Goal: Information Seeking & Learning: Learn about a topic

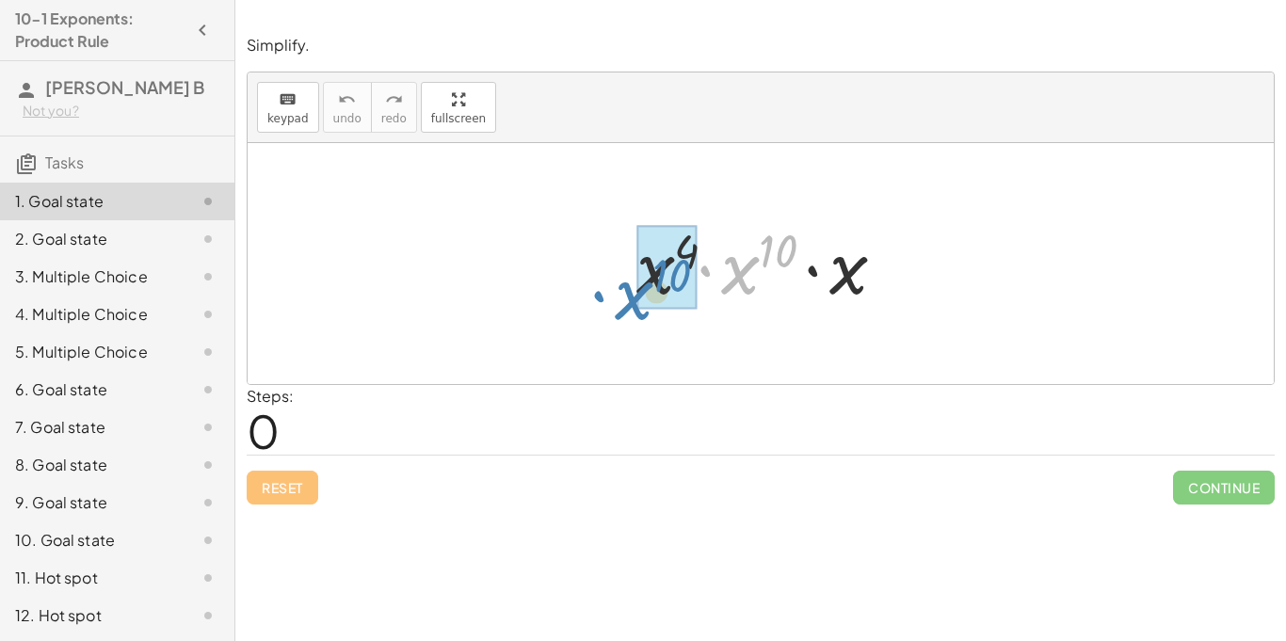
drag, startPoint x: 758, startPoint y: 269, endPoint x: 671, endPoint y: 295, distance: 90.3
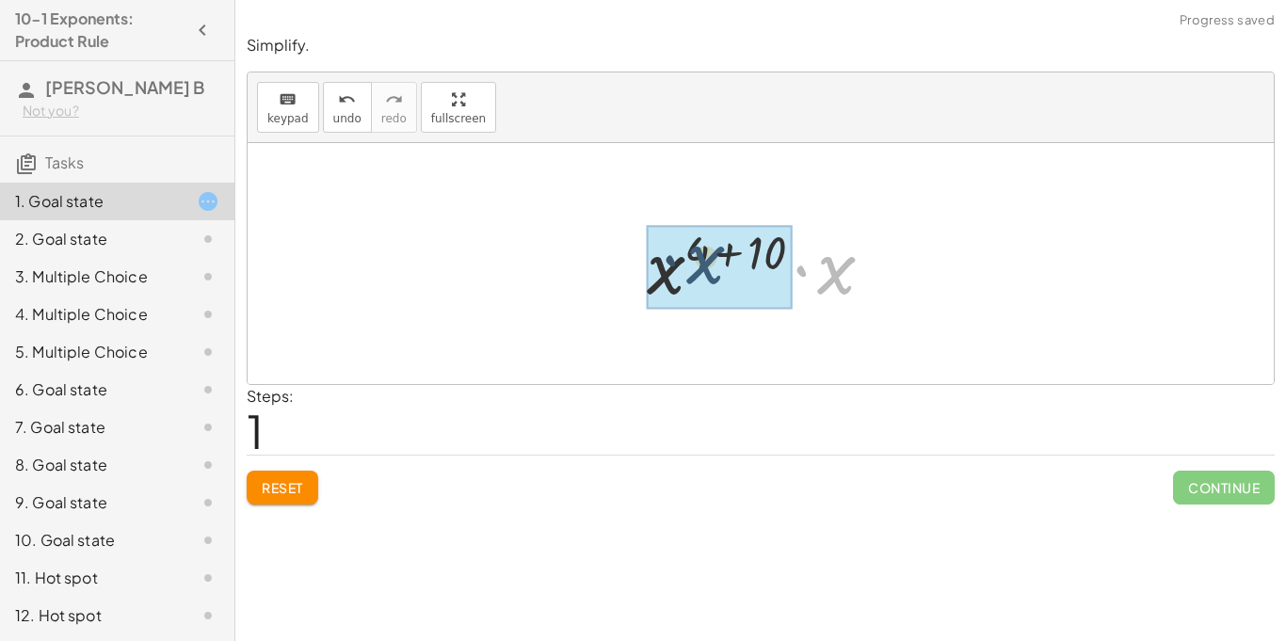
drag, startPoint x: 830, startPoint y: 264, endPoint x: 684, endPoint y: 252, distance: 146.4
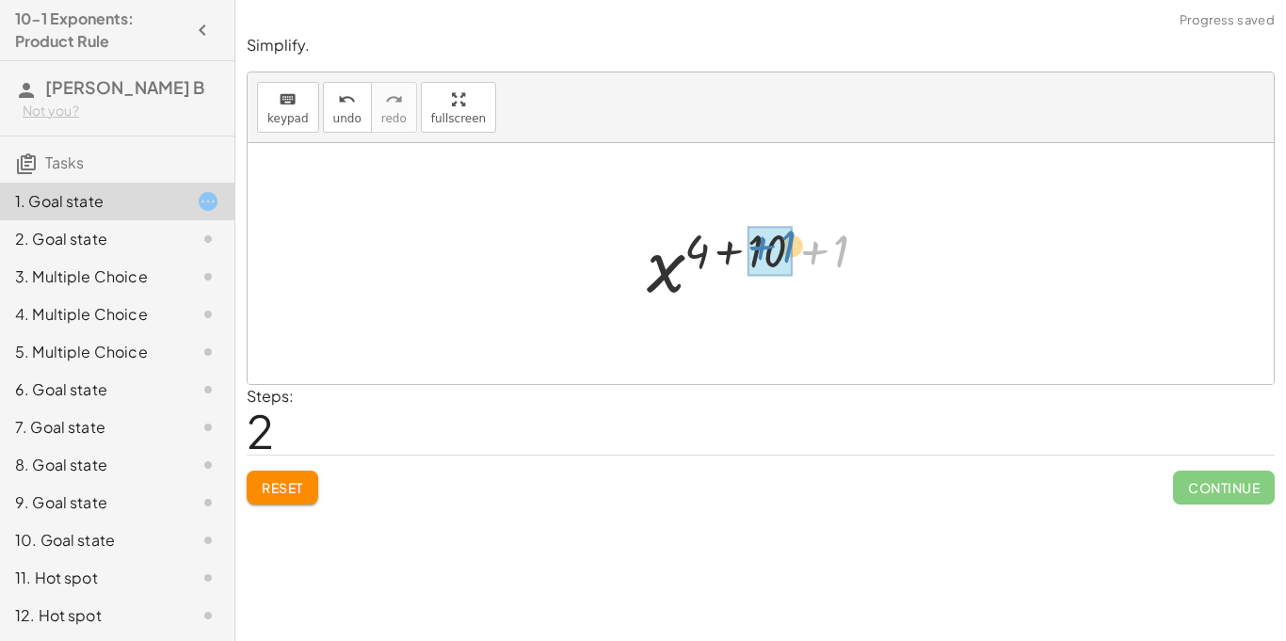
drag, startPoint x: 829, startPoint y: 242, endPoint x: 770, endPoint y: 236, distance: 58.7
drag, startPoint x: 803, startPoint y: 239, endPoint x: 750, endPoint y: 242, distance: 53.8
click at [750, 242] on div at bounding box center [769, 264] width 198 height 93
click at [773, 250] on div at bounding box center [769, 264] width 198 height 93
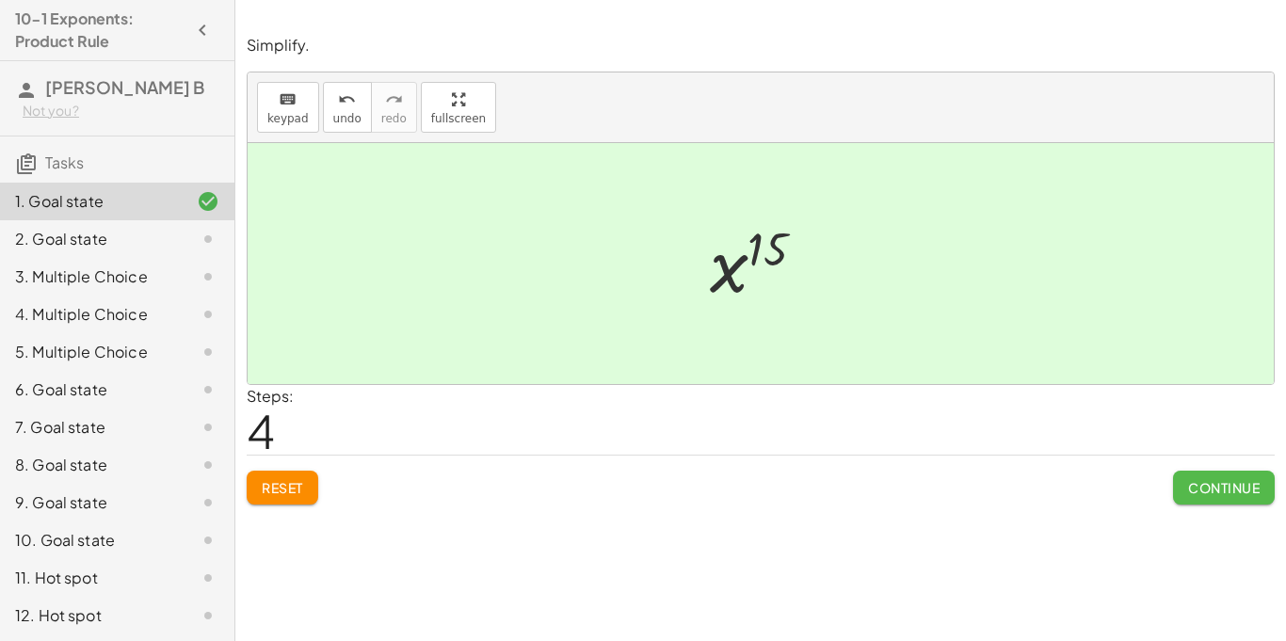
click at [1193, 494] on span "Continue" at bounding box center [1224, 487] width 72 height 17
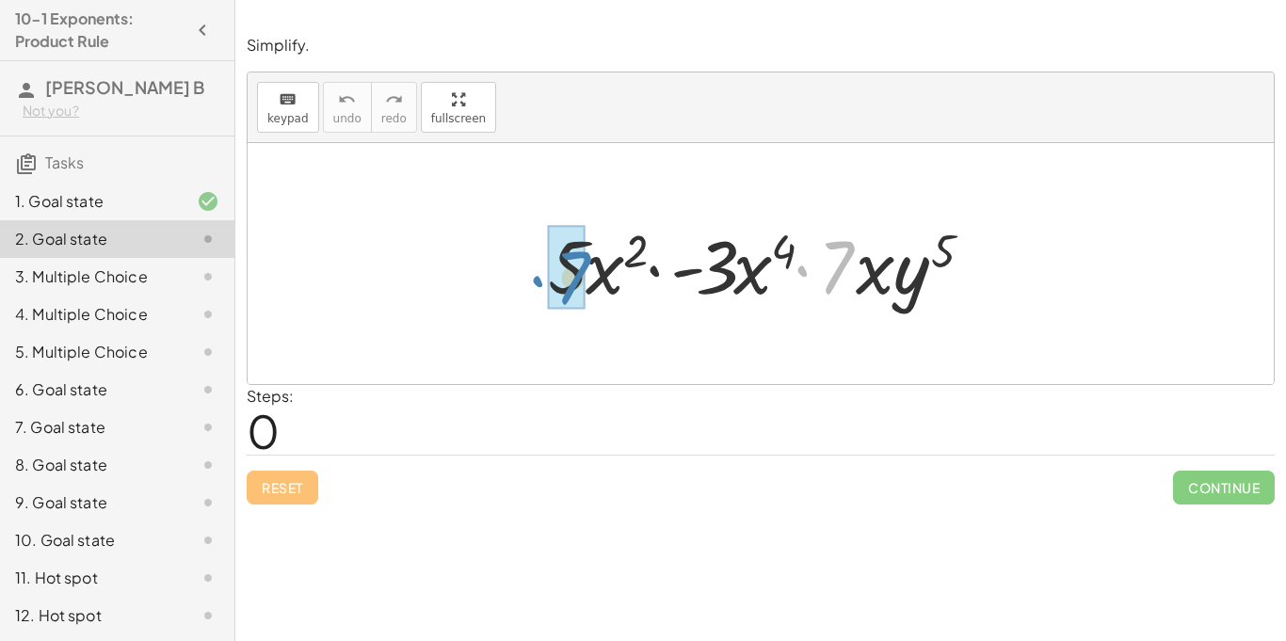
drag, startPoint x: 841, startPoint y: 270, endPoint x: 580, endPoint y: 281, distance: 261.1
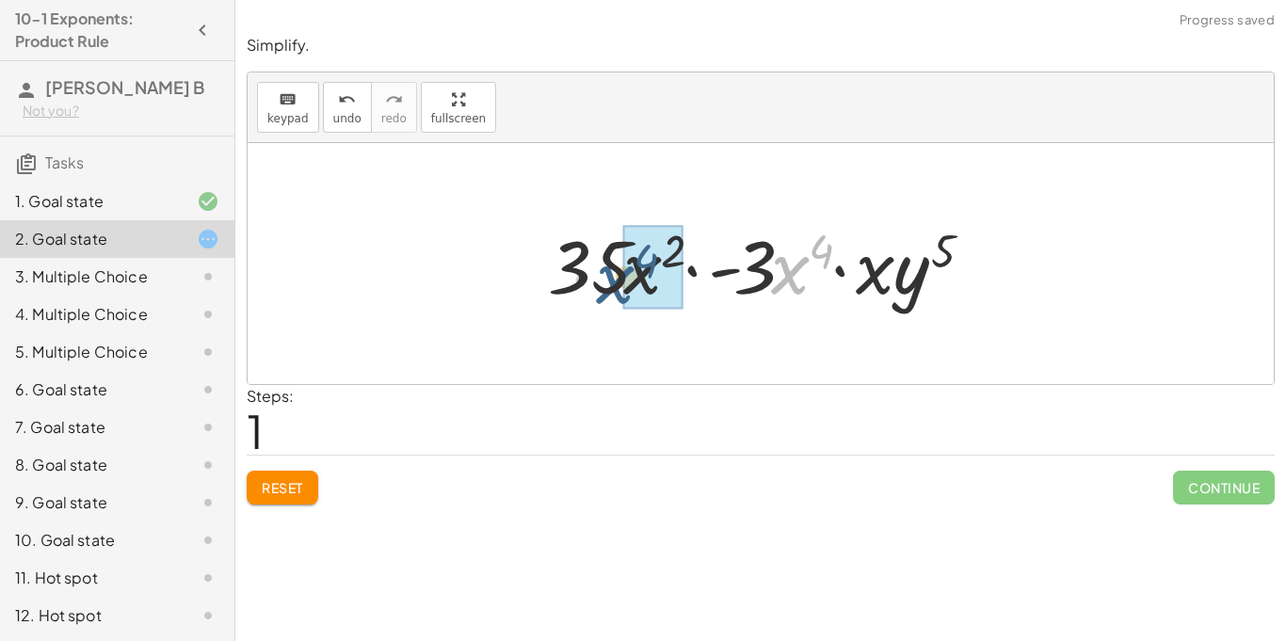
drag, startPoint x: 790, startPoint y: 277, endPoint x: 622, endPoint y: 286, distance: 168.8
click at [622, 286] on div at bounding box center [768, 264] width 458 height 97
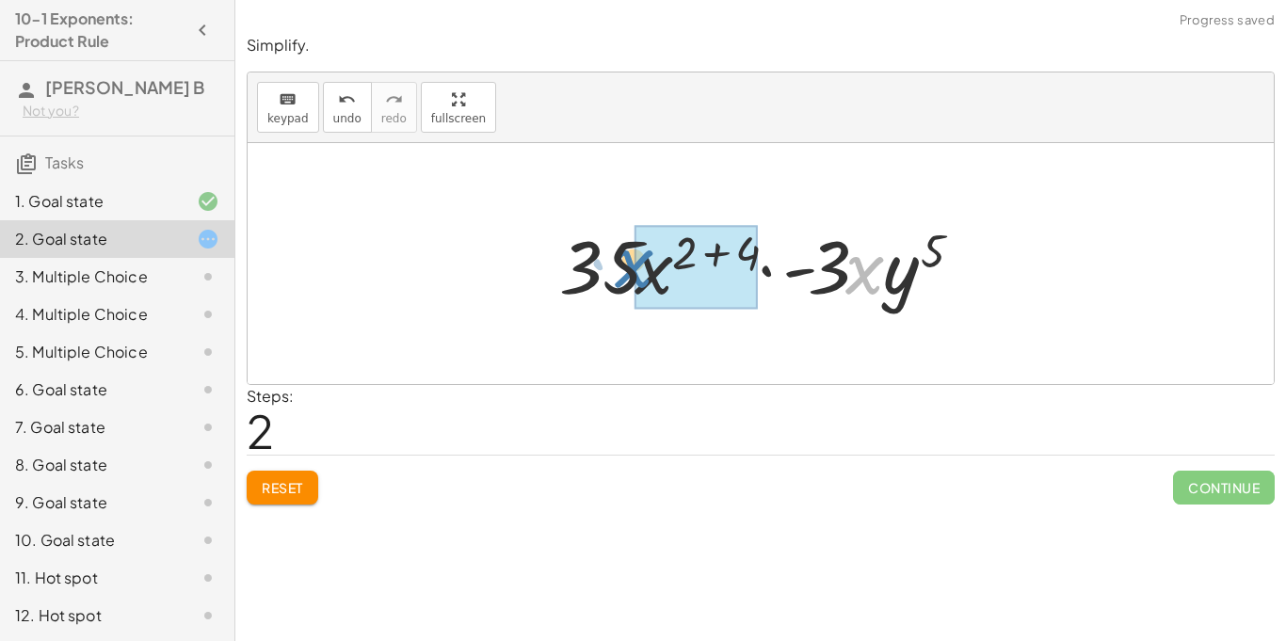
drag, startPoint x: 866, startPoint y: 265, endPoint x: 636, endPoint y: 258, distance: 230.8
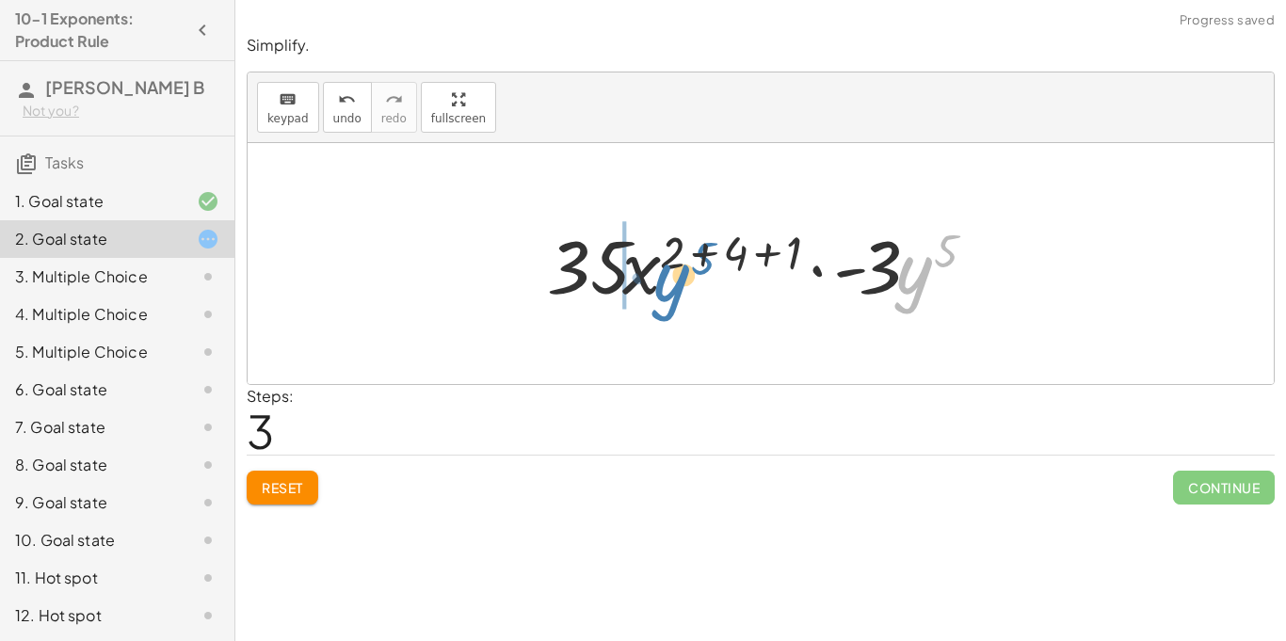
drag, startPoint x: 918, startPoint y: 293, endPoint x: 663, endPoint y: 300, distance: 255.3
click at [663, 300] on div at bounding box center [768, 264] width 461 height 97
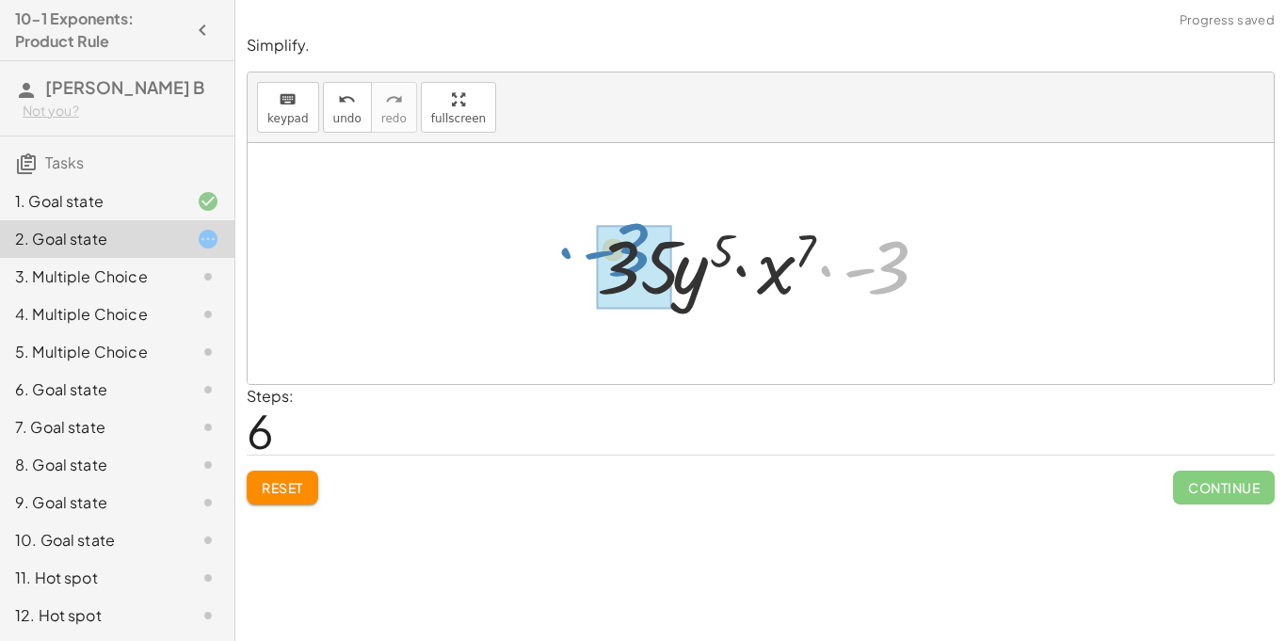
drag, startPoint x: 888, startPoint y: 277, endPoint x: 632, endPoint y: 259, distance: 256.8
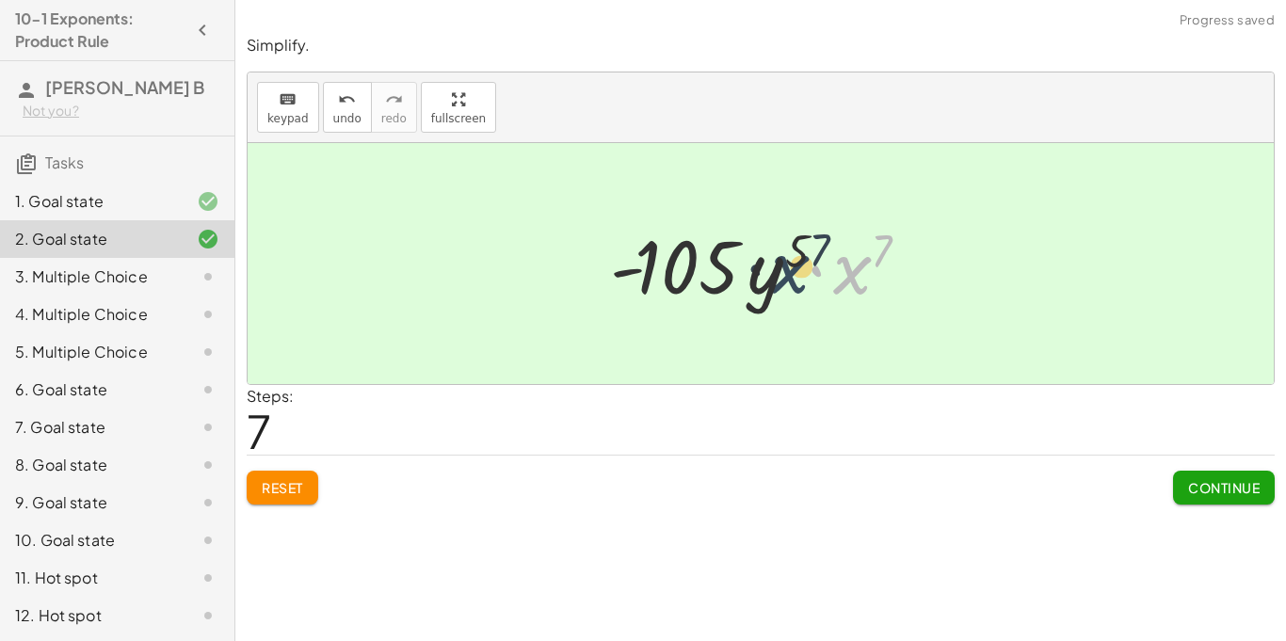
drag, startPoint x: 859, startPoint y: 280, endPoint x: 730, endPoint y: 281, distance: 129.0
click at [730, 281] on div at bounding box center [768, 264] width 335 height 97
drag, startPoint x: 853, startPoint y: 272, endPoint x: 872, endPoint y: 280, distance: 20.3
click at [872, 280] on div at bounding box center [768, 264] width 335 height 97
click at [1206, 492] on span "Continue" at bounding box center [1224, 487] width 72 height 17
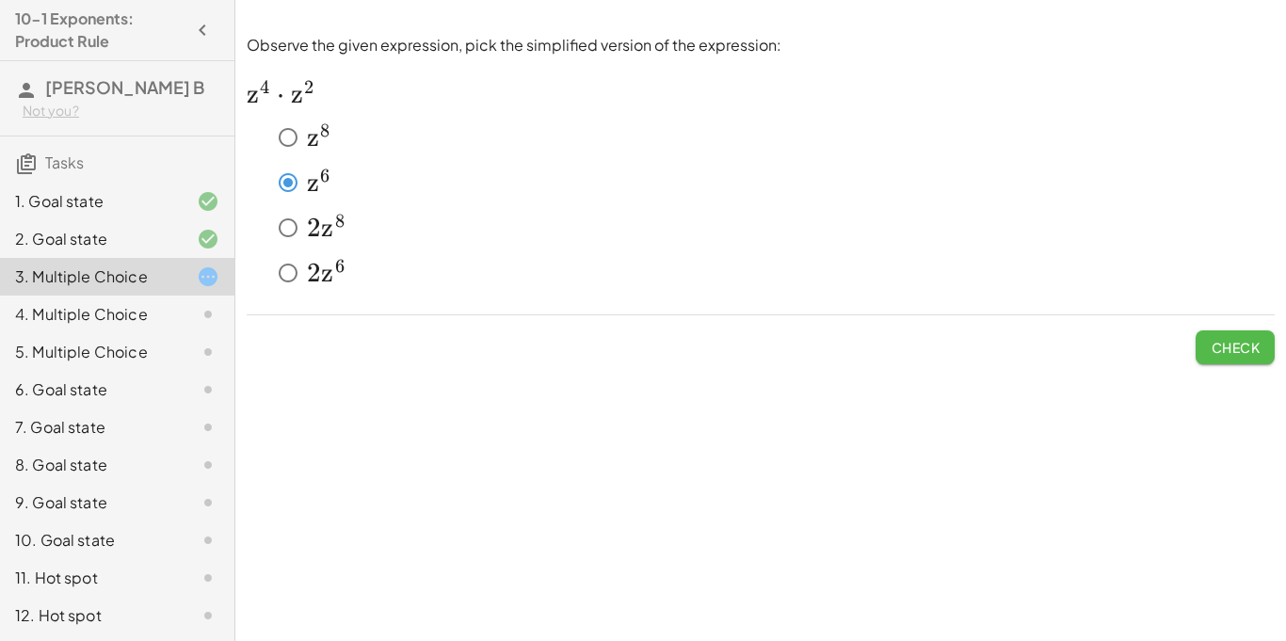
click at [1211, 347] on span "Check" at bounding box center [1235, 347] width 49 height 17
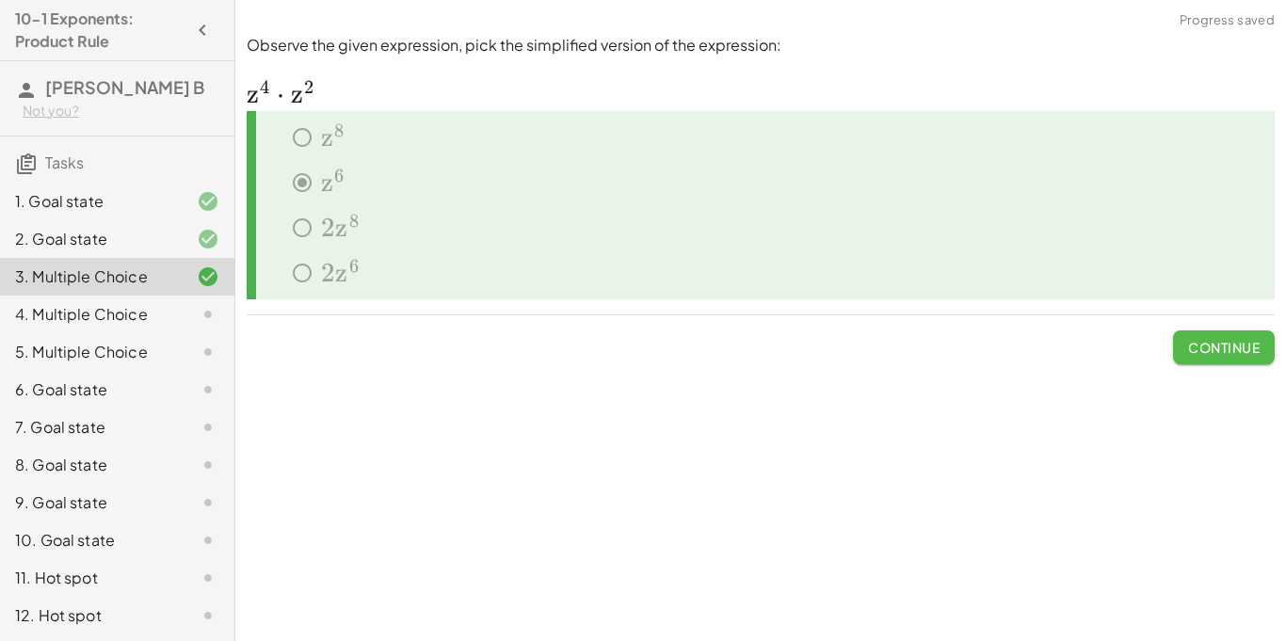
click at [1209, 347] on span "Continue" at bounding box center [1224, 347] width 72 height 17
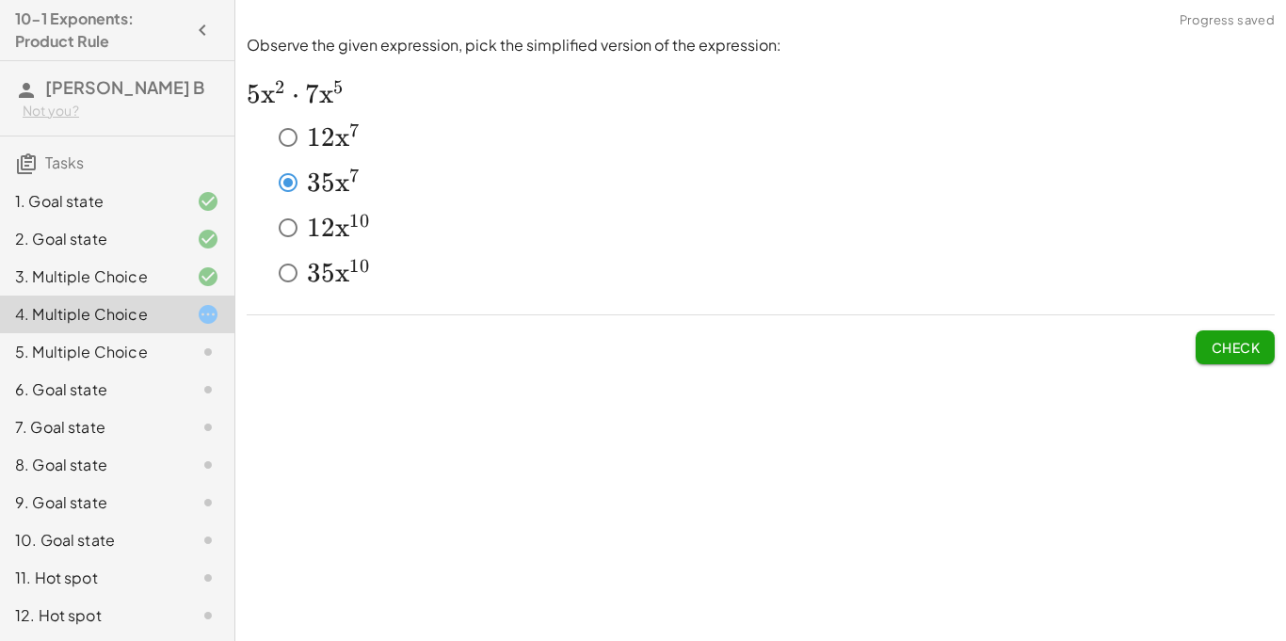
click at [1232, 339] on span "Check" at bounding box center [1235, 347] width 49 height 17
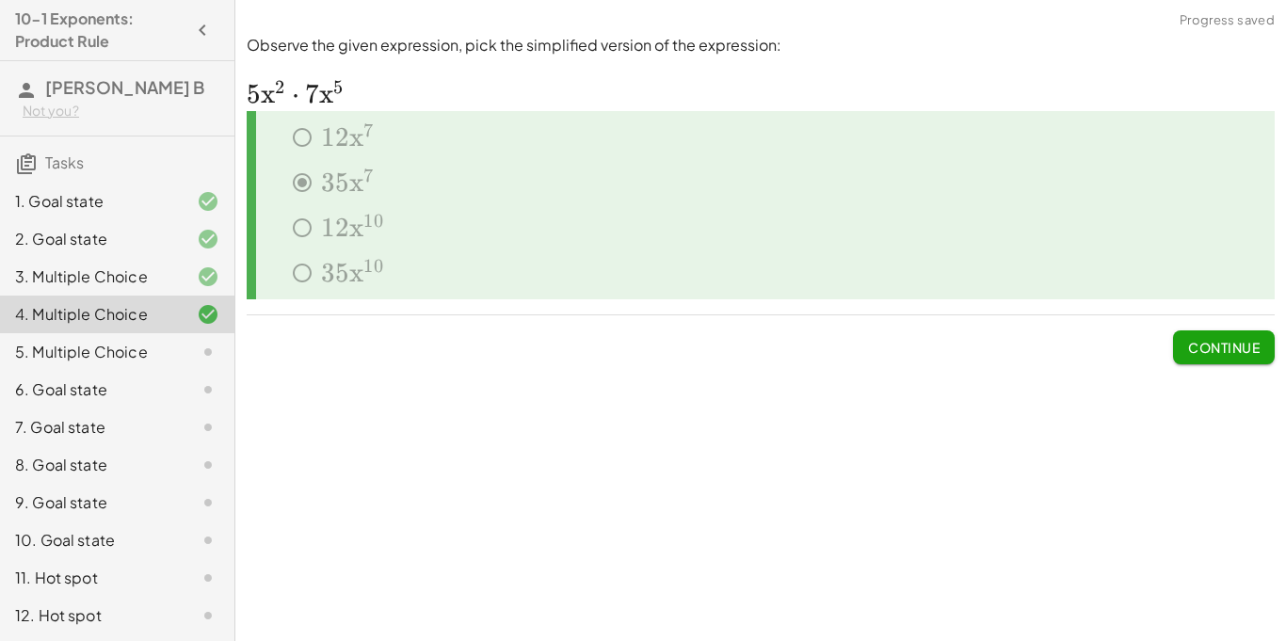
click at [1223, 356] on span "Continue" at bounding box center [1224, 347] width 72 height 17
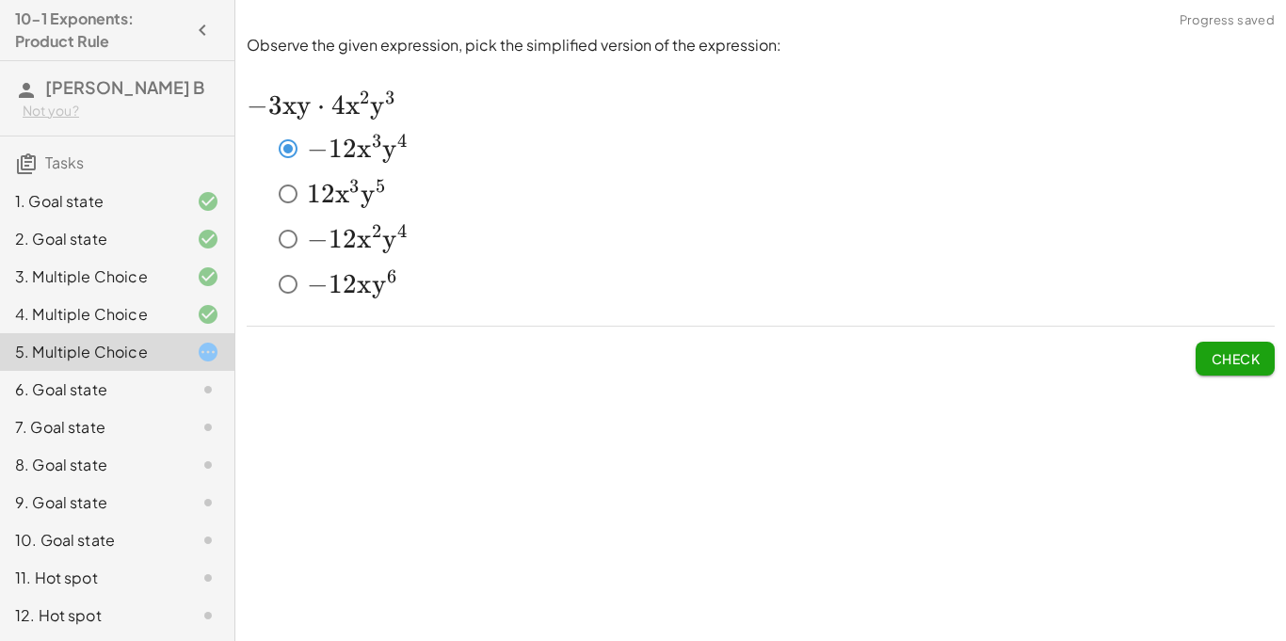
click at [1242, 358] on span "Check" at bounding box center [1235, 358] width 49 height 17
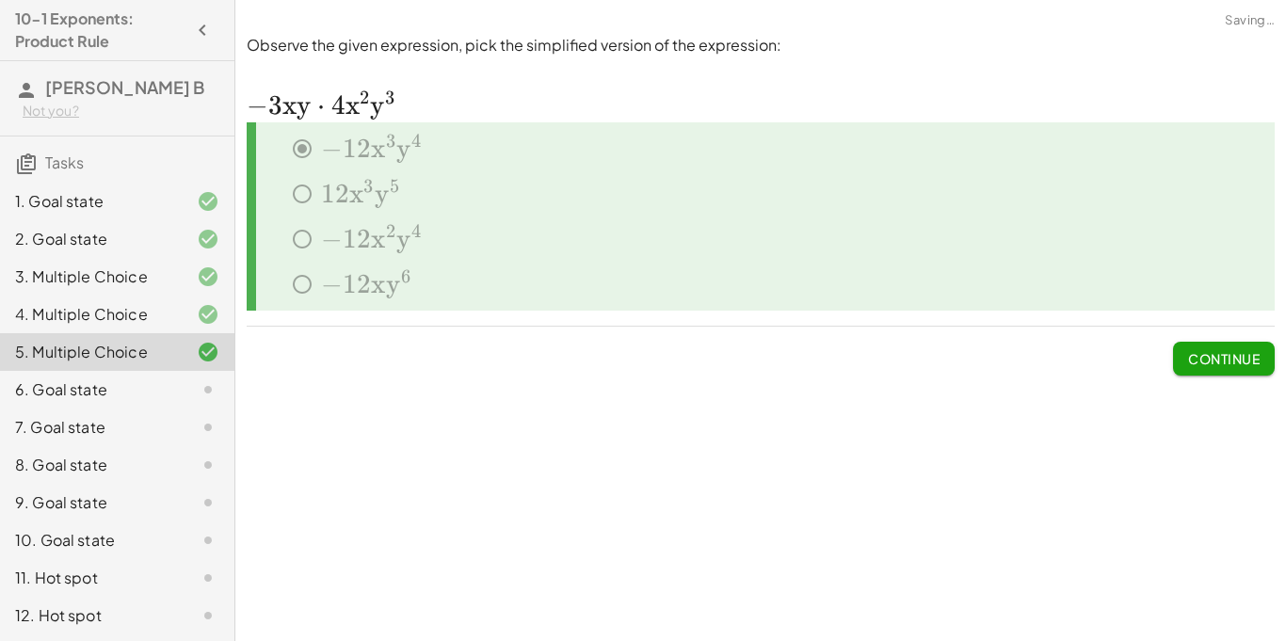
click at [1176, 338] on span "Continue" at bounding box center [1224, 351] width 102 height 49
click at [1181, 344] on button "Continue" at bounding box center [1224, 359] width 102 height 34
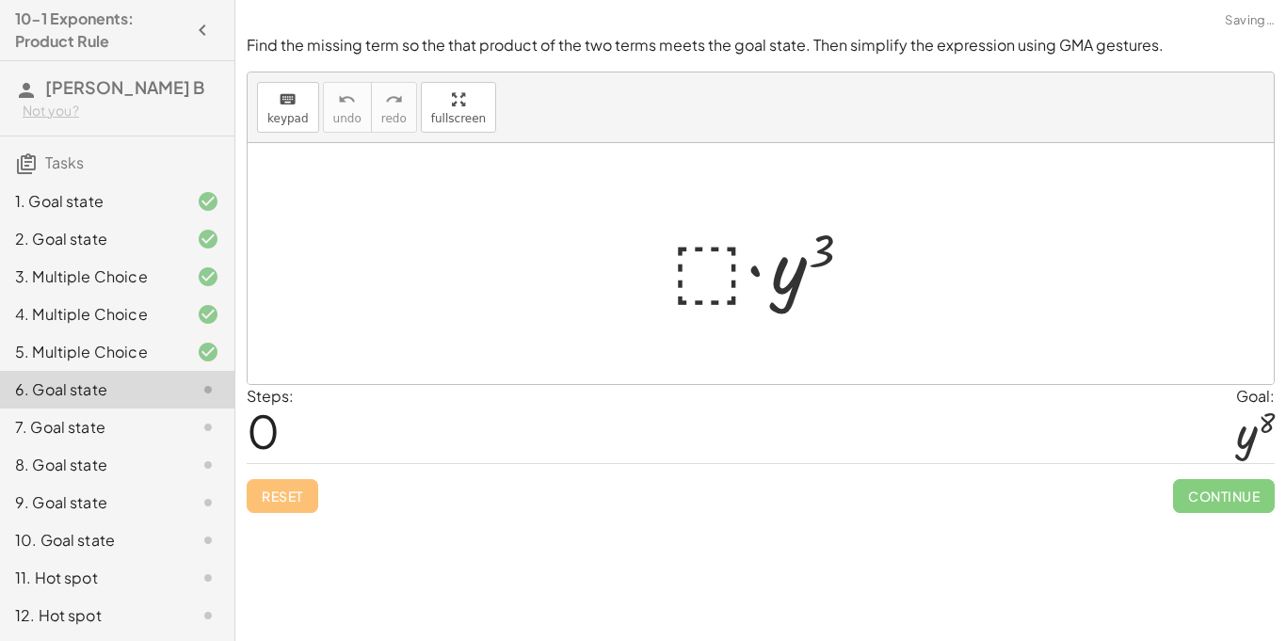
click at [716, 250] on div at bounding box center [768, 264] width 212 height 97
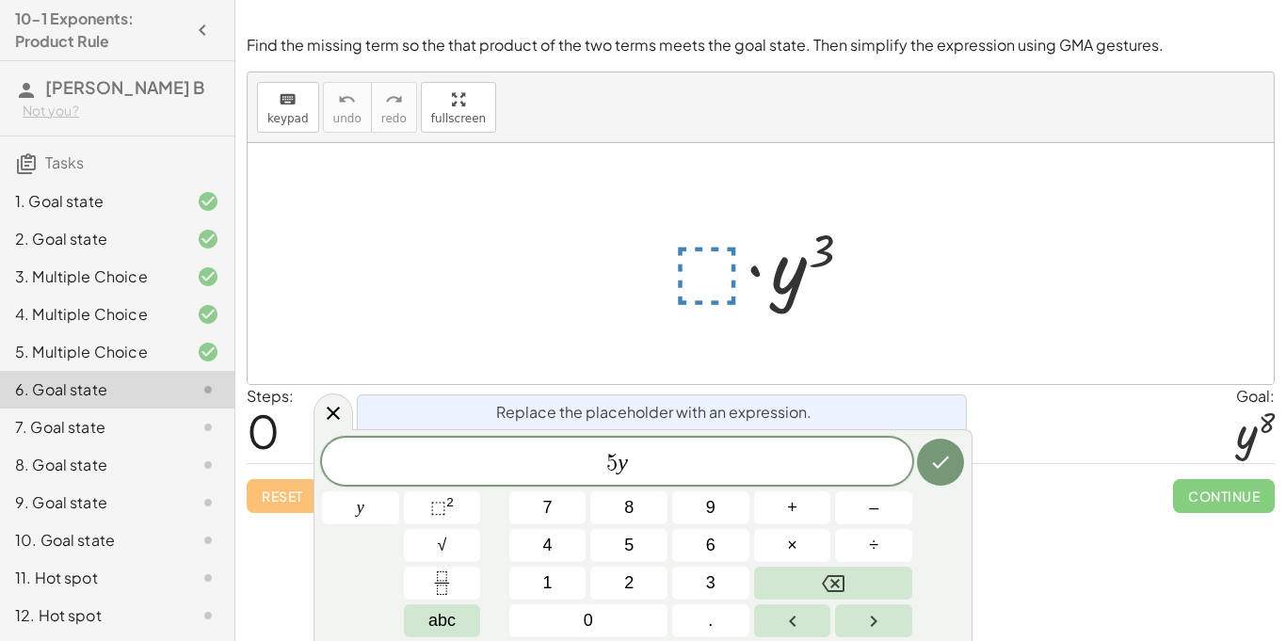
scroll to position [4, 0]
click at [446, 507] on sup "2" at bounding box center [450, 502] width 8 height 14
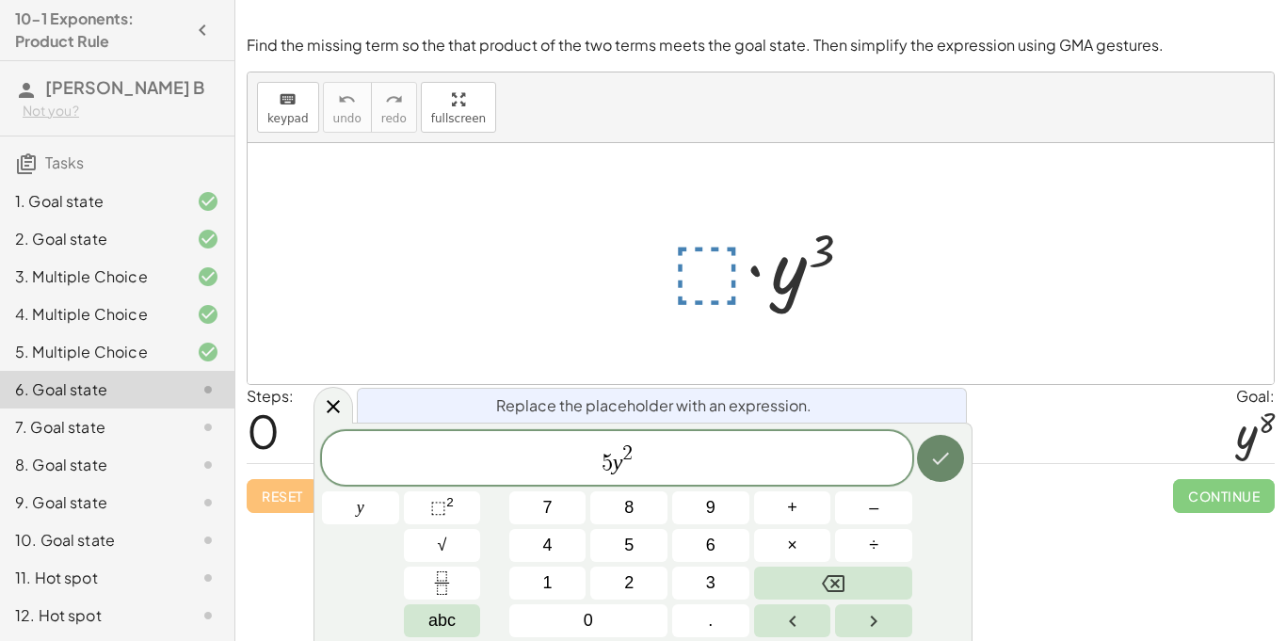
click at [936, 455] on icon "Done" at bounding box center [940, 458] width 23 height 23
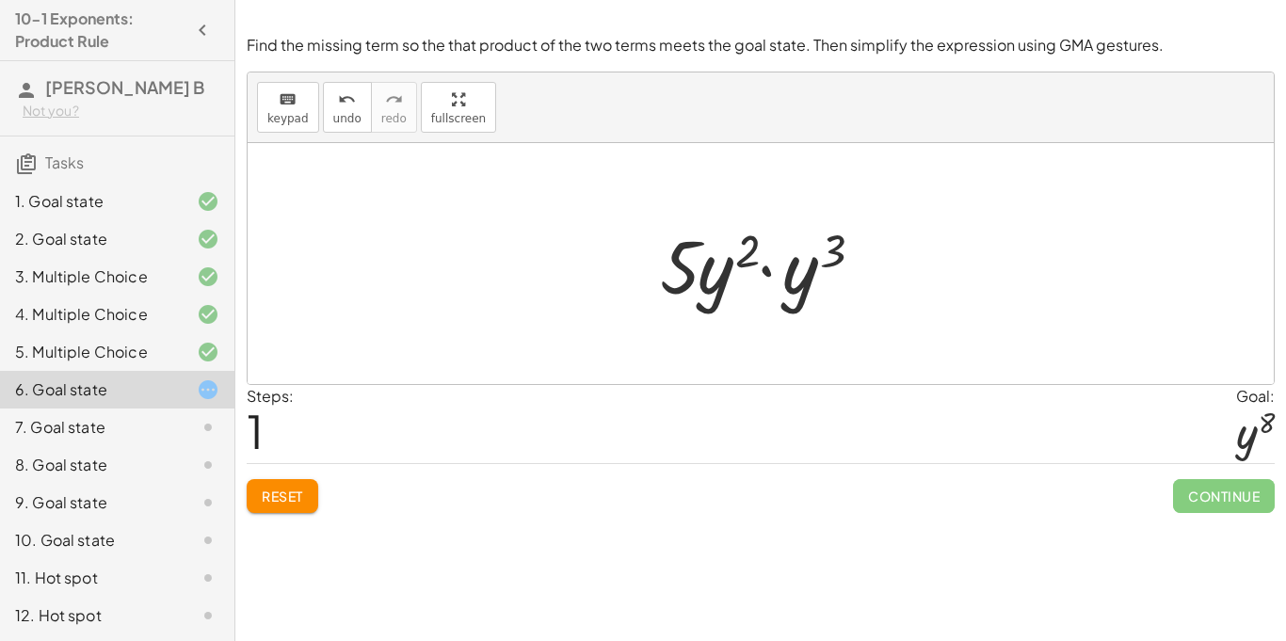
click at [752, 252] on div at bounding box center [768, 264] width 234 height 97
click at [721, 276] on div at bounding box center [768, 264] width 234 height 97
click at [279, 494] on span "Reset" at bounding box center [282, 496] width 41 height 17
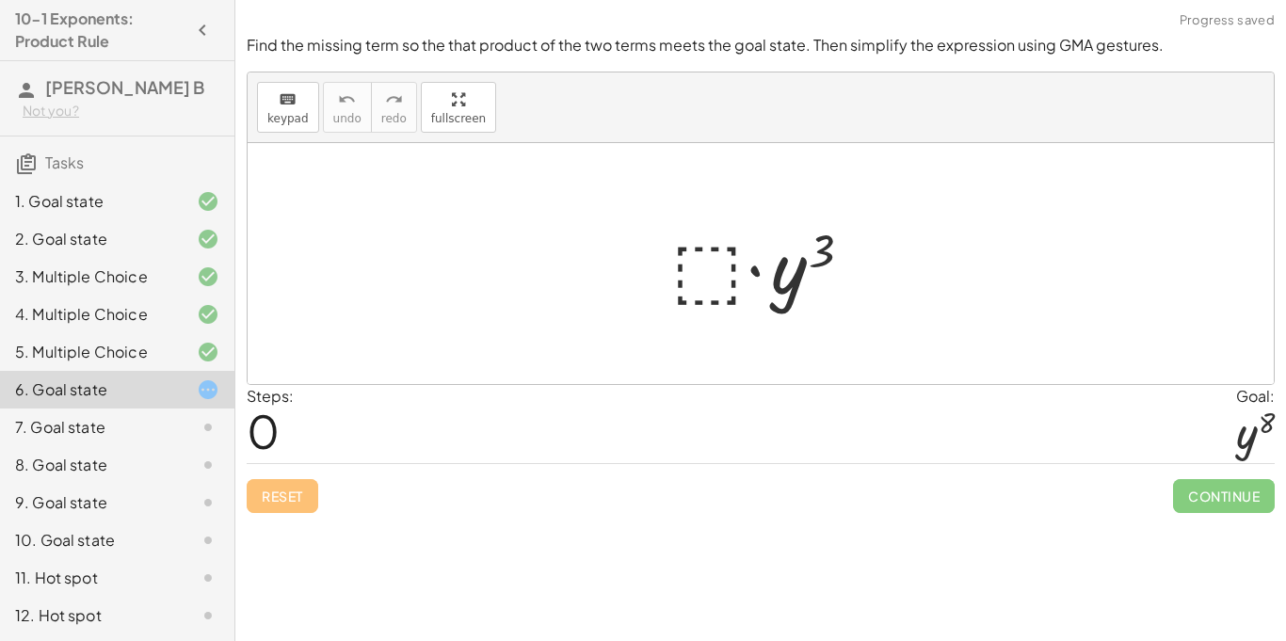
click at [701, 278] on div at bounding box center [768, 264] width 212 height 97
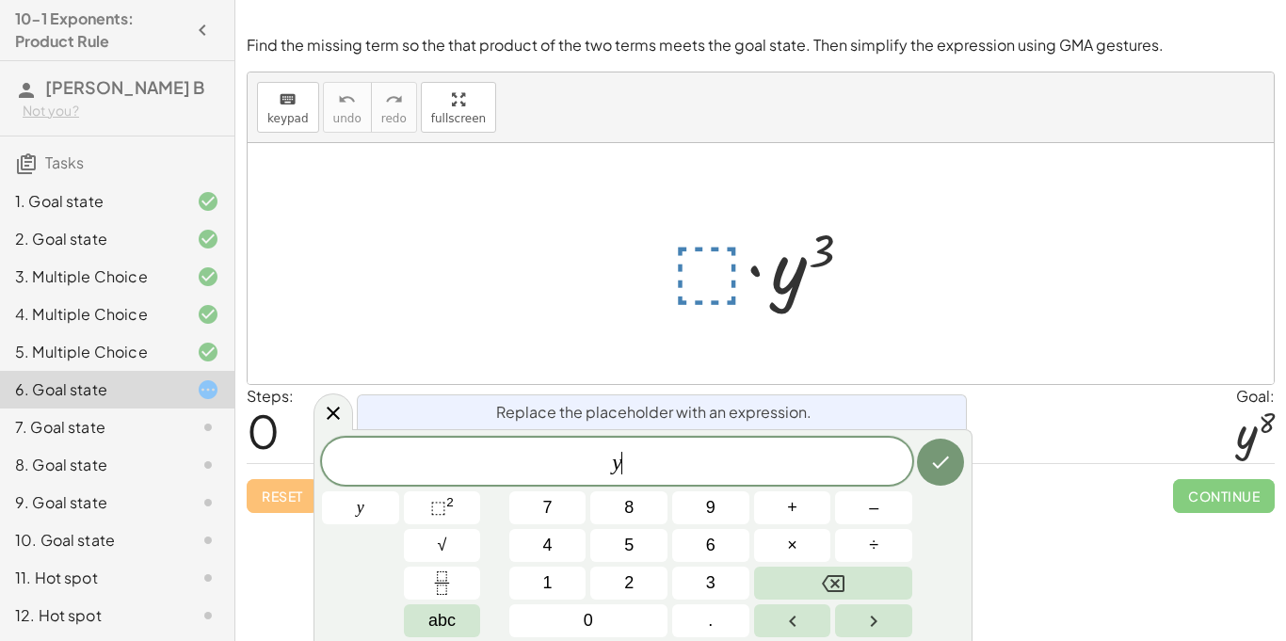
scroll to position [6, 0]
click at [444, 517] on span "⬚" at bounding box center [438, 507] width 16 height 19
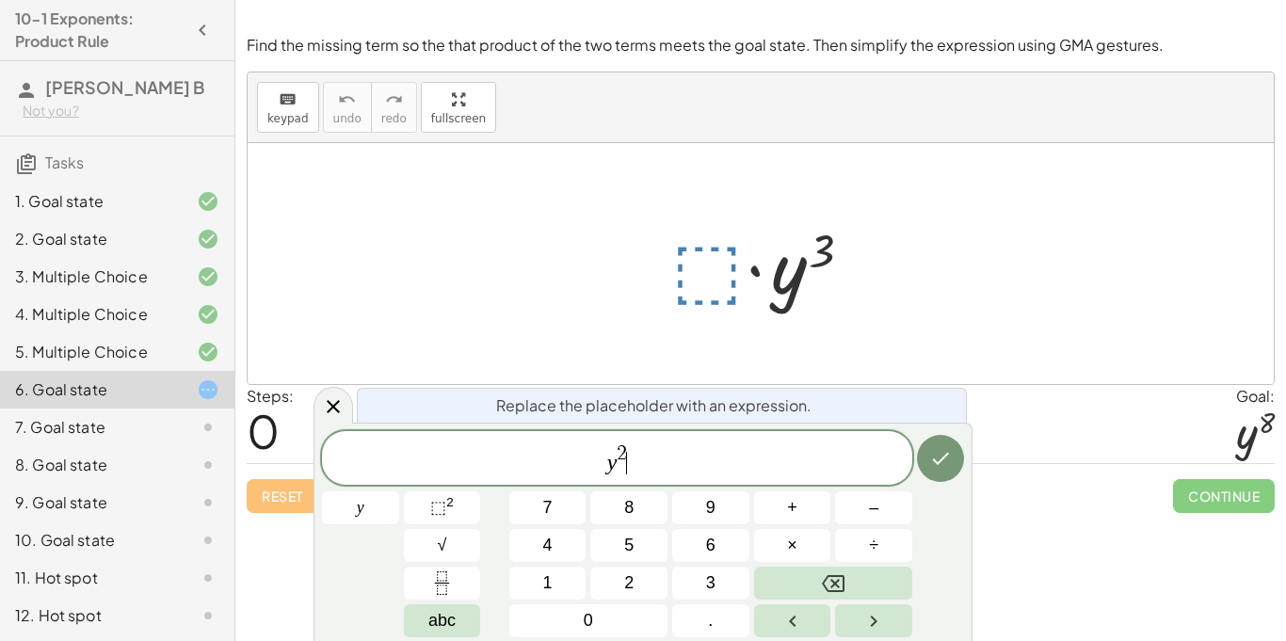
click at [617, 444] on span "2" at bounding box center [622, 454] width 10 height 21
click at [622, 444] on span "2" at bounding box center [622, 454] width 10 height 21
click at [635, 456] on span "y 2 ​" at bounding box center [617, 460] width 590 height 34
click at [628, 448] on span "y 2 ​" at bounding box center [617, 460] width 590 height 34
click at [622, 448] on span "2" at bounding box center [622, 454] width 10 height 21
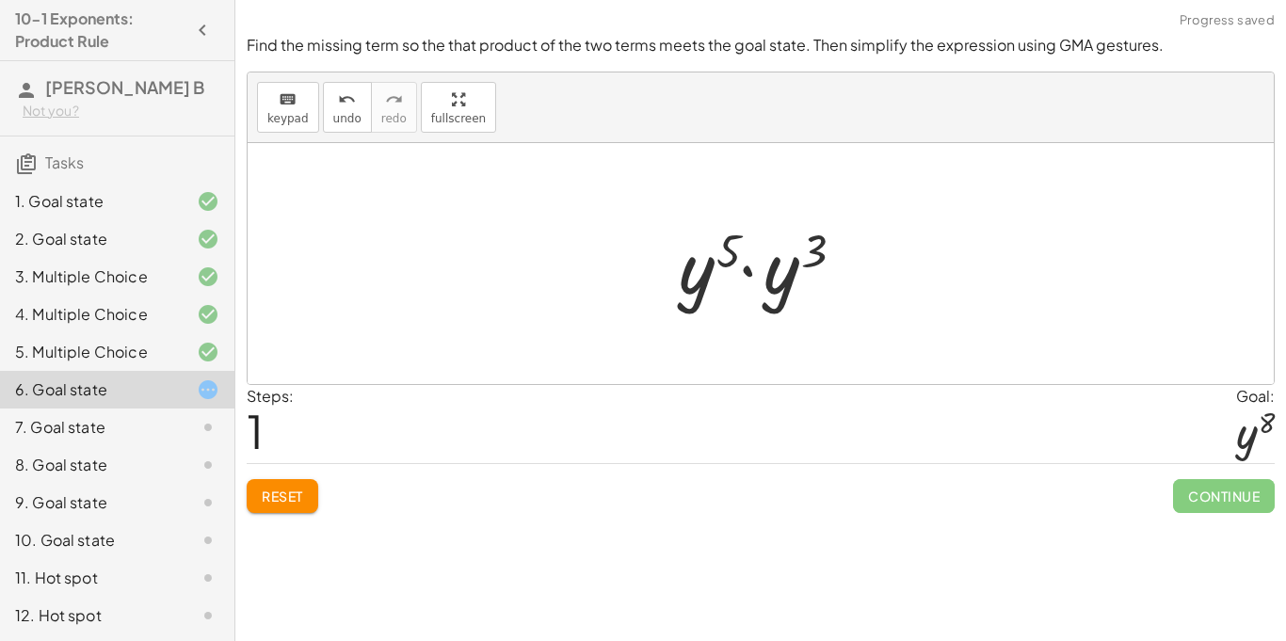
click at [1203, 510] on span "Continue" at bounding box center [1224, 496] width 102 height 34
click at [733, 258] on div at bounding box center [768, 264] width 197 height 97
click at [673, 304] on div at bounding box center [768, 264] width 197 height 97
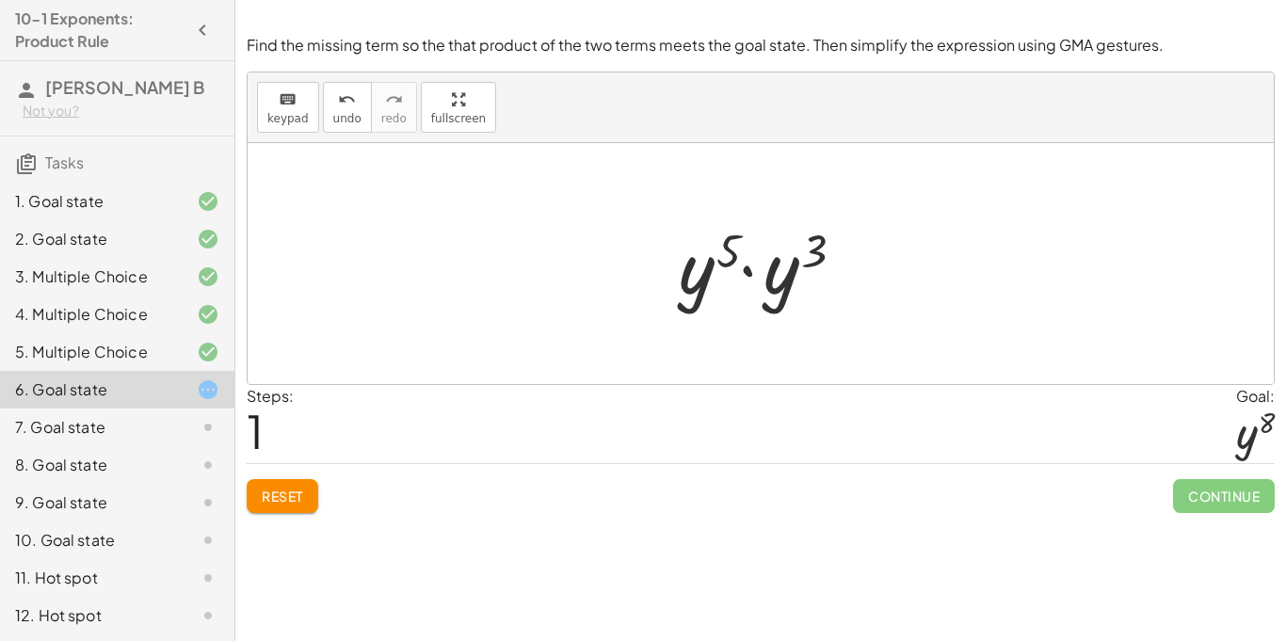
click at [751, 243] on div at bounding box center [768, 264] width 197 height 97
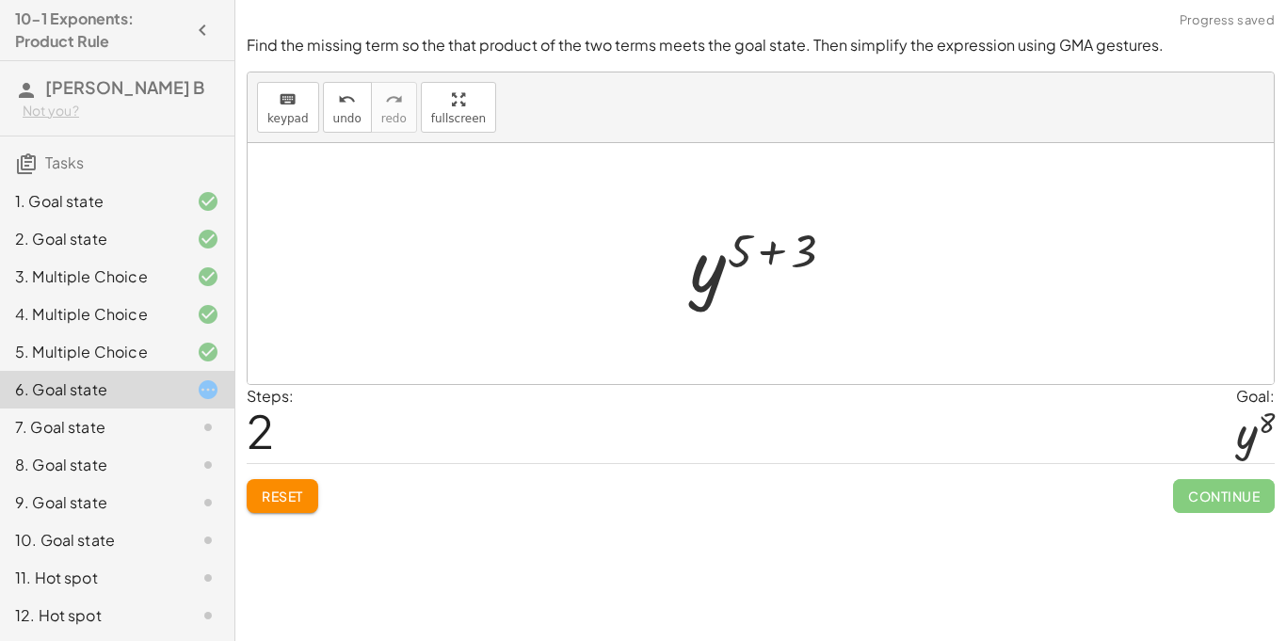
click at [796, 259] on div at bounding box center [768, 264] width 175 height 93
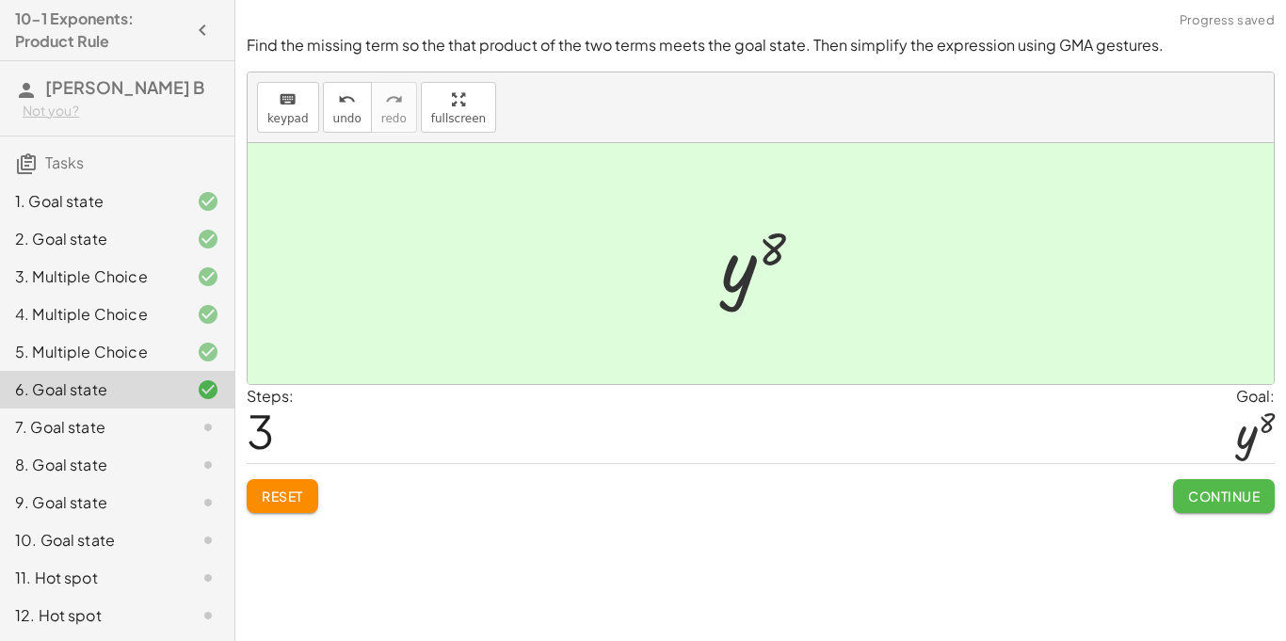
click at [1219, 484] on button "Continue" at bounding box center [1224, 496] width 102 height 34
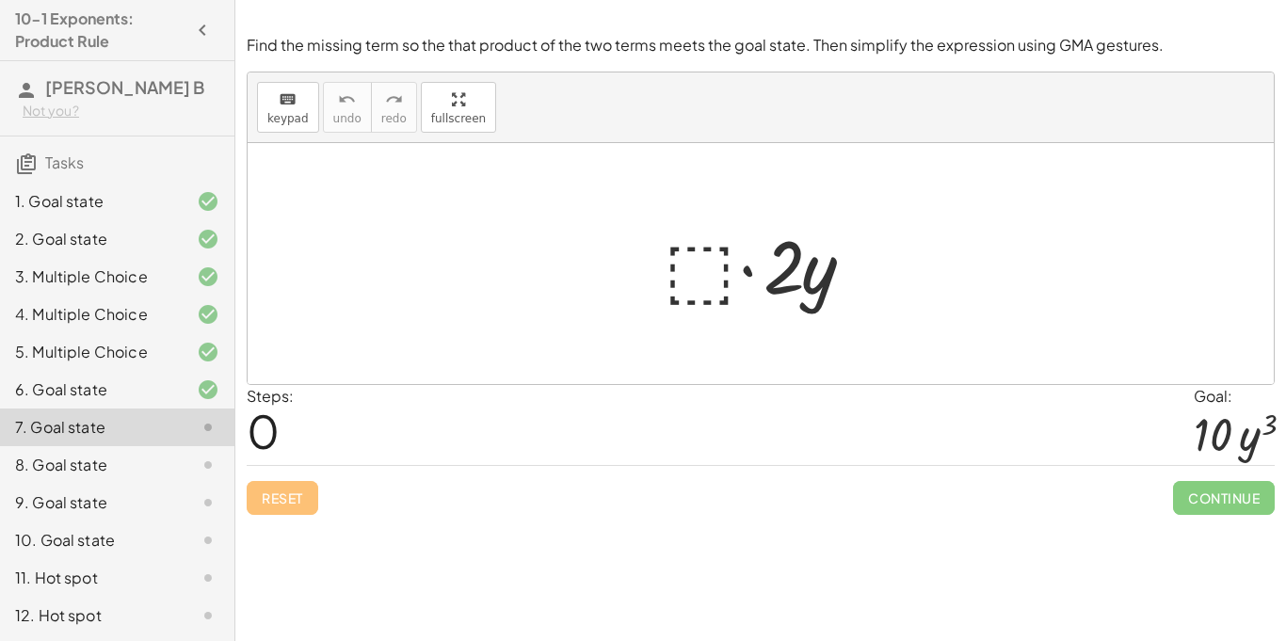
click at [686, 281] on div at bounding box center [767, 264] width 227 height 97
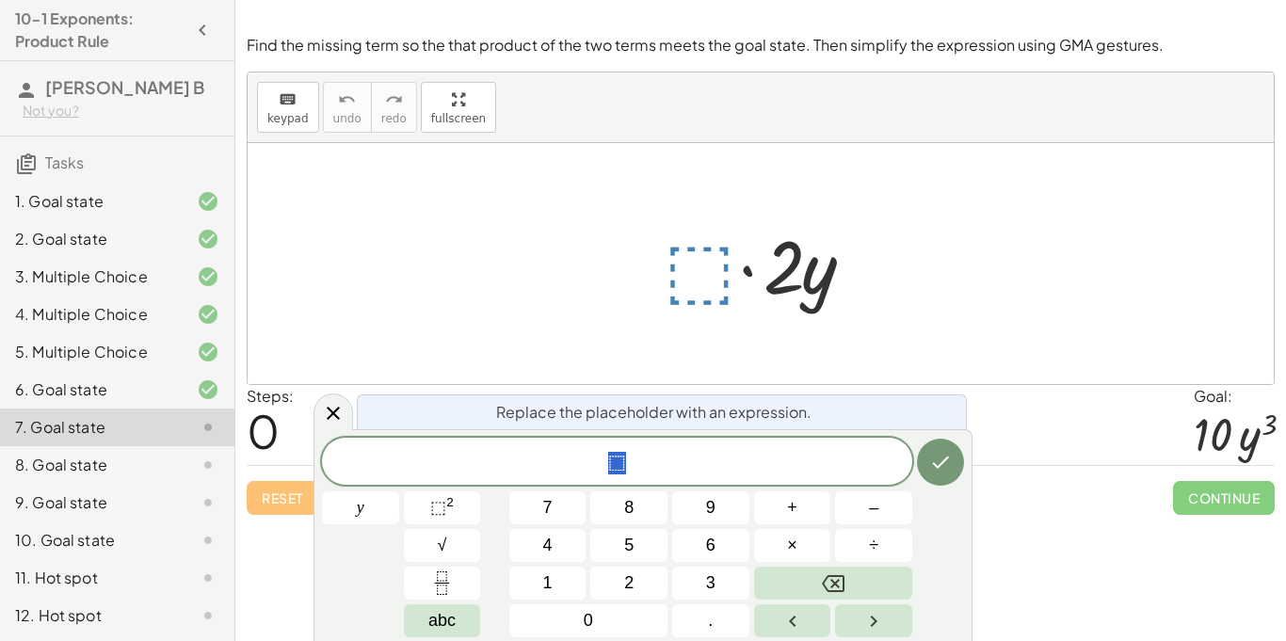
scroll to position [8, 0]
click at [446, 498] on sup "2" at bounding box center [450, 502] width 8 height 14
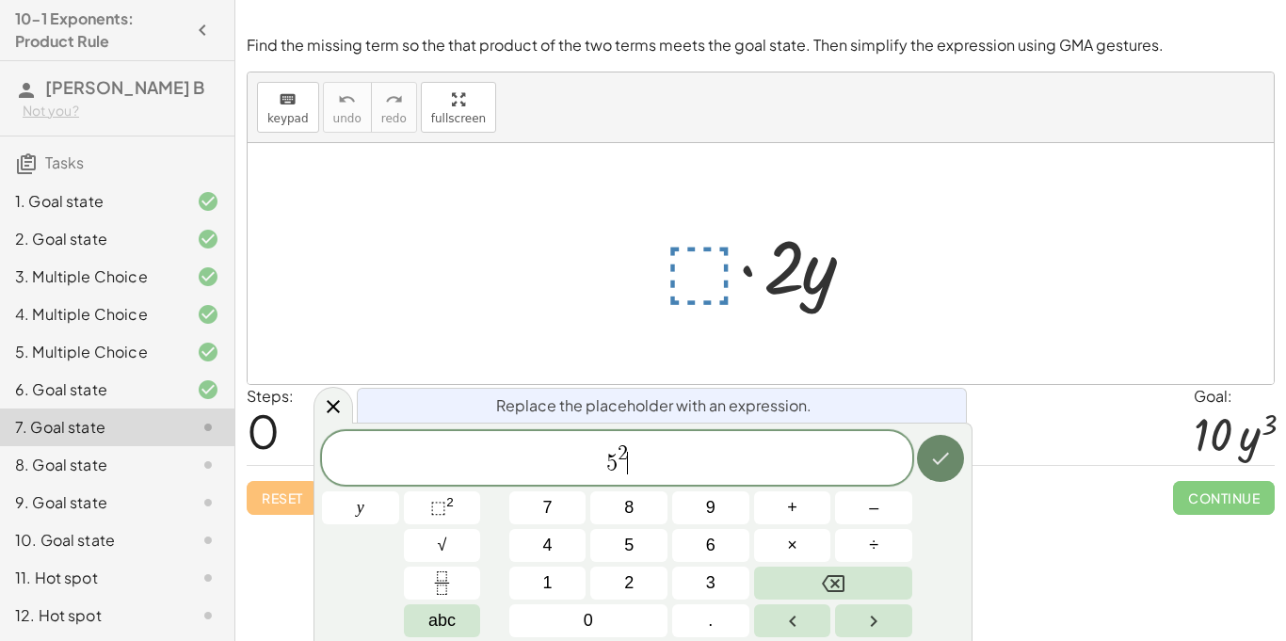
click at [937, 454] on icon "Done" at bounding box center [940, 458] width 23 height 23
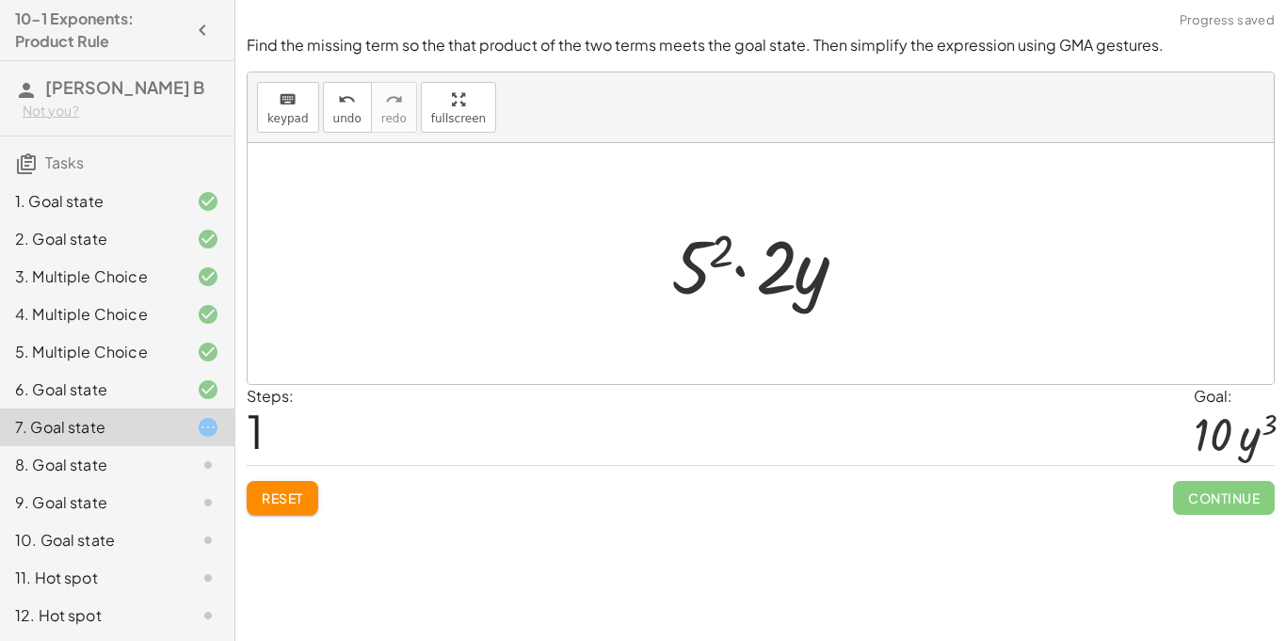
click at [802, 262] on div at bounding box center [768, 264] width 212 height 97
drag, startPoint x: 802, startPoint y: 267, endPoint x: 694, endPoint y: 264, distance: 108.3
click at [694, 264] on div at bounding box center [768, 264] width 212 height 97
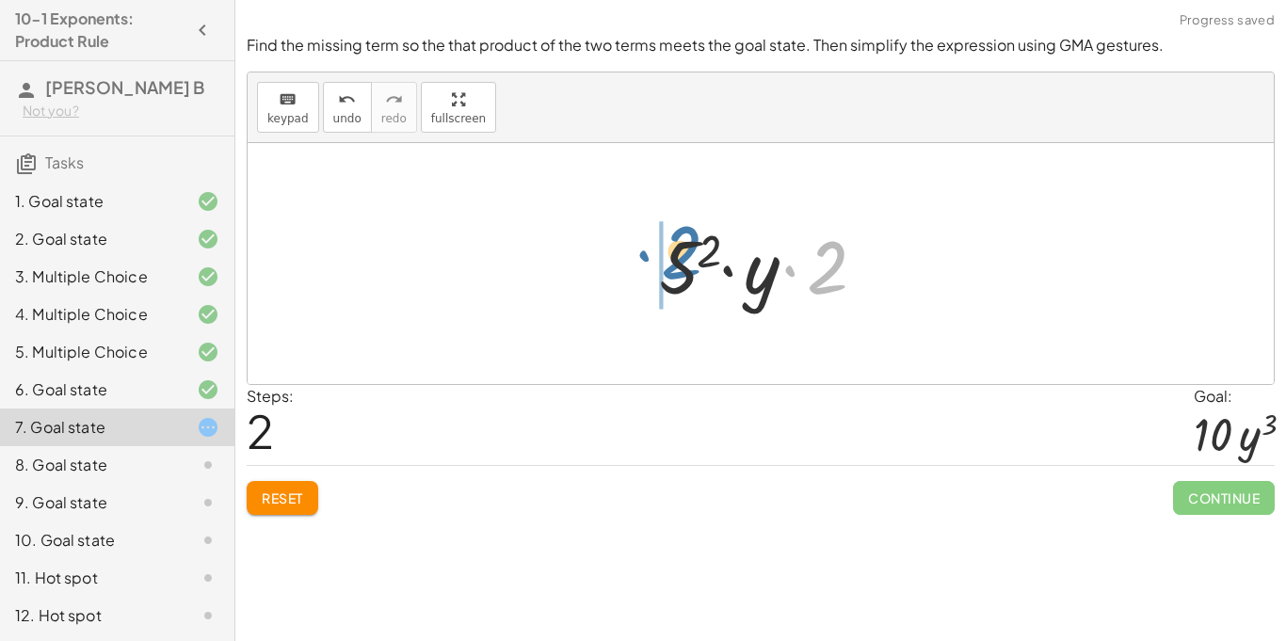
drag, startPoint x: 820, startPoint y: 283, endPoint x: 684, endPoint y: 278, distance: 136.7
click at [684, 278] on div at bounding box center [768, 264] width 237 height 97
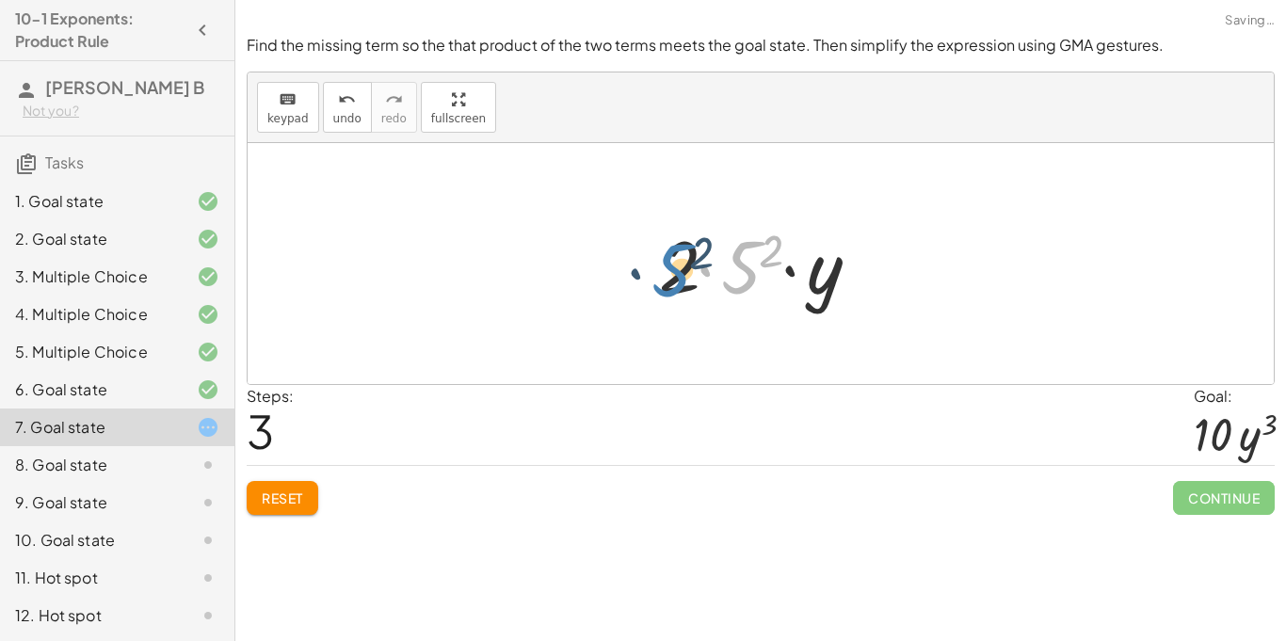
drag, startPoint x: 744, startPoint y: 270, endPoint x: 680, endPoint y: 273, distance: 64.1
click at [680, 273] on div at bounding box center [768, 264] width 237 height 97
click at [689, 294] on div at bounding box center [768, 264] width 237 height 97
click at [256, 502] on button "Reset" at bounding box center [283, 498] width 72 height 34
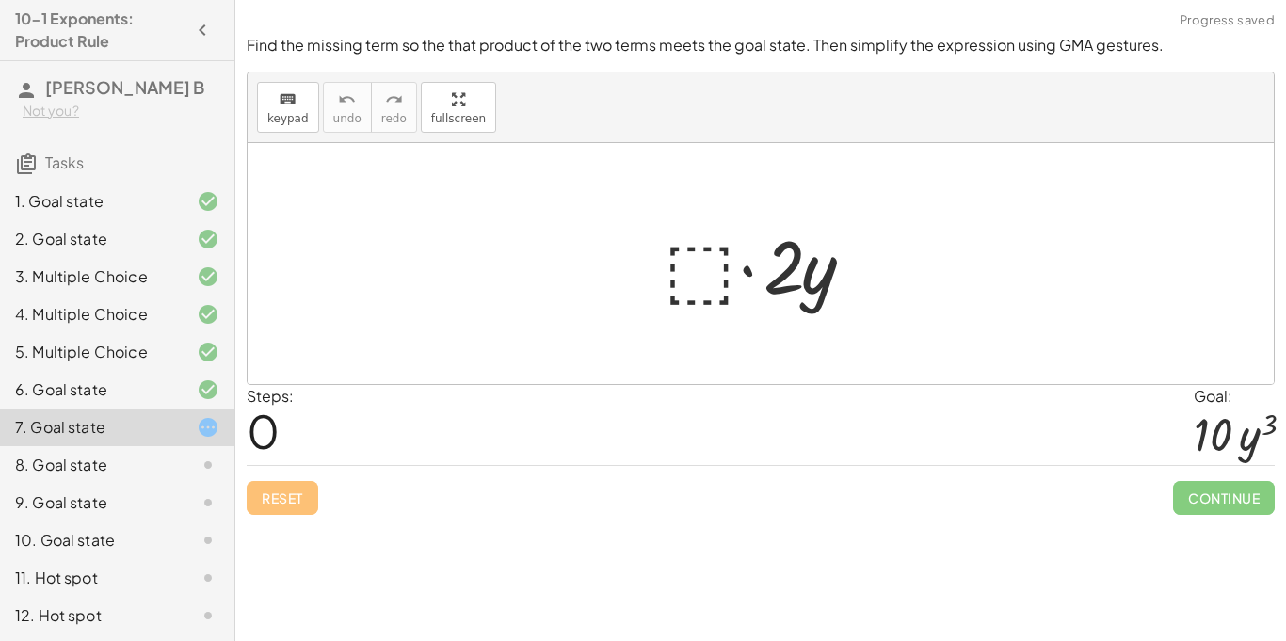
click at [697, 249] on div at bounding box center [767, 264] width 227 height 97
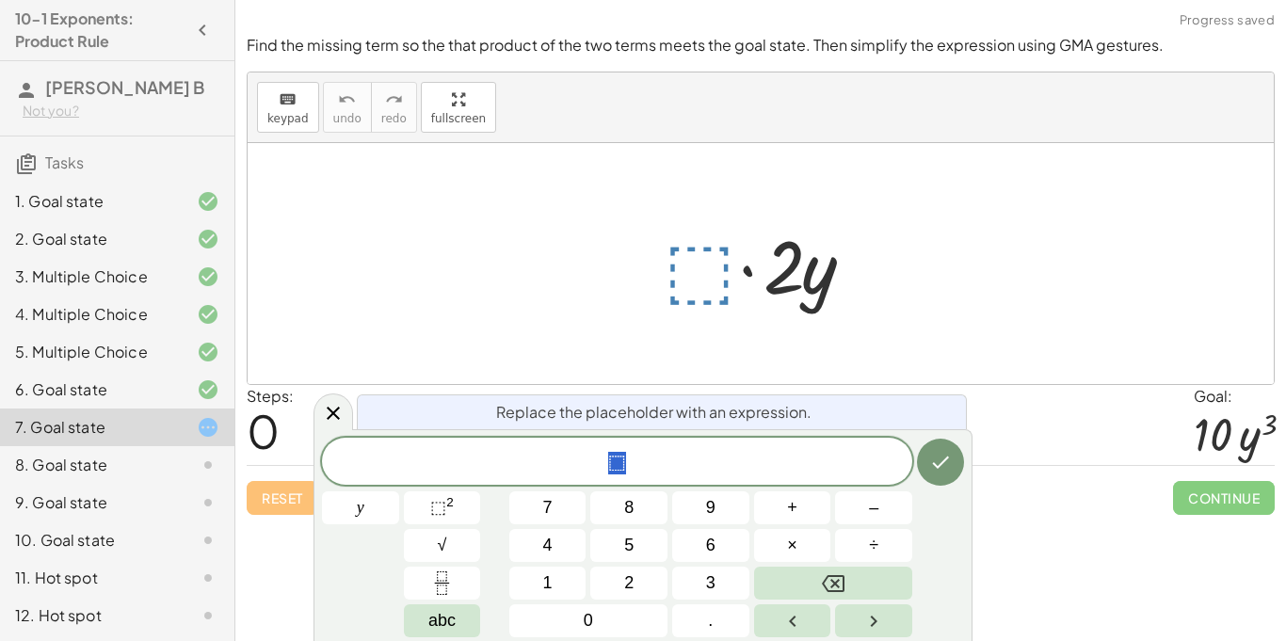
scroll to position [9, 0]
click at [435, 509] on span "⬚" at bounding box center [438, 507] width 16 height 19
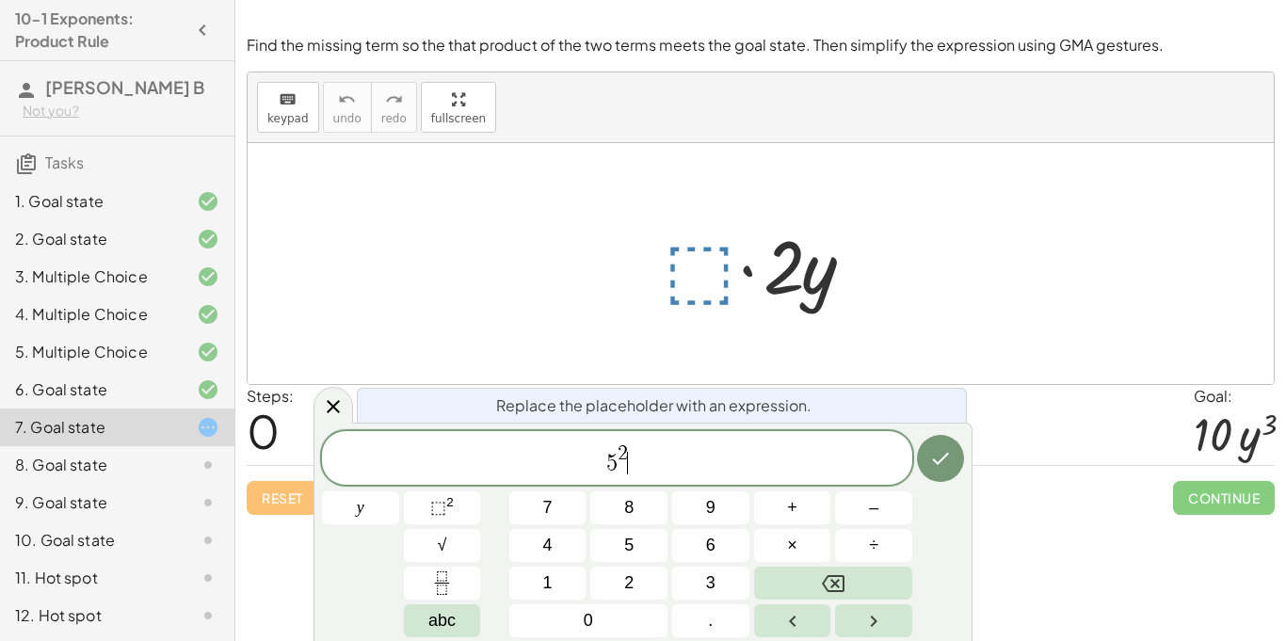
click at [632, 444] on span "5 2 ​" at bounding box center [617, 460] width 590 height 34
click at [623, 444] on span "2" at bounding box center [623, 454] width 10 height 21
click at [622, 467] on span "5 ​ 2" at bounding box center [617, 460] width 590 height 34
click at [646, 474] on span "5 ​ 2" at bounding box center [617, 460] width 590 height 34
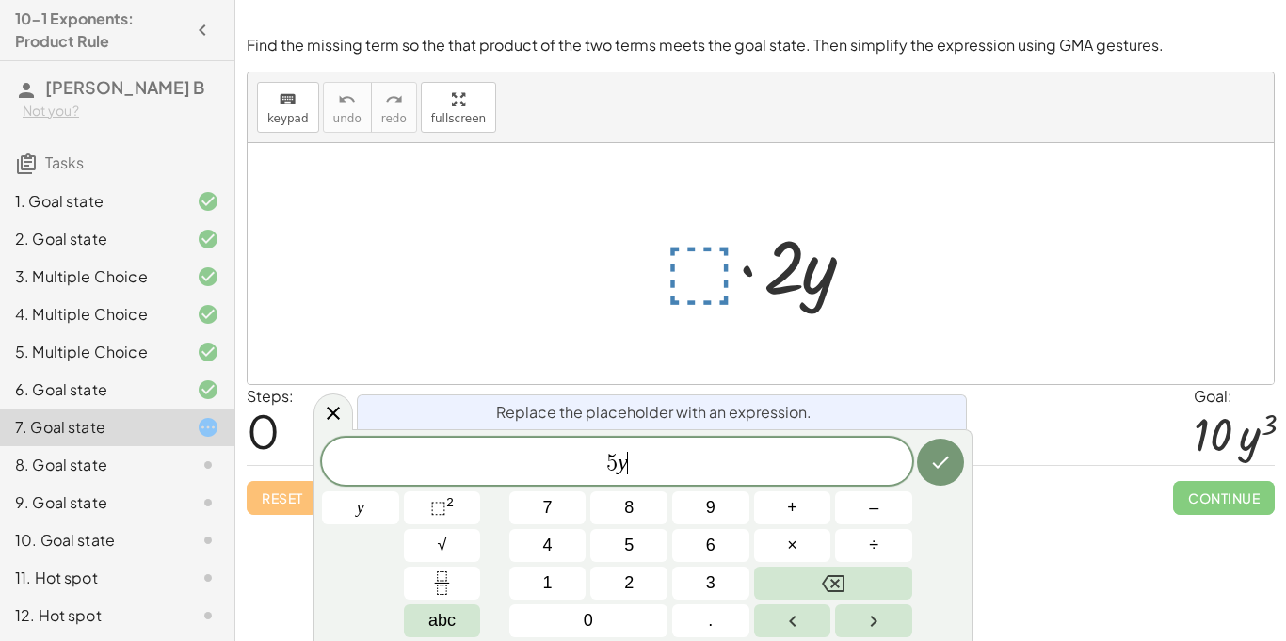
scroll to position [10, 0]
click at [421, 506] on button "⬚ 2" at bounding box center [442, 508] width 77 height 33
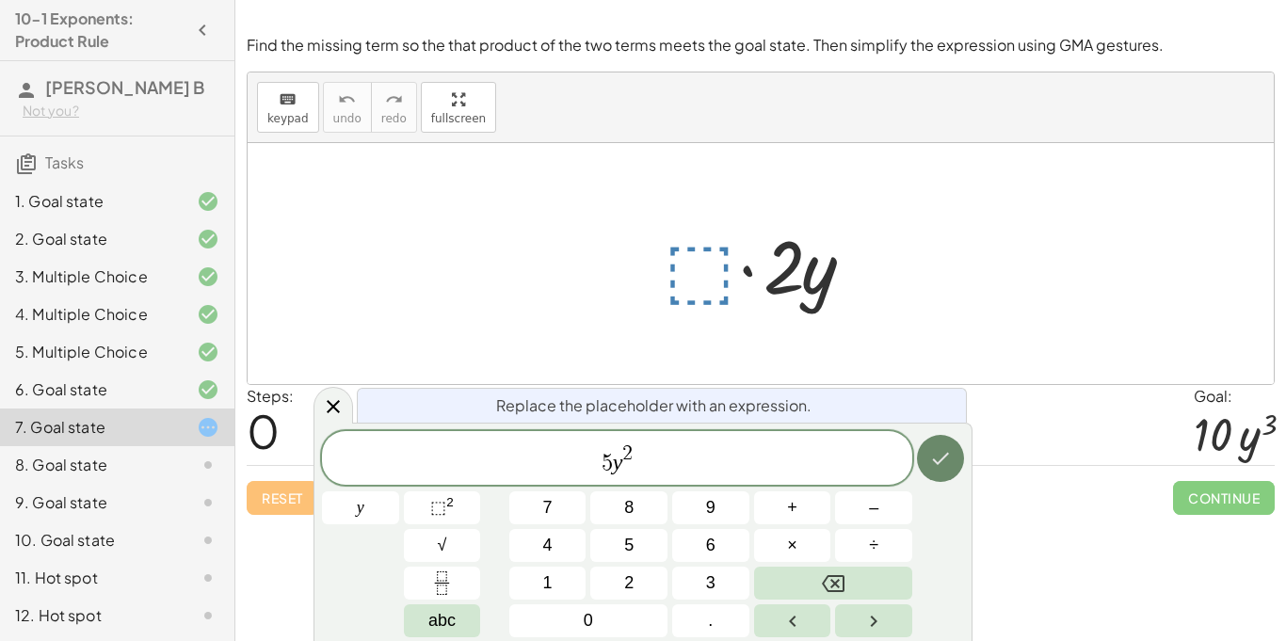
click at [945, 445] on button "Done" at bounding box center [940, 458] width 47 height 47
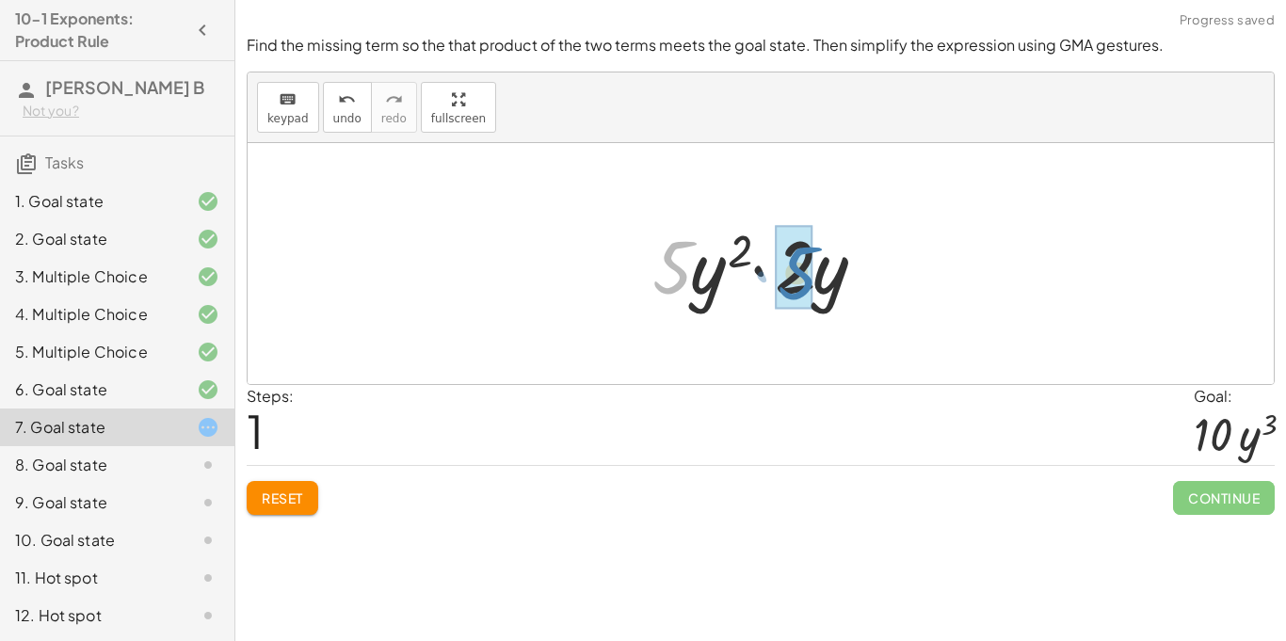
drag, startPoint x: 670, startPoint y: 269, endPoint x: 801, endPoint y: 275, distance: 131.0
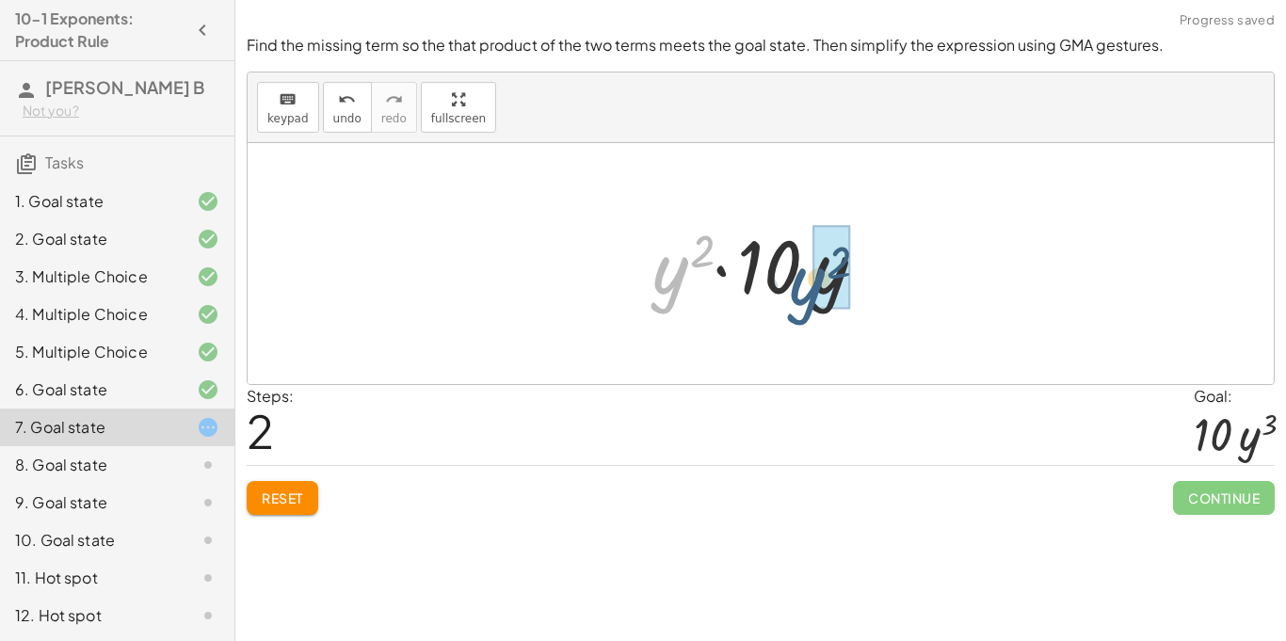
drag, startPoint x: 661, startPoint y: 285, endPoint x: 800, endPoint y: 297, distance: 138.9
click at [800, 297] on div at bounding box center [768, 264] width 250 height 97
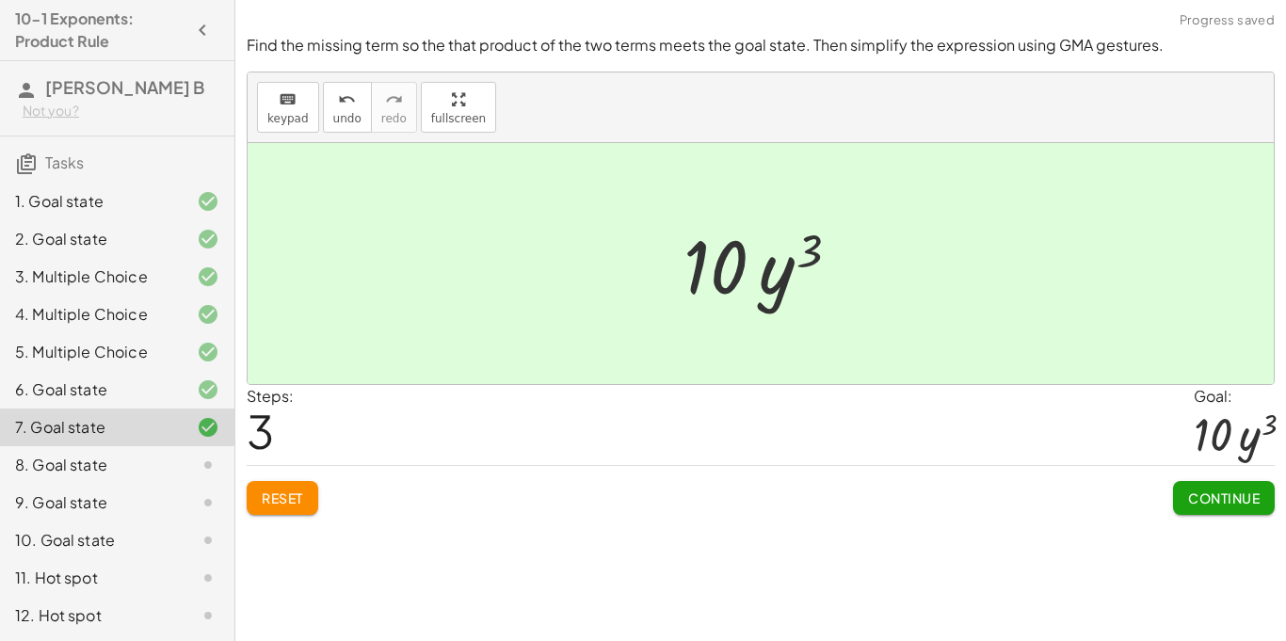
click at [1221, 508] on button "Continue" at bounding box center [1224, 498] width 102 height 34
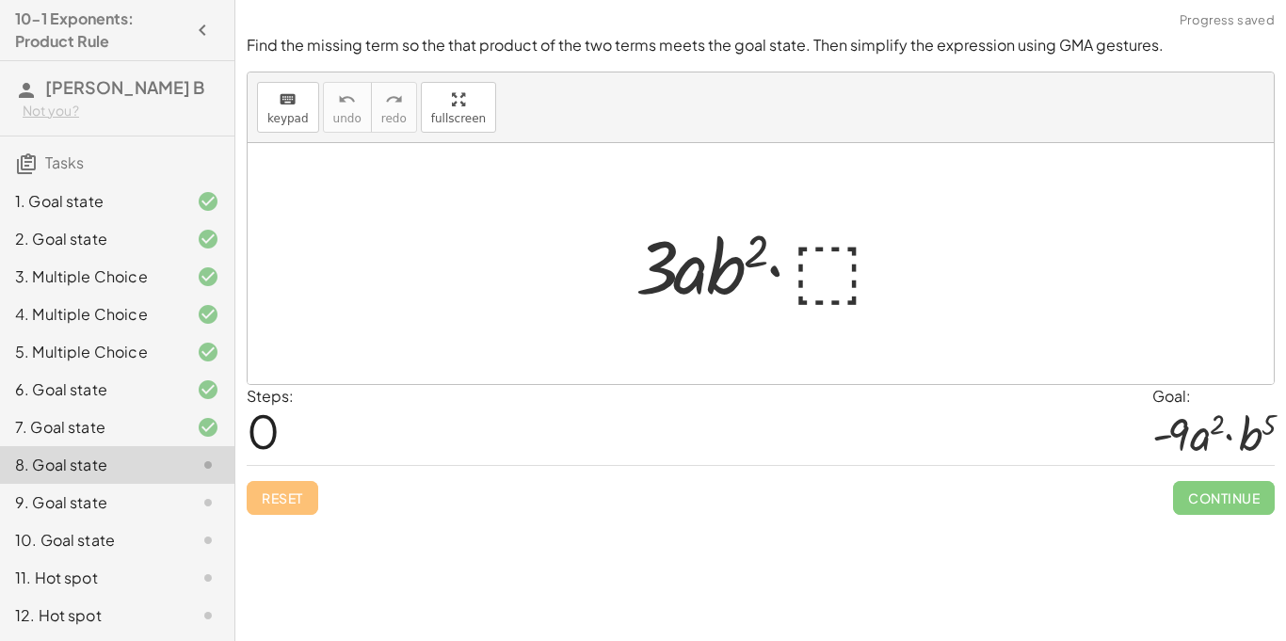
click at [817, 268] on div at bounding box center [767, 264] width 283 height 97
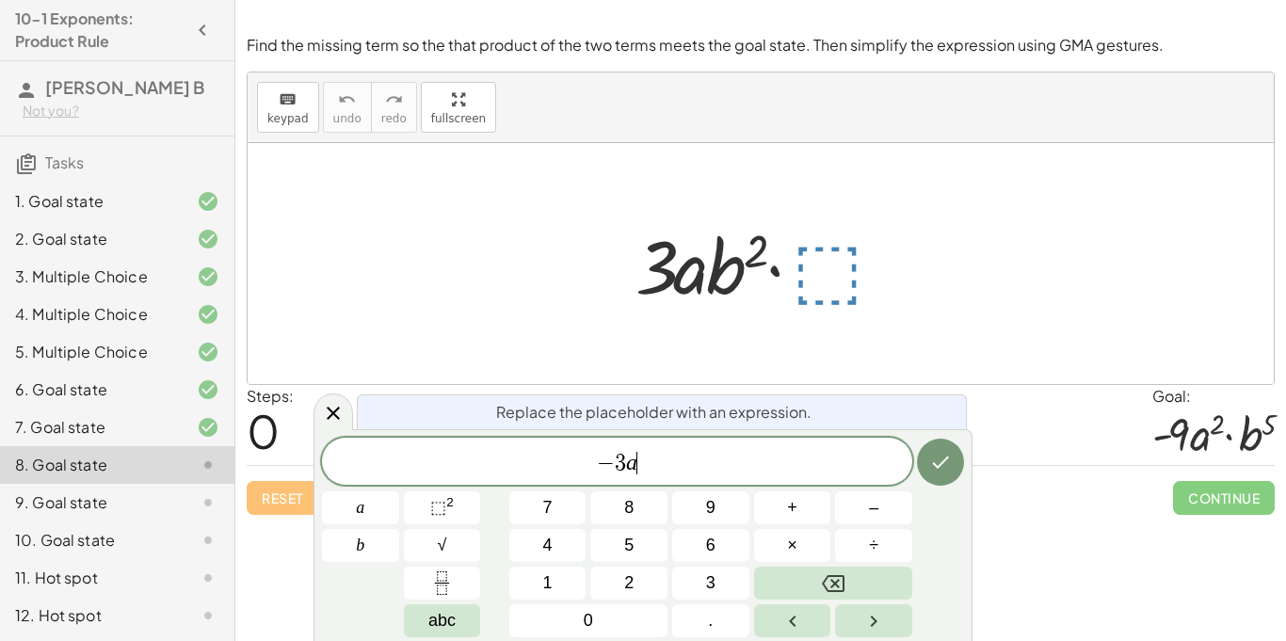
scroll to position [14, 0]
click at [435, 506] on span "⬚" at bounding box center [438, 507] width 16 height 19
click at [787, 551] on span "×" at bounding box center [792, 545] width 10 height 25
click at [428, 493] on button "⬚ 2" at bounding box center [442, 508] width 77 height 33
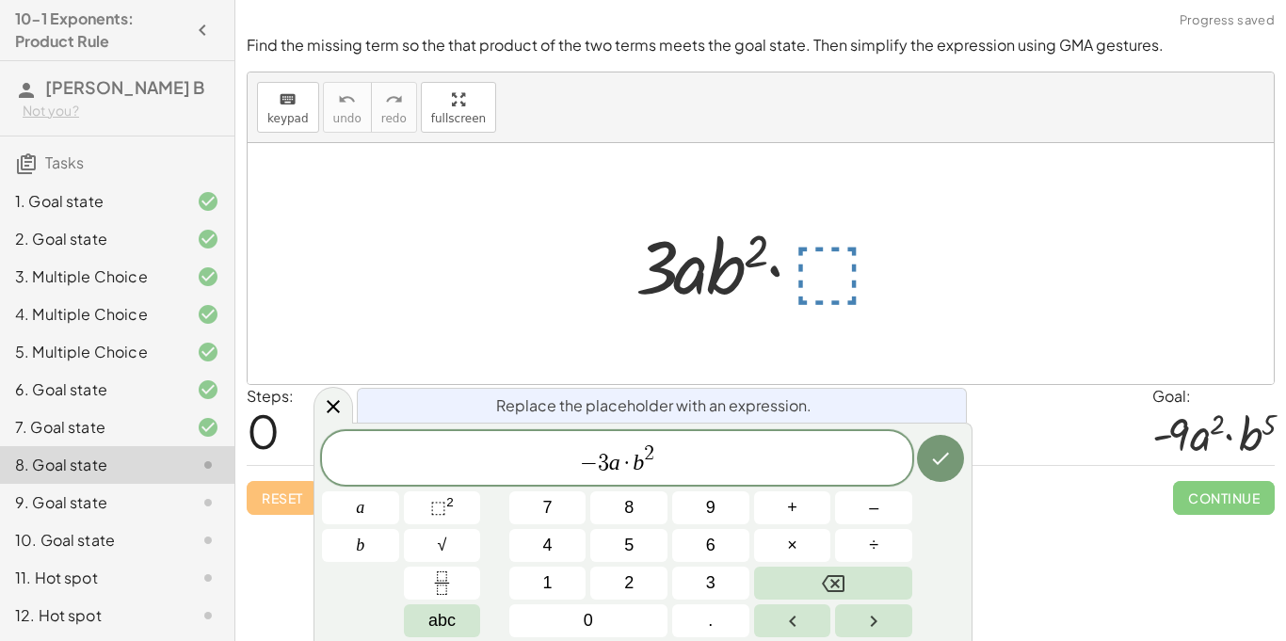
click at [649, 455] on span "2" at bounding box center [649, 454] width 10 height 21
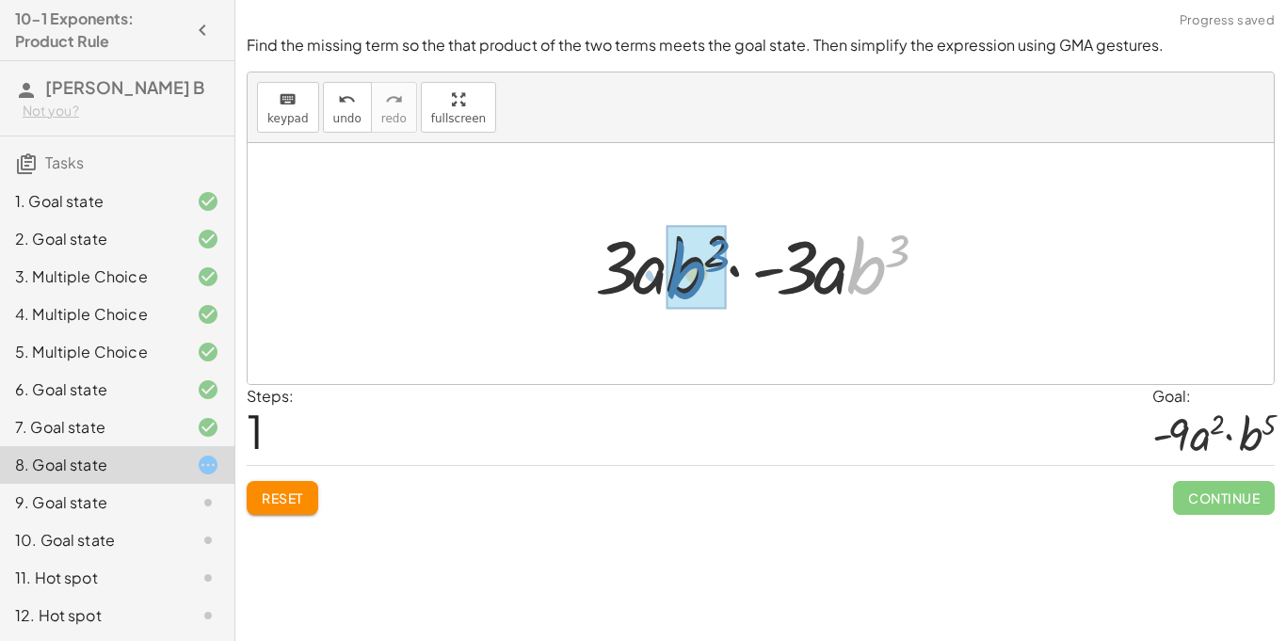
drag, startPoint x: 881, startPoint y: 277, endPoint x: 697, endPoint y: 282, distance: 184.6
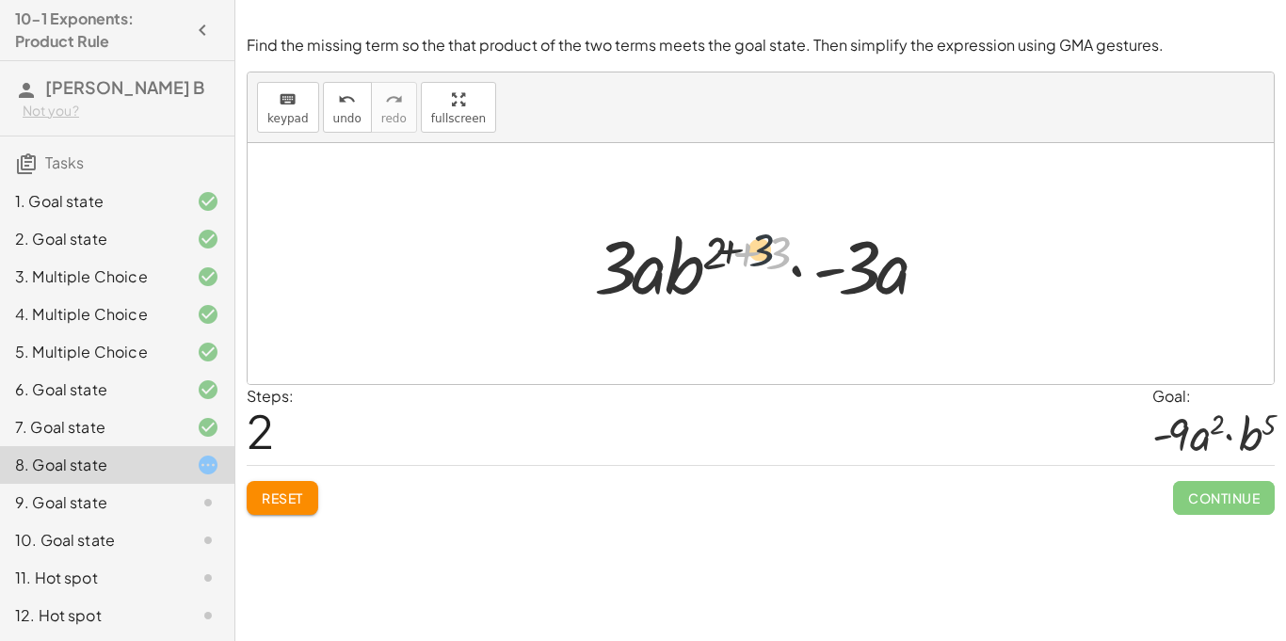
drag, startPoint x: 770, startPoint y: 255, endPoint x: 735, endPoint y: 251, distance: 36.0
click at [735, 251] on div at bounding box center [768, 264] width 366 height 97
drag, startPoint x: 883, startPoint y: 284, endPoint x: 896, endPoint y: 288, distance: 13.7
click at [896, 288] on div at bounding box center [768, 264] width 366 height 97
drag, startPoint x: 863, startPoint y: 279, endPoint x: 608, endPoint y: 283, distance: 254.3
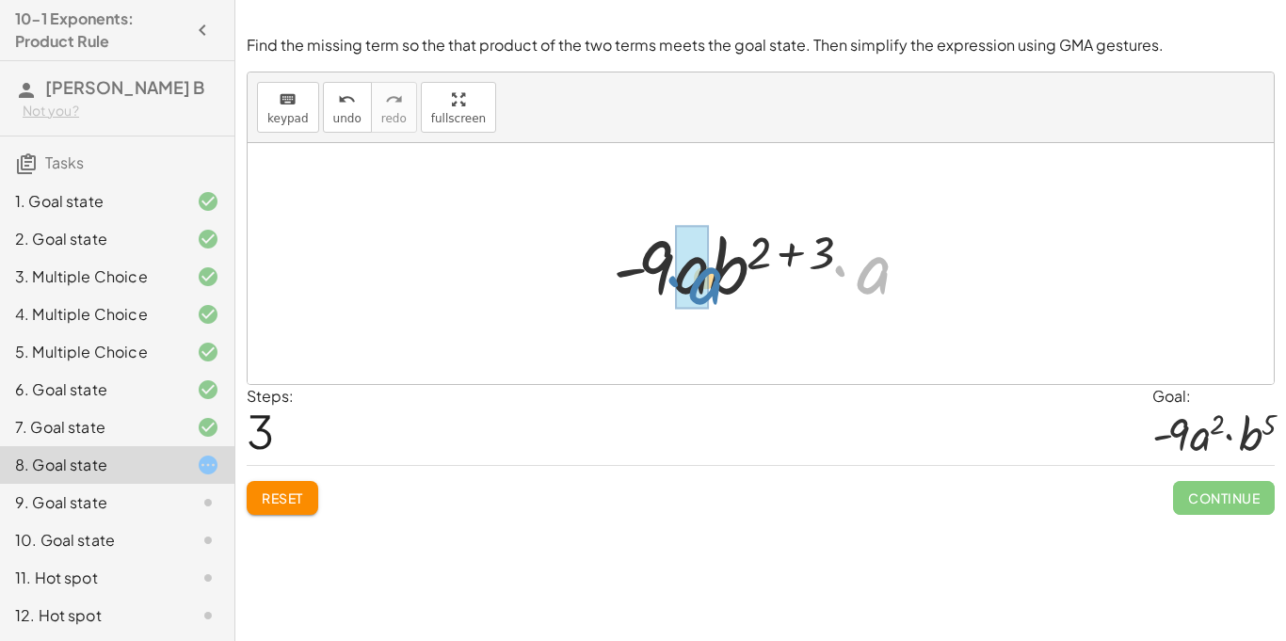
drag, startPoint x: 876, startPoint y: 285, endPoint x: 708, endPoint y: 296, distance: 167.9
click at [708, 296] on div at bounding box center [768, 264] width 329 height 97
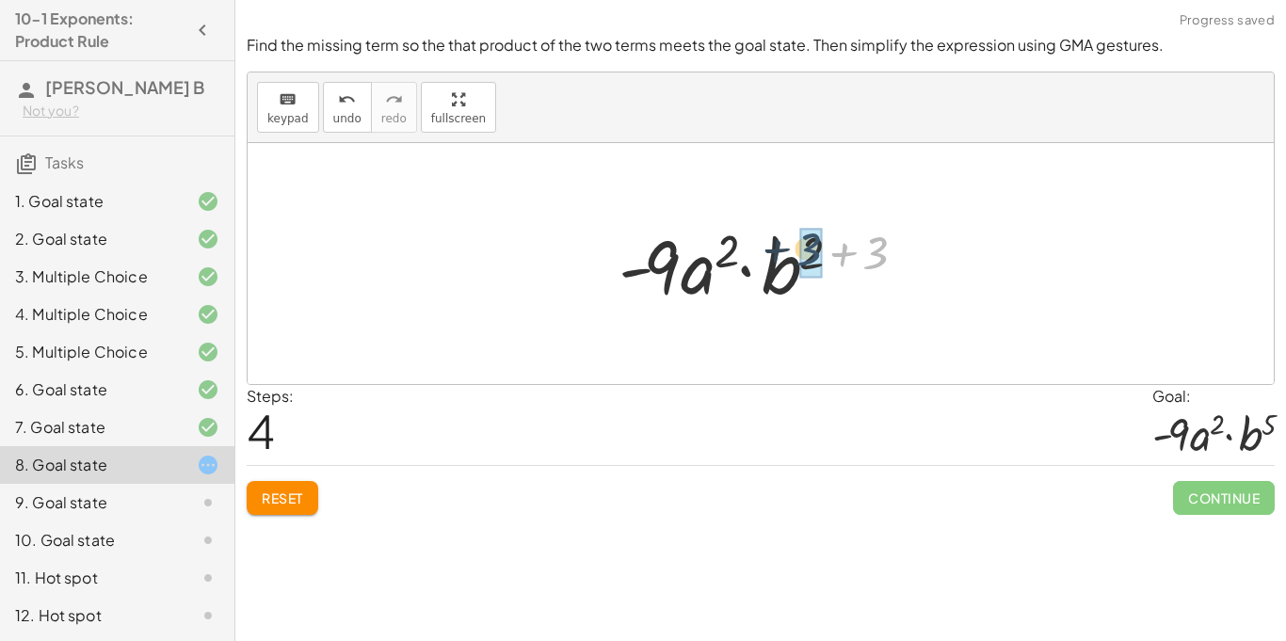
drag, startPoint x: 868, startPoint y: 259, endPoint x: 799, endPoint y: 256, distance: 69.7
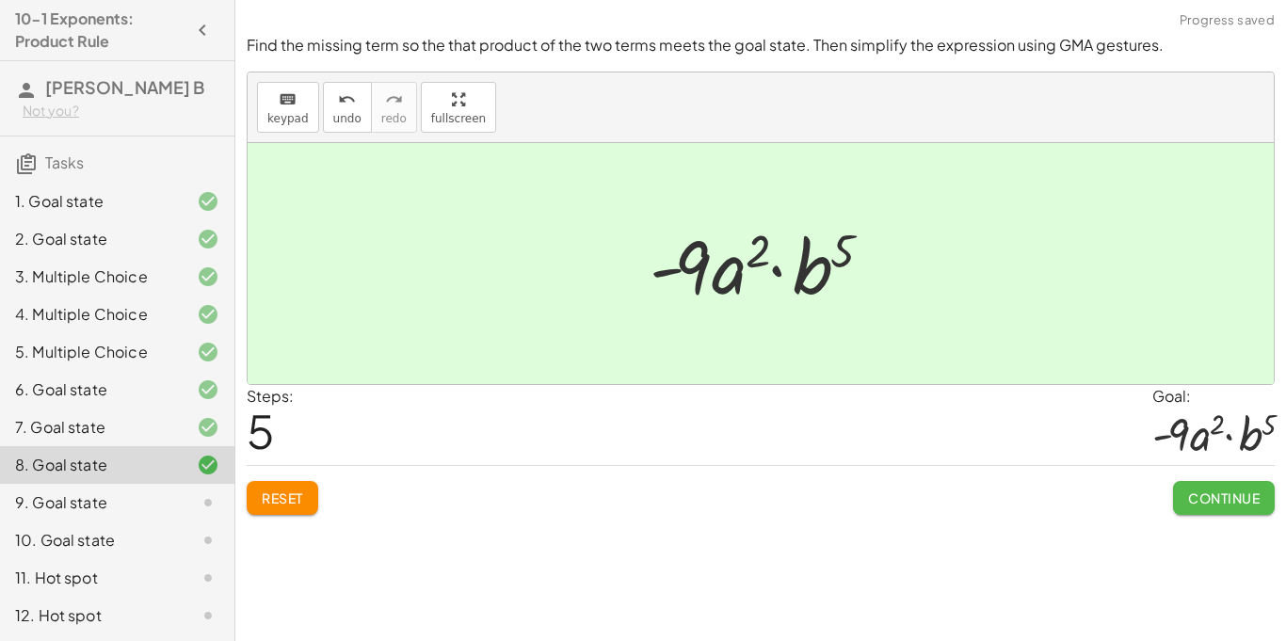
click at [1219, 510] on button "Continue" at bounding box center [1224, 498] width 102 height 34
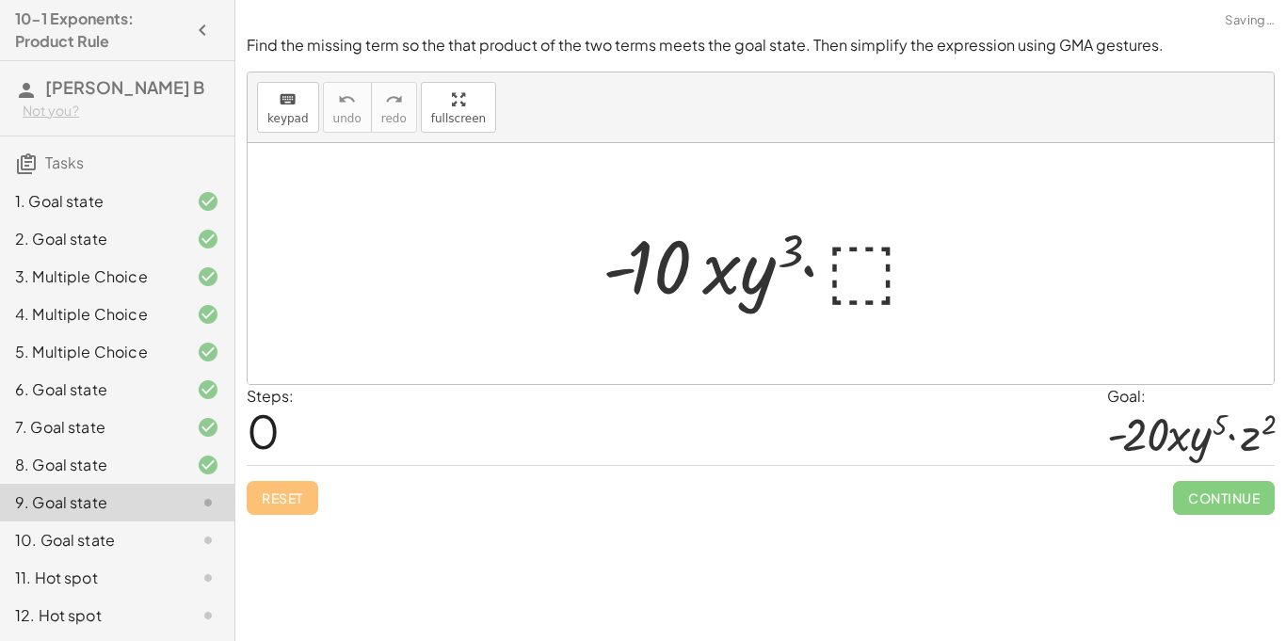
scroll to position [1, 0]
click at [845, 262] on div at bounding box center [768, 264] width 350 height 97
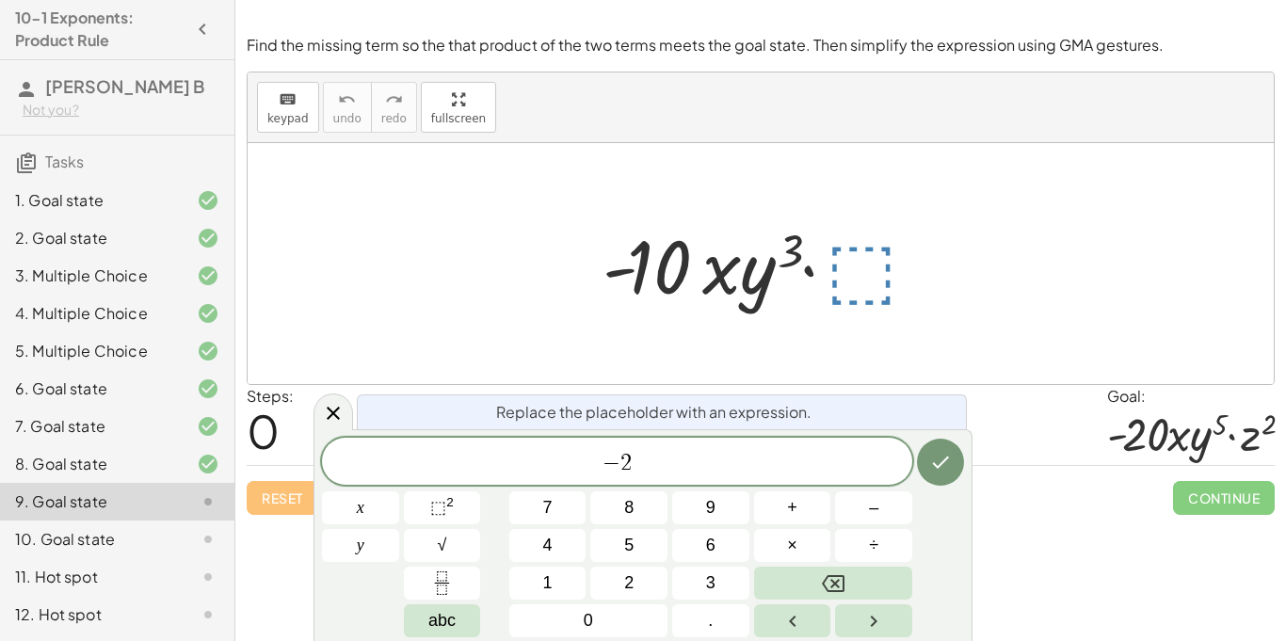
scroll to position [19, 0]
click at [450, 508] on sup "2" at bounding box center [450, 502] width 8 height 14
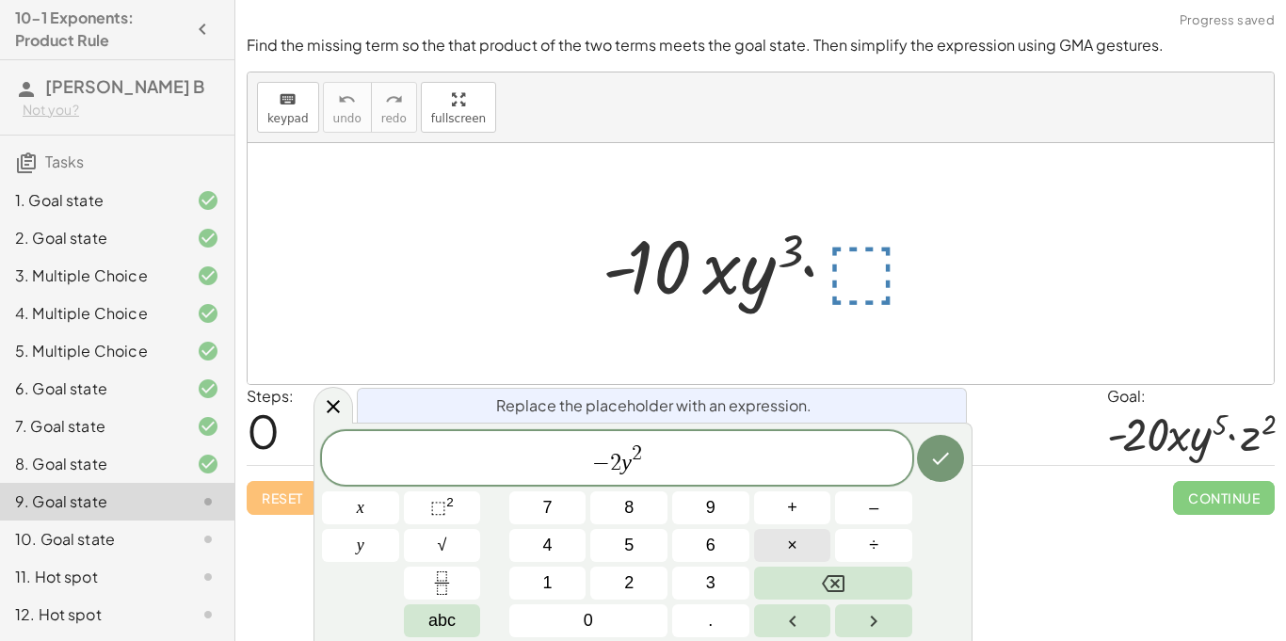
click at [792, 536] on span "×" at bounding box center [792, 545] width 10 height 25
click at [472, 501] on button "⬚ 2" at bounding box center [442, 508] width 77 height 33
click at [931, 454] on icon "Done" at bounding box center [940, 458] width 23 height 23
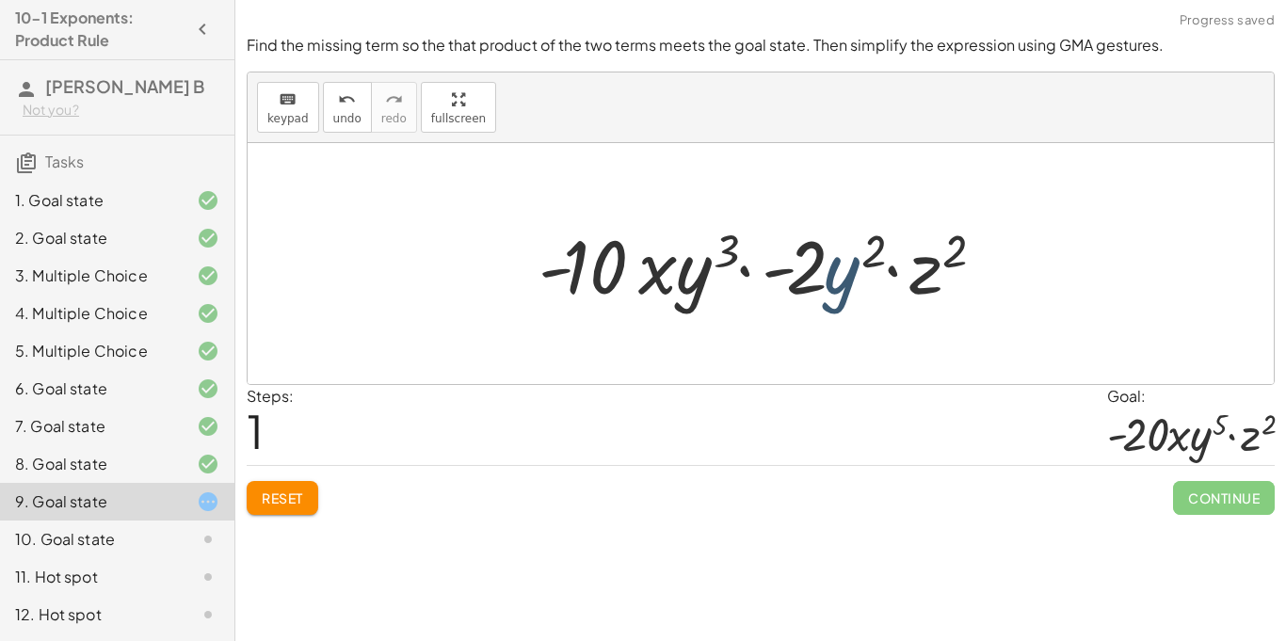
click at [843, 286] on div at bounding box center [768, 264] width 478 height 97
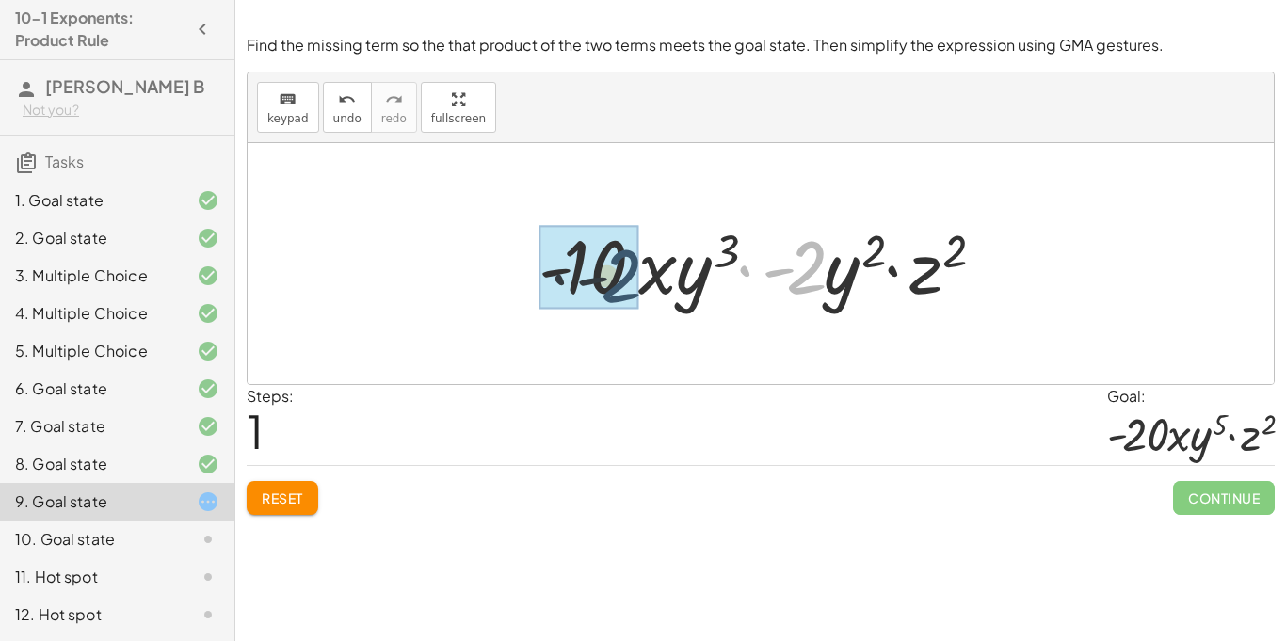
drag, startPoint x: 816, startPoint y: 270, endPoint x: 591, endPoint y: 276, distance: 224.2
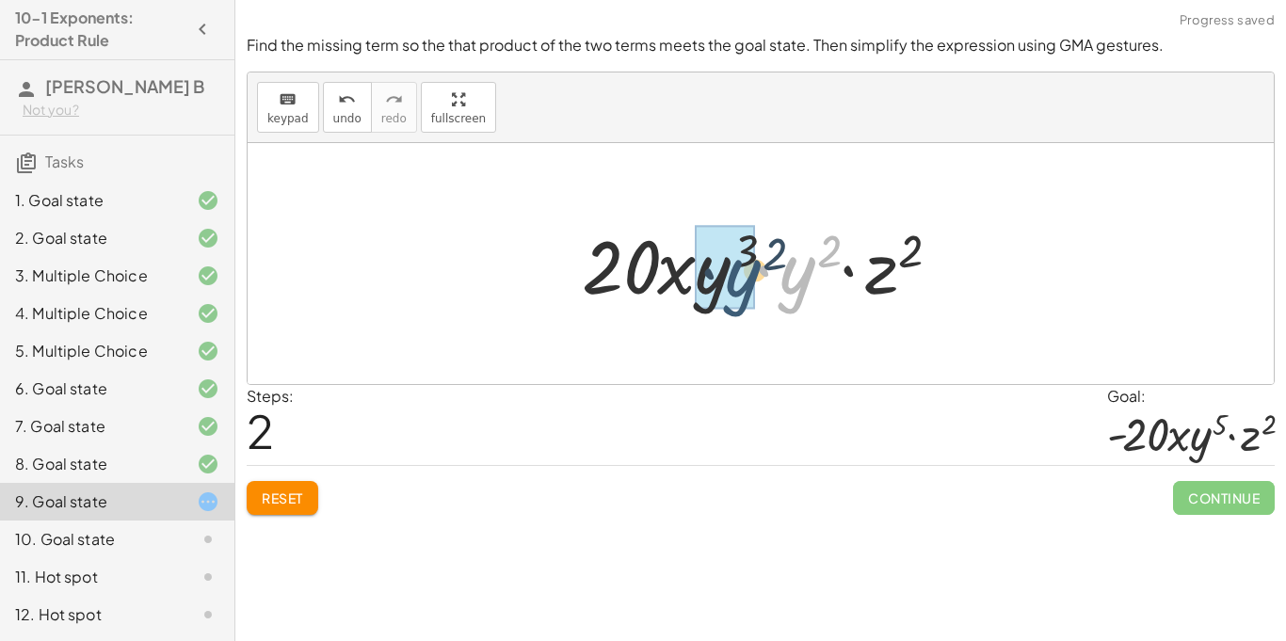
drag, startPoint x: 804, startPoint y: 283, endPoint x: 742, endPoint y: 286, distance: 62.2
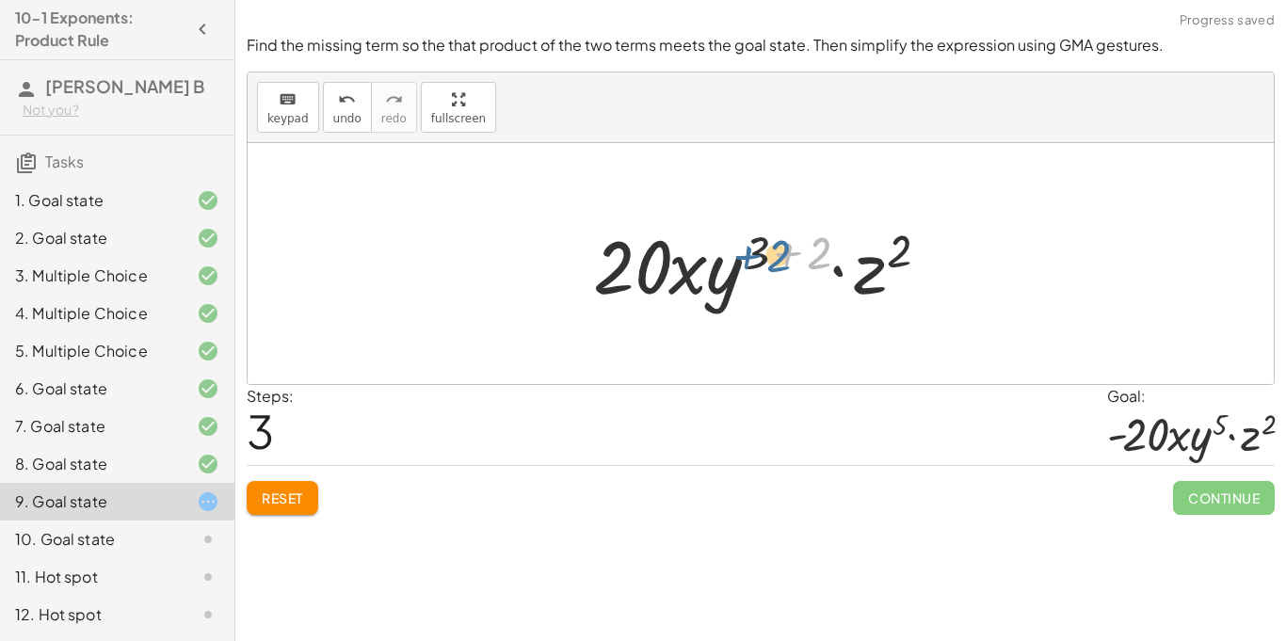
drag, startPoint x: 819, startPoint y: 250, endPoint x: 781, endPoint y: 253, distance: 38.7
click at [781, 253] on div at bounding box center [768, 264] width 368 height 97
drag, startPoint x: 813, startPoint y: 261, endPoint x: 754, endPoint y: 255, distance: 58.7
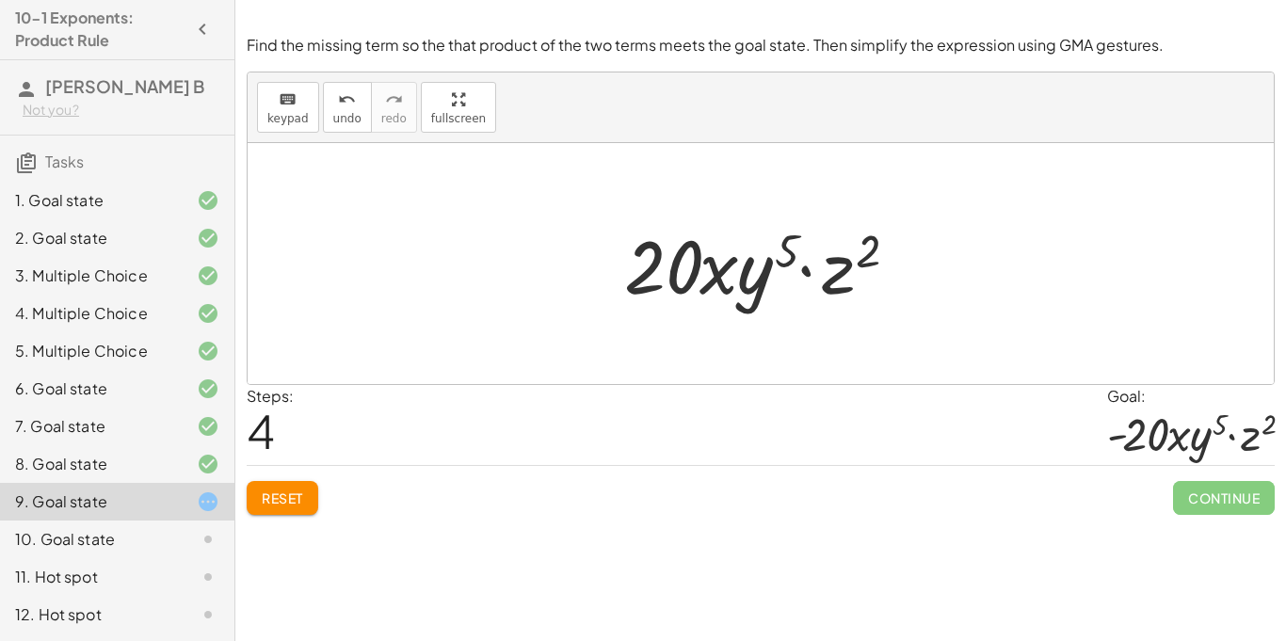
click at [649, 279] on div at bounding box center [768, 264] width 306 height 97
click at [293, 120] on span "keypad" at bounding box center [287, 118] width 41 height 13
click at [294, 128] on button "keyboard keypad" at bounding box center [288, 107] width 62 height 51
click at [293, 124] on span "keypad" at bounding box center [287, 118] width 41 height 13
click at [338, 96] on icon "undo" at bounding box center [347, 100] width 18 height 23
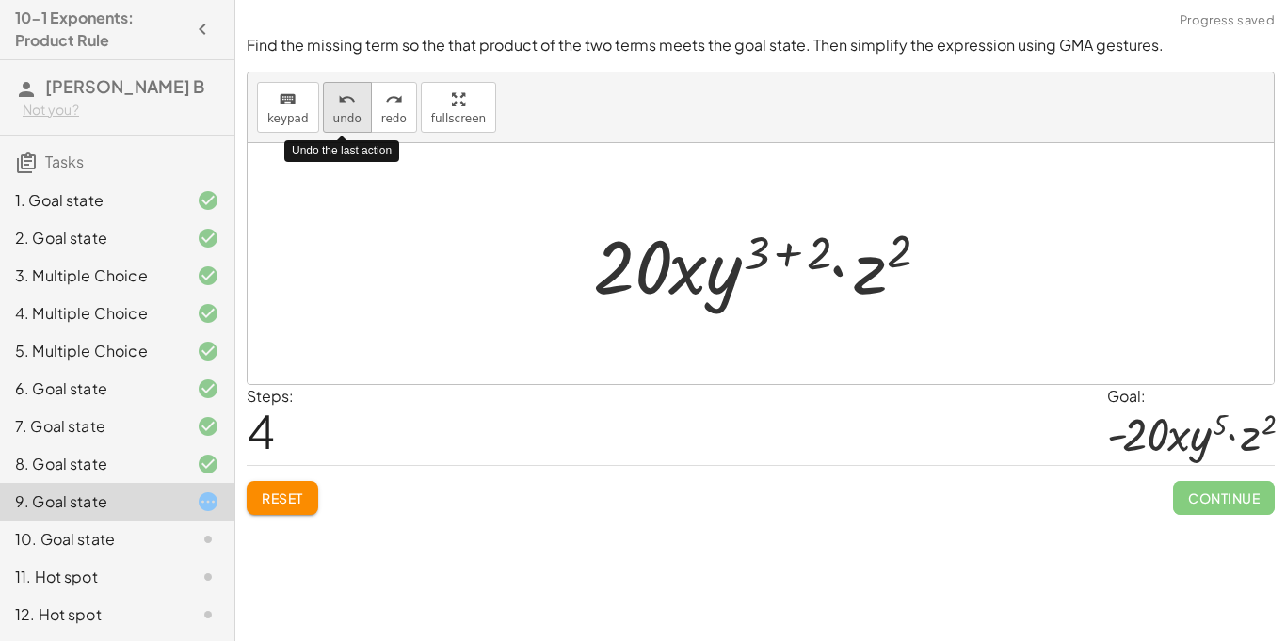
click at [344, 100] on icon "undo" at bounding box center [347, 100] width 18 height 23
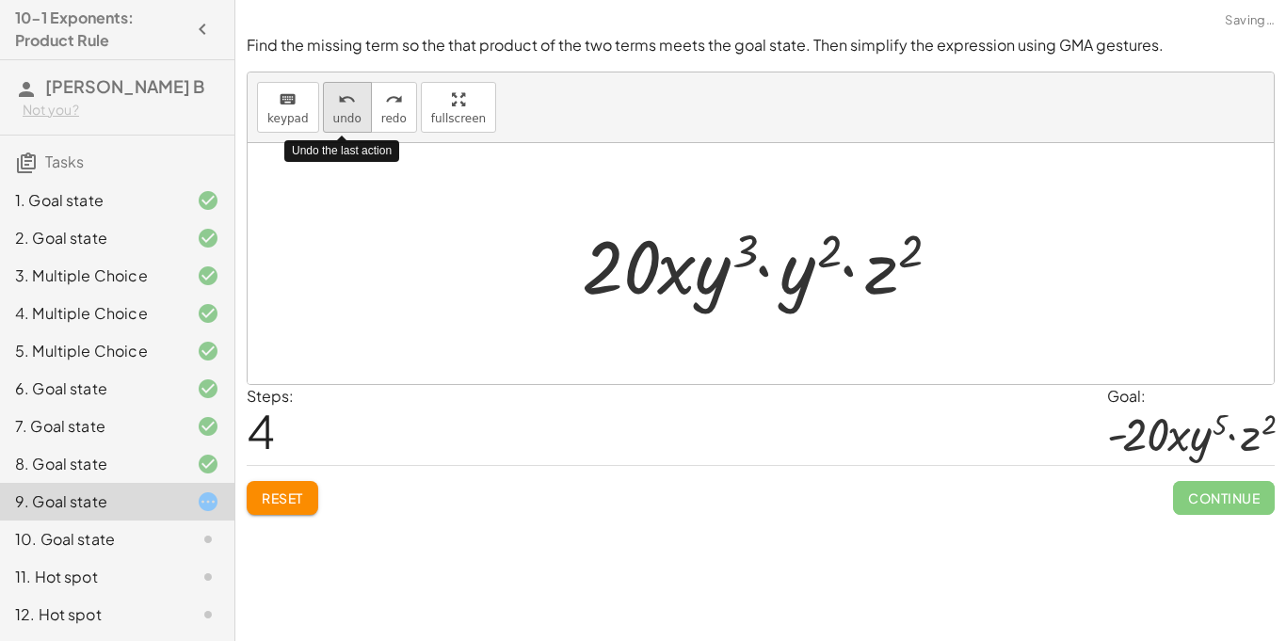
click at [345, 100] on icon "undo" at bounding box center [347, 100] width 18 height 23
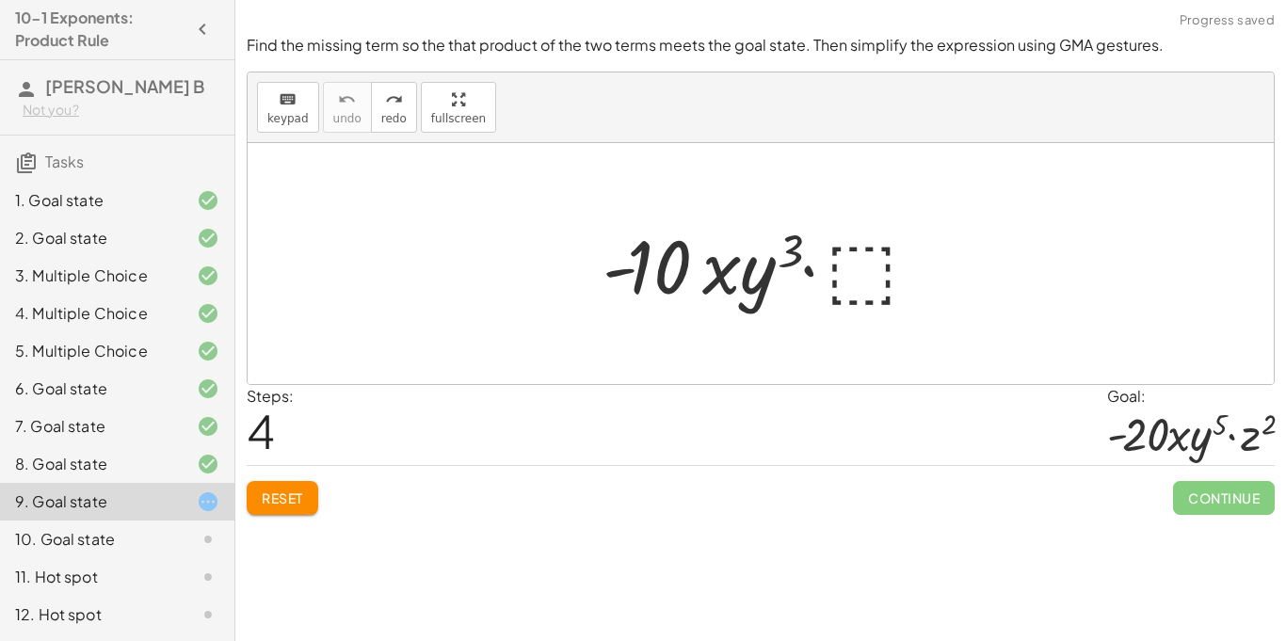
click at [849, 287] on div at bounding box center [768, 264] width 350 height 97
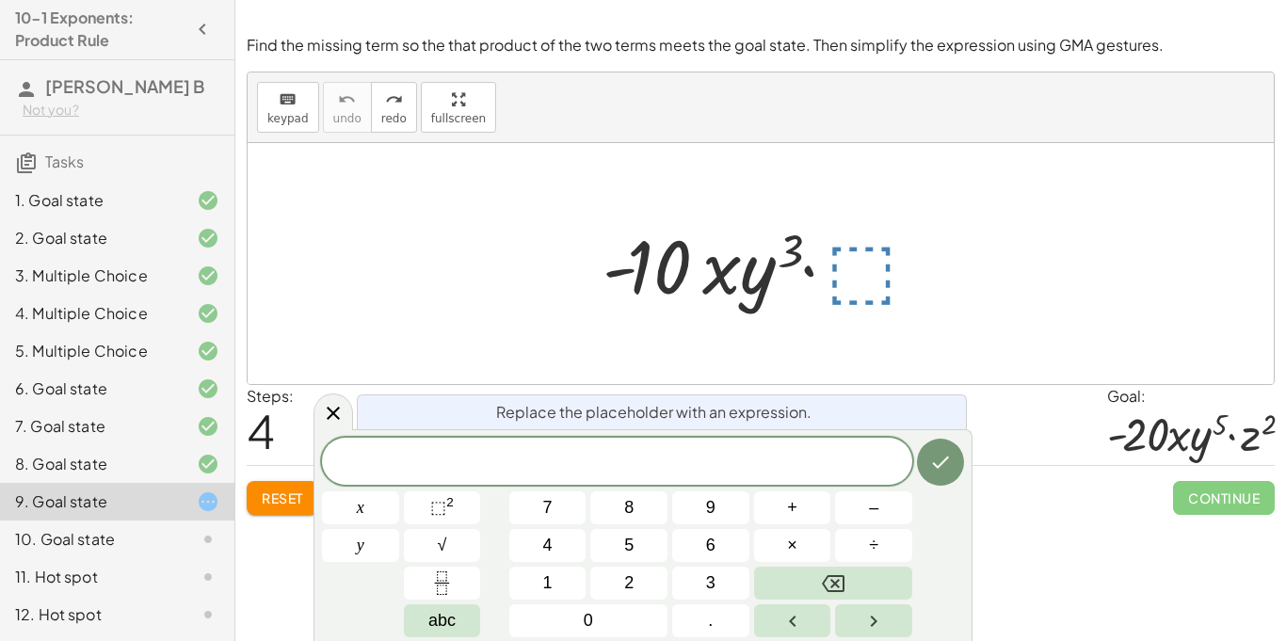
scroll to position [22, 0]
click at [449, 510] on span "⬚ 2" at bounding box center [442, 507] width 24 height 25
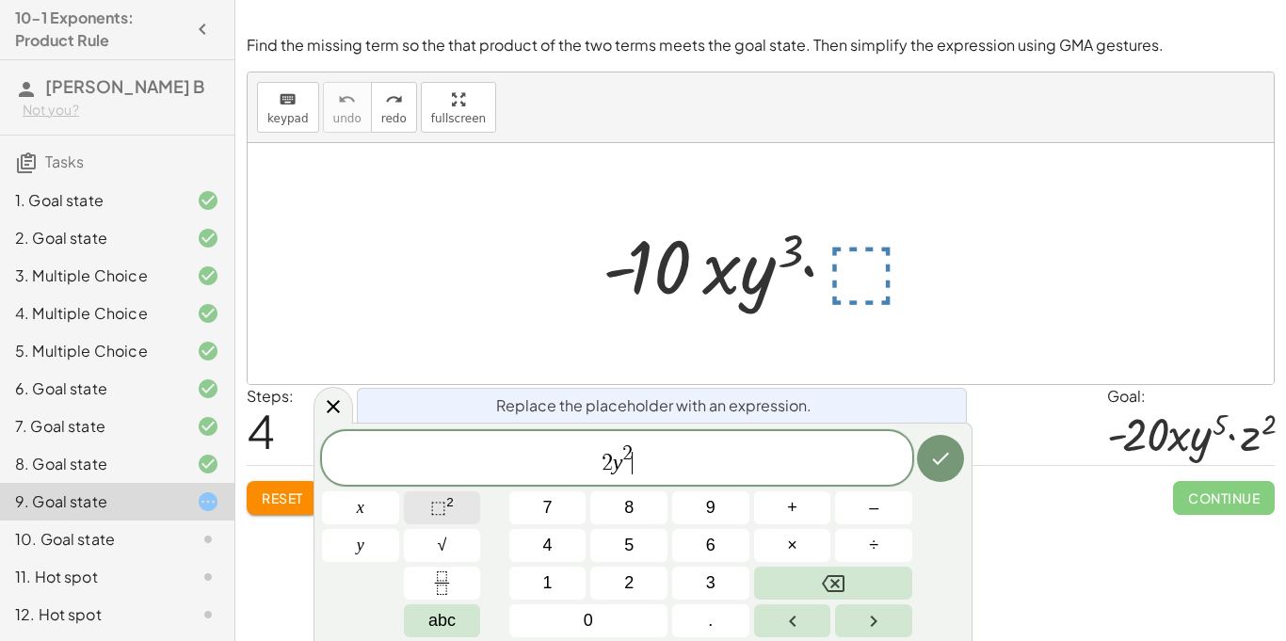
click at [446, 503] on sup "2" at bounding box center [450, 502] width 8 height 14
click at [652, 467] on span "2 y 2 ​" at bounding box center [617, 460] width 590 height 34
click at [794, 552] on span "×" at bounding box center [792, 545] width 10 height 25
click at [450, 496] on sup "2" at bounding box center [450, 502] width 8 height 14
click at [952, 451] on button "Done" at bounding box center [940, 458] width 47 height 47
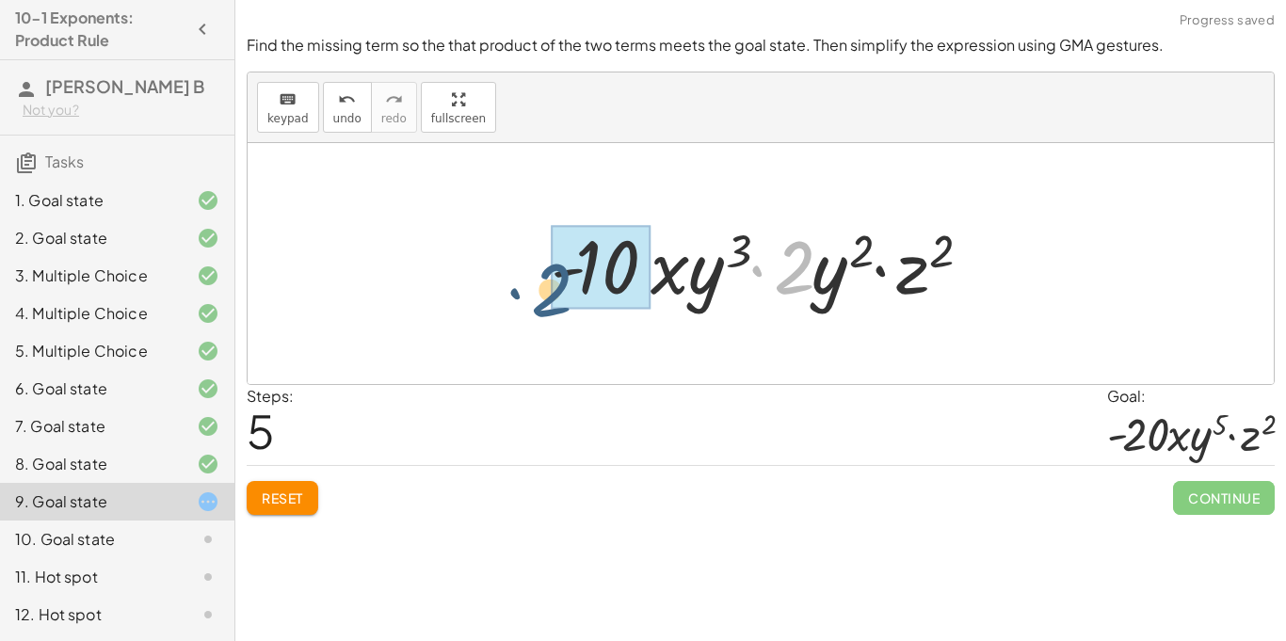
drag, startPoint x: 800, startPoint y: 283, endPoint x: 602, endPoint y: 281, distance: 197.8
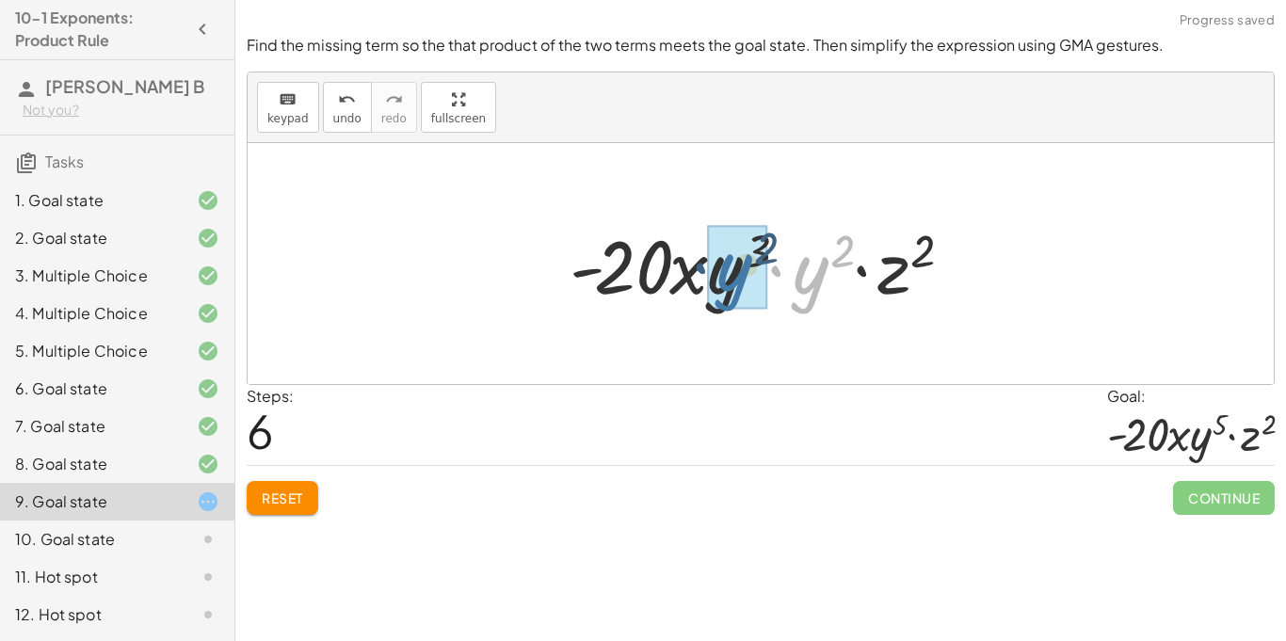
drag, startPoint x: 805, startPoint y: 287, endPoint x: 731, endPoint y: 283, distance: 74.5
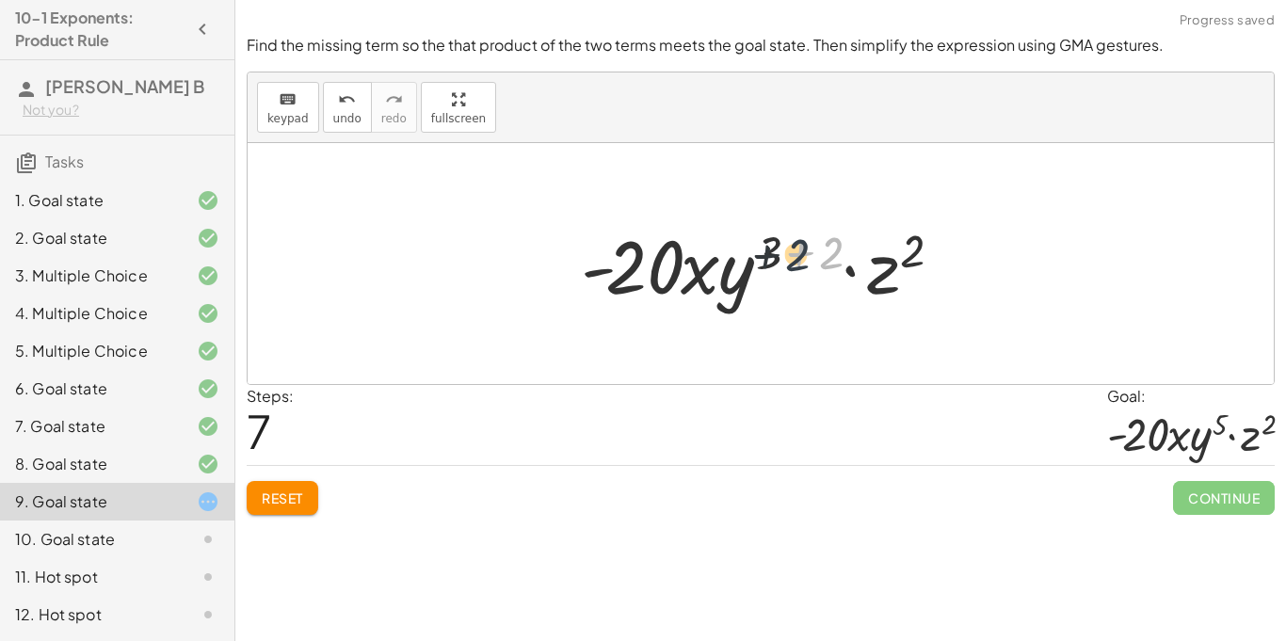
drag, startPoint x: 840, startPoint y: 246, endPoint x: 791, endPoint y: 249, distance: 49.0
click at [791, 249] on div at bounding box center [769, 264] width 394 height 97
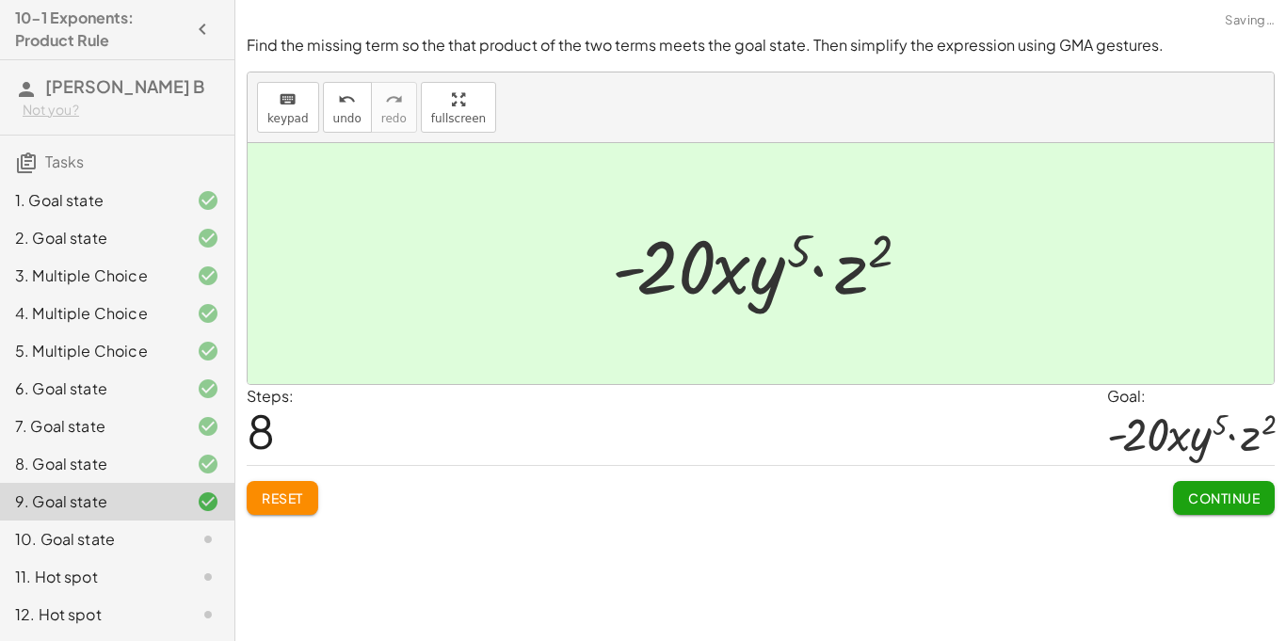
click at [1222, 488] on button "Continue" at bounding box center [1224, 498] width 102 height 34
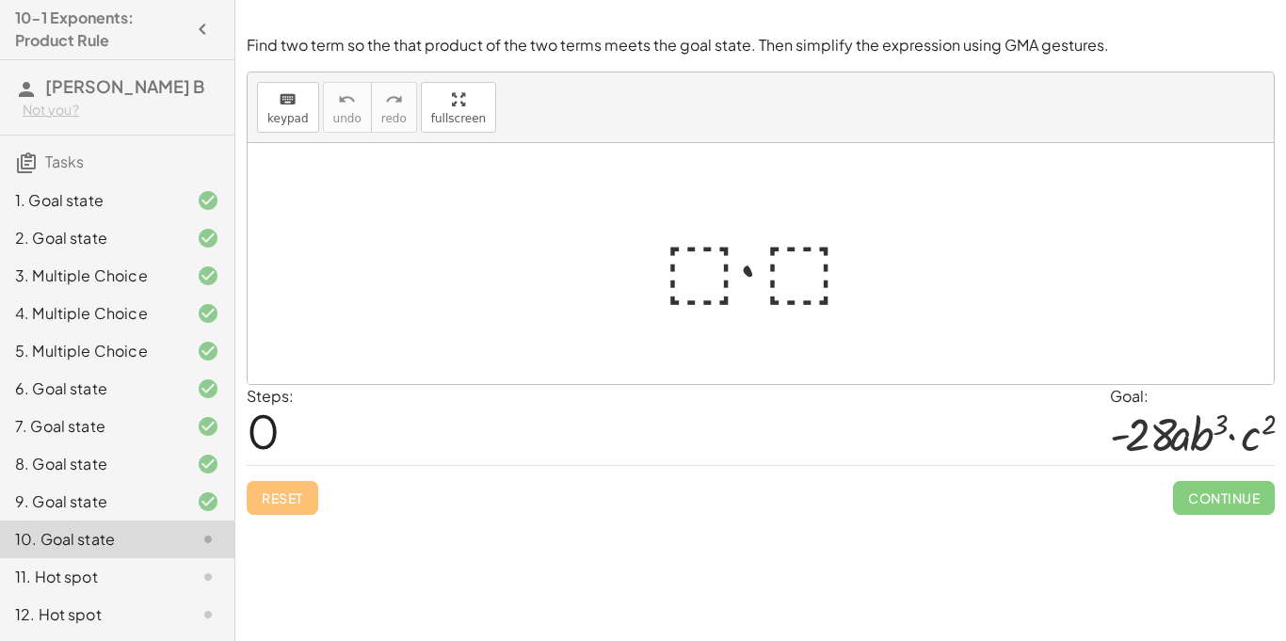
click at [686, 268] on div at bounding box center [767, 264] width 227 height 97
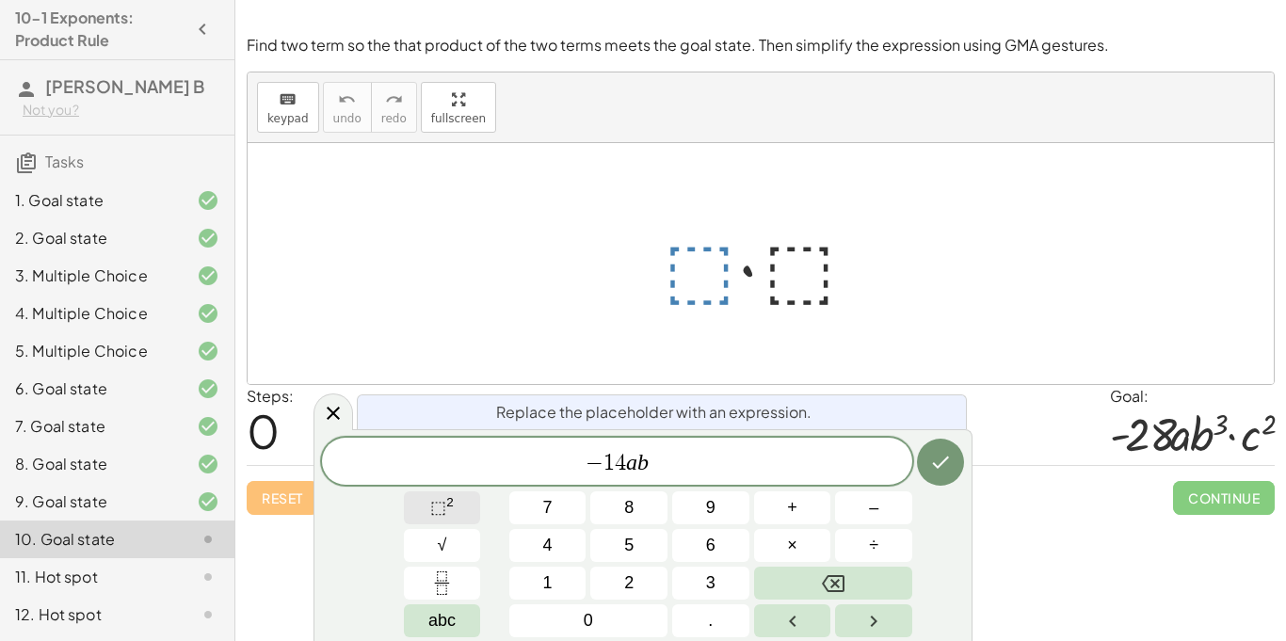
click at [453, 501] on sup "2" at bounding box center [450, 502] width 8 height 14
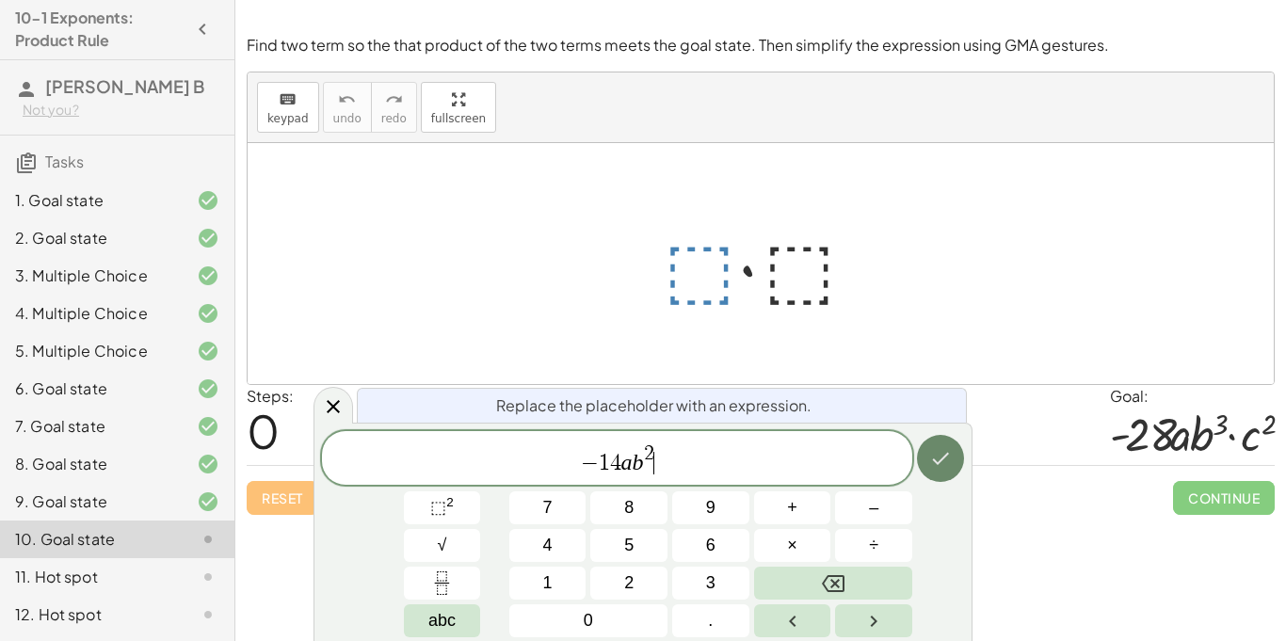
click at [940, 460] on icon "Done" at bounding box center [941, 459] width 17 height 12
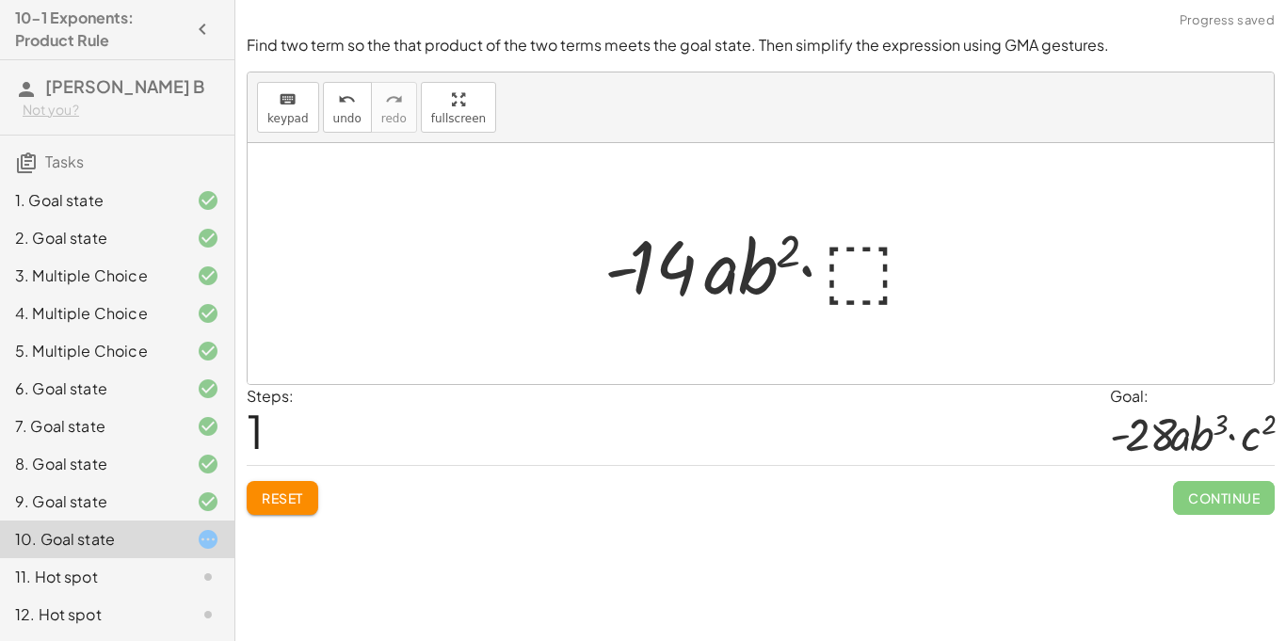
click at [899, 262] on div at bounding box center [768, 264] width 346 height 97
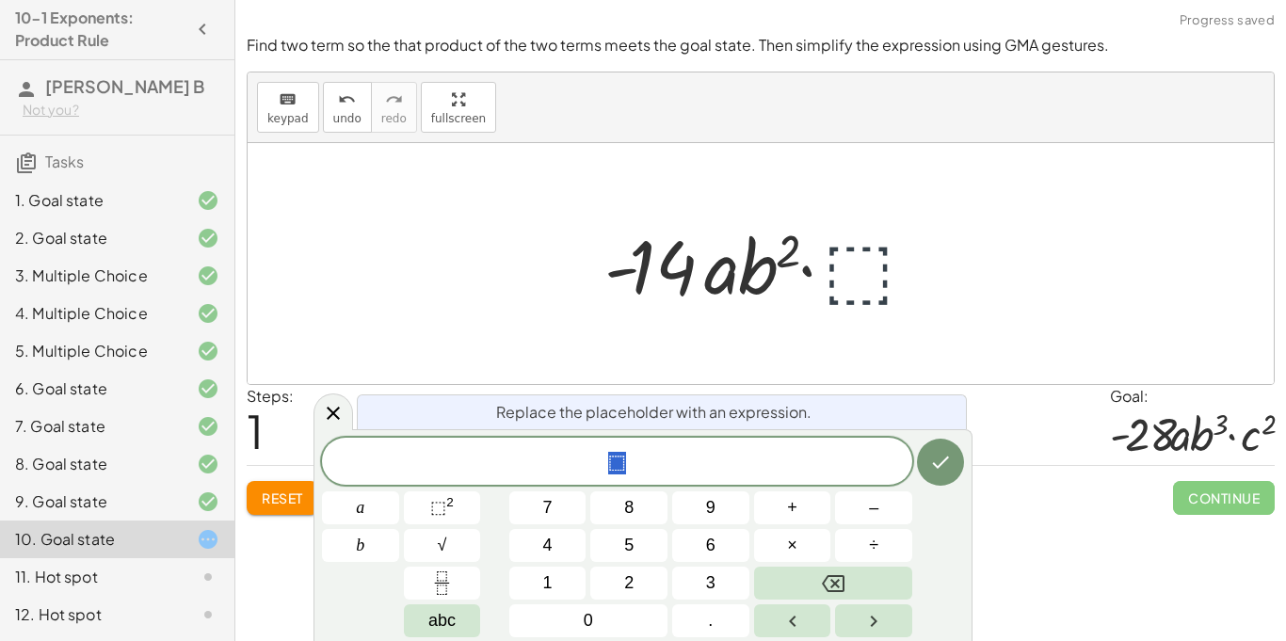
click at [854, 271] on div at bounding box center [768, 264] width 346 height 97
click at [638, 467] on span "⬚ ​" at bounding box center [617, 463] width 590 height 26
click at [777, 556] on button "×" at bounding box center [792, 545] width 77 height 33
click at [440, 511] on span "⬚" at bounding box center [438, 507] width 16 height 19
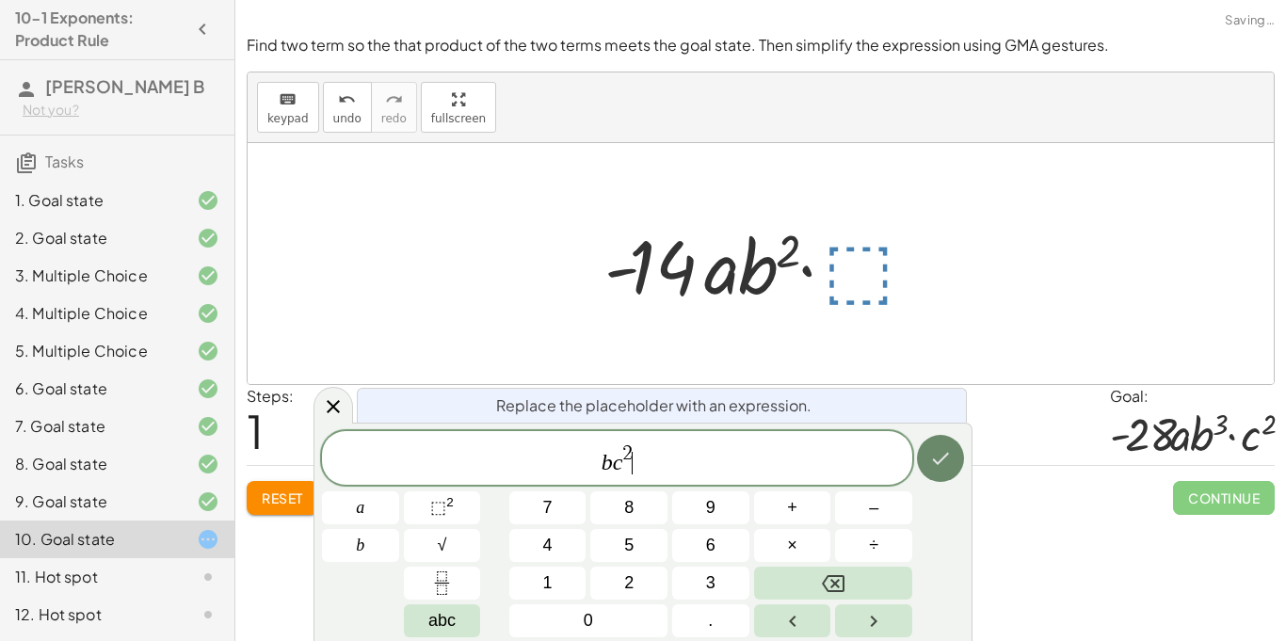
click at [962, 458] on button "Done" at bounding box center [940, 458] width 47 height 47
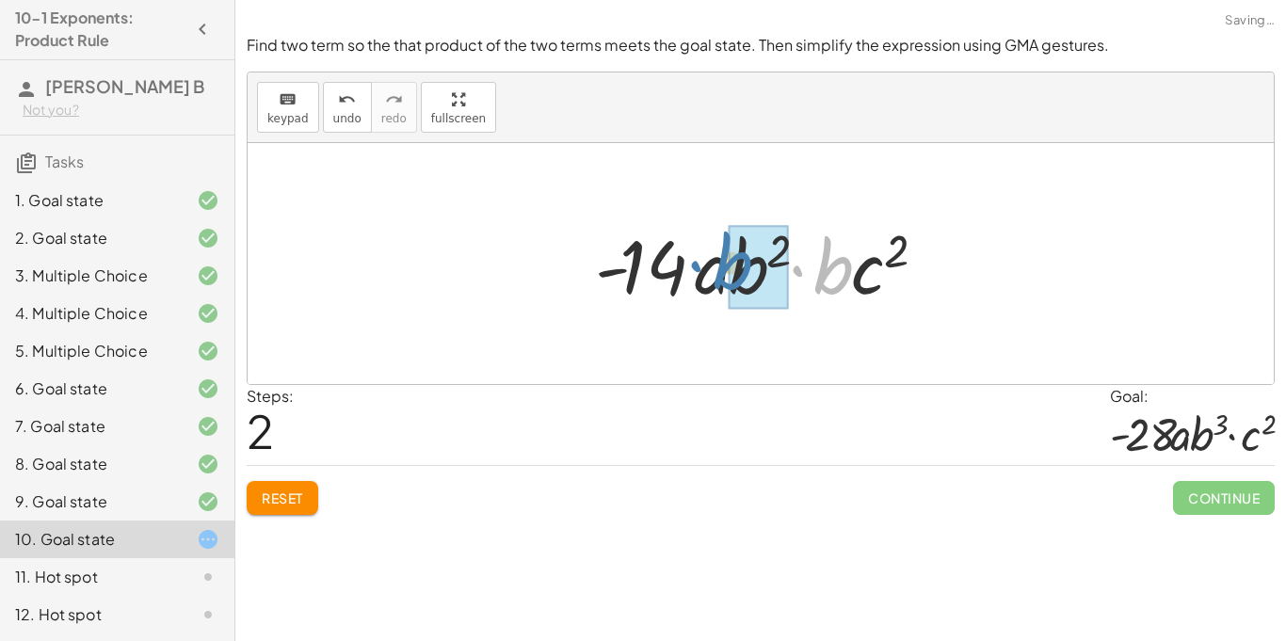
drag, startPoint x: 839, startPoint y: 267, endPoint x: 740, endPoint y: 262, distance: 99.0
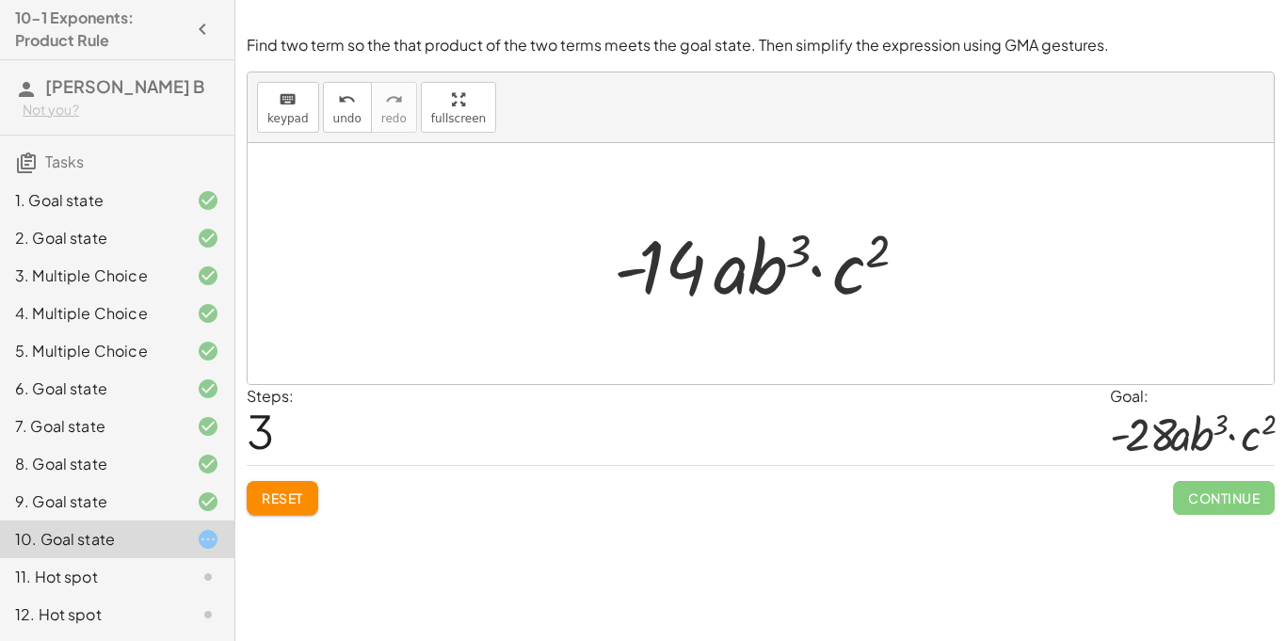
click at [283, 481] on button "Reset" at bounding box center [283, 498] width 72 height 34
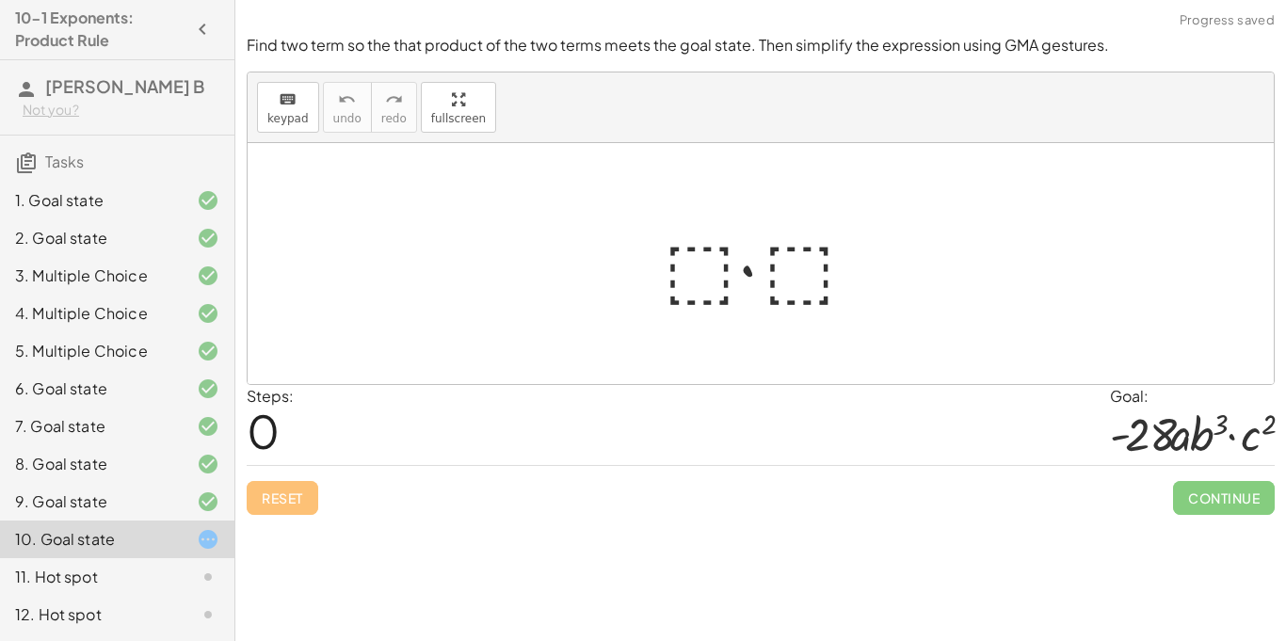
click at [692, 223] on div at bounding box center [767, 264] width 227 height 97
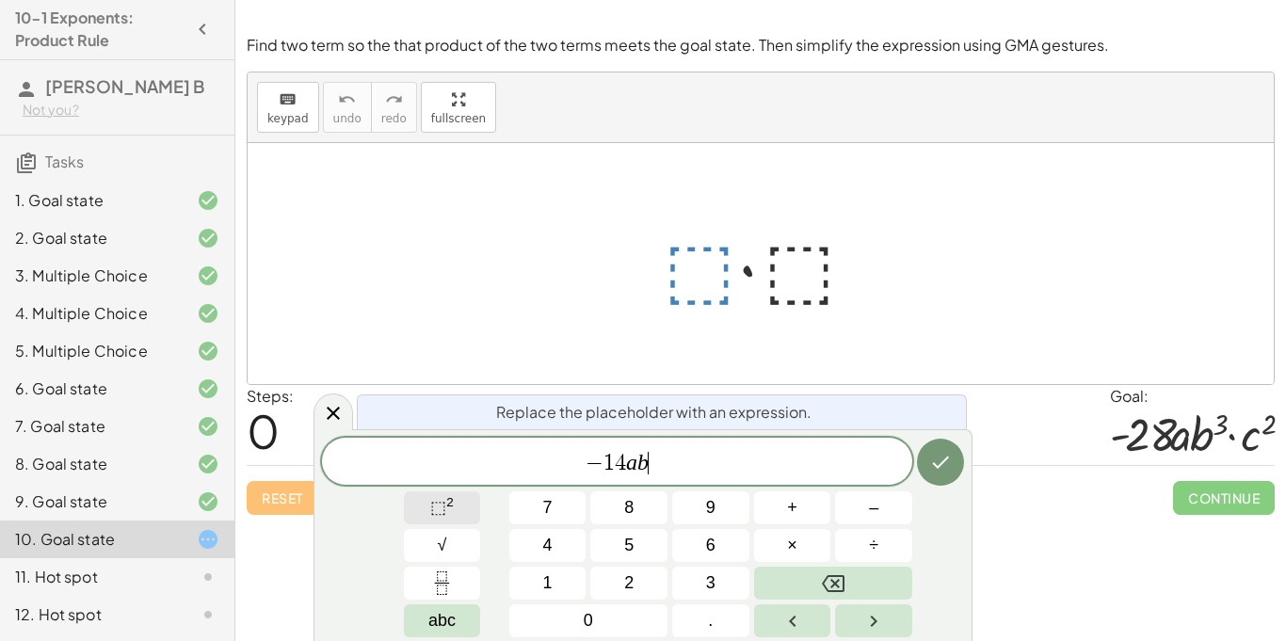
click at [459, 501] on button "⬚ 2" at bounding box center [442, 508] width 77 height 33
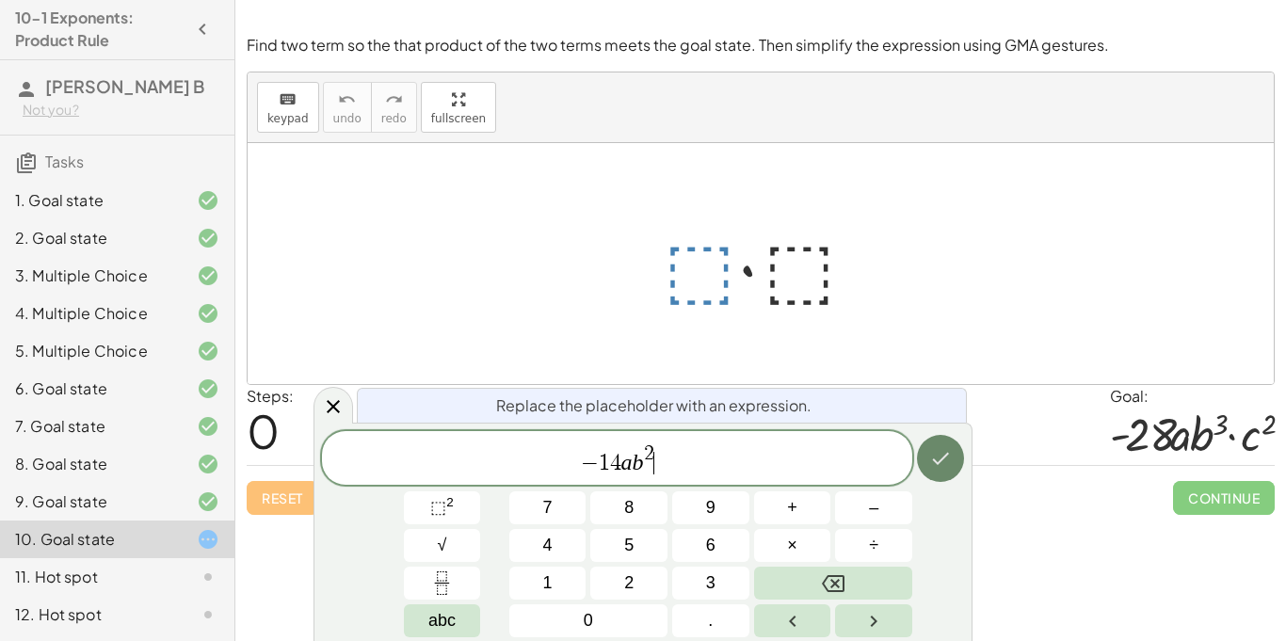
click at [924, 454] on button "Done" at bounding box center [940, 458] width 47 height 47
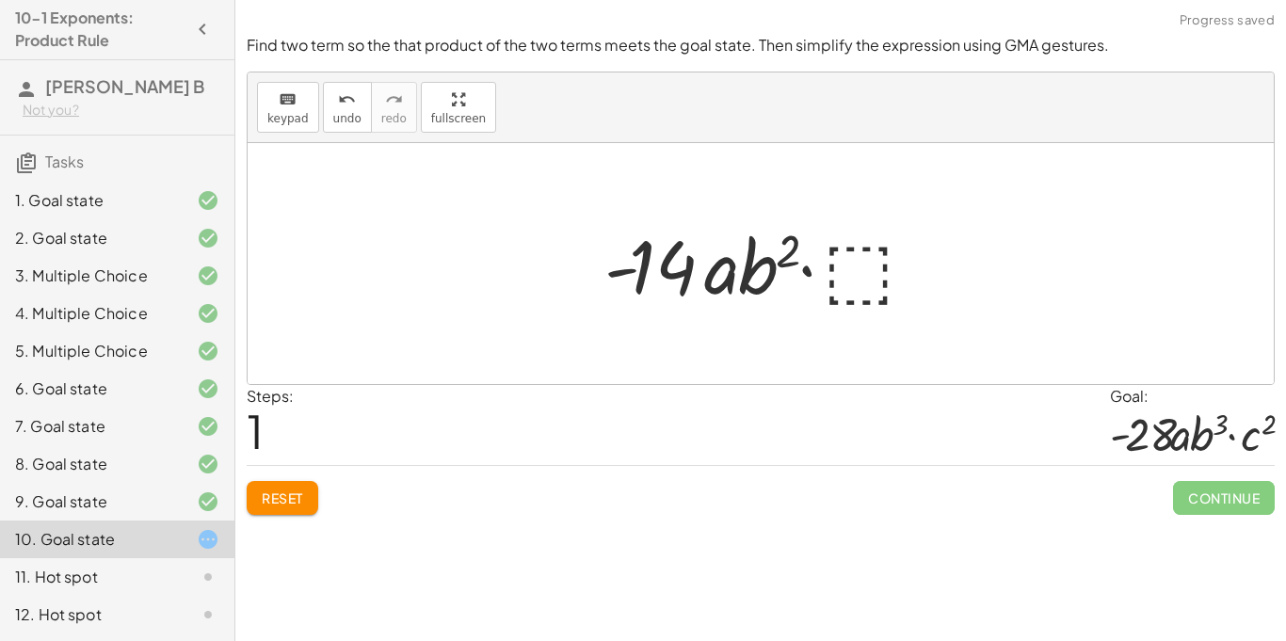
click at [863, 260] on div at bounding box center [768, 264] width 346 height 97
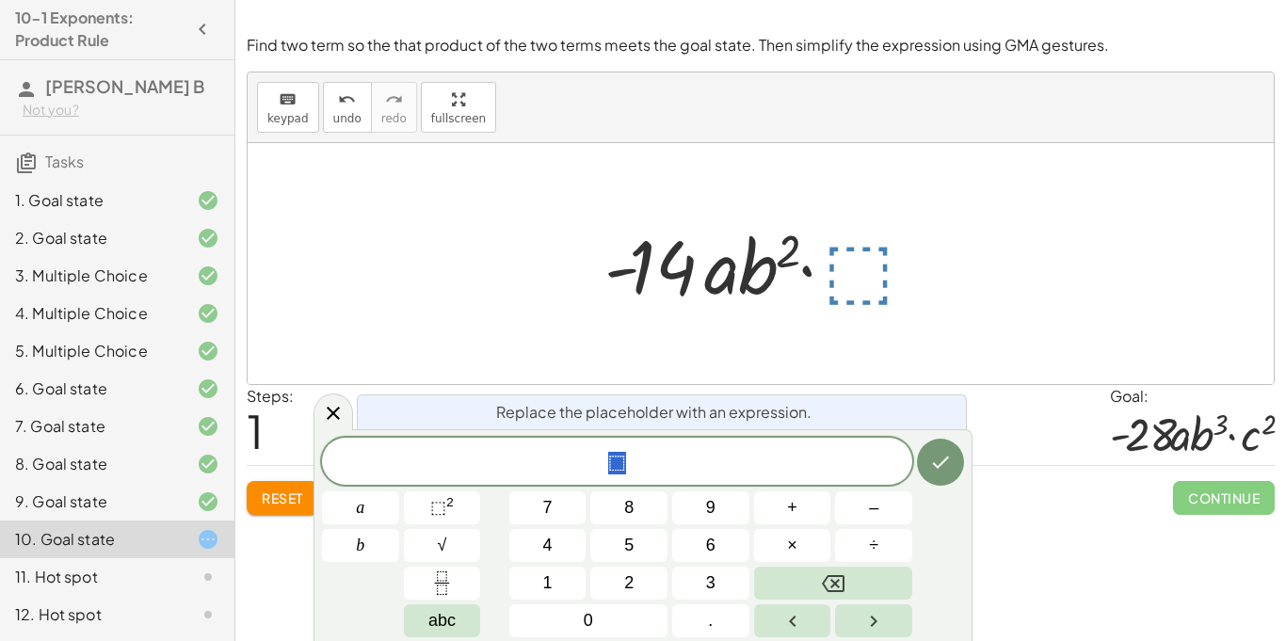
click at [846, 269] on div at bounding box center [768, 264] width 346 height 97
click at [804, 546] on button "×" at bounding box center [792, 545] width 77 height 33
click at [437, 504] on span "⬚" at bounding box center [438, 507] width 16 height 19
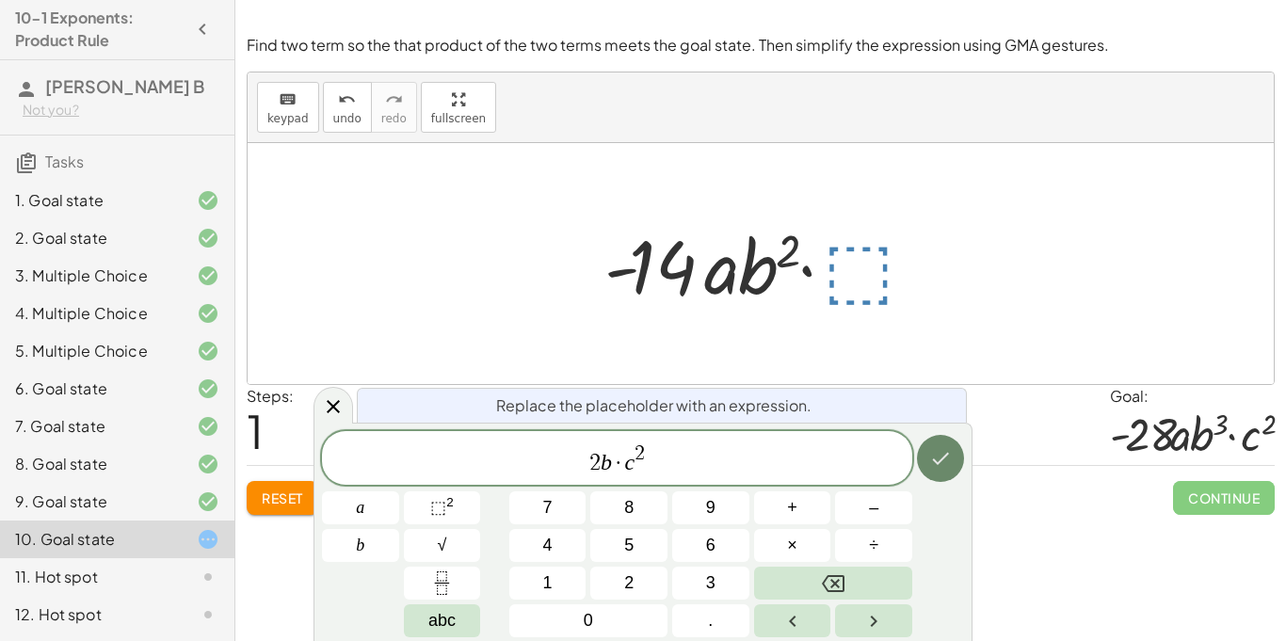
click at [936, 475] on button "Done" at bounding box center [940, 458] width 47 height 47
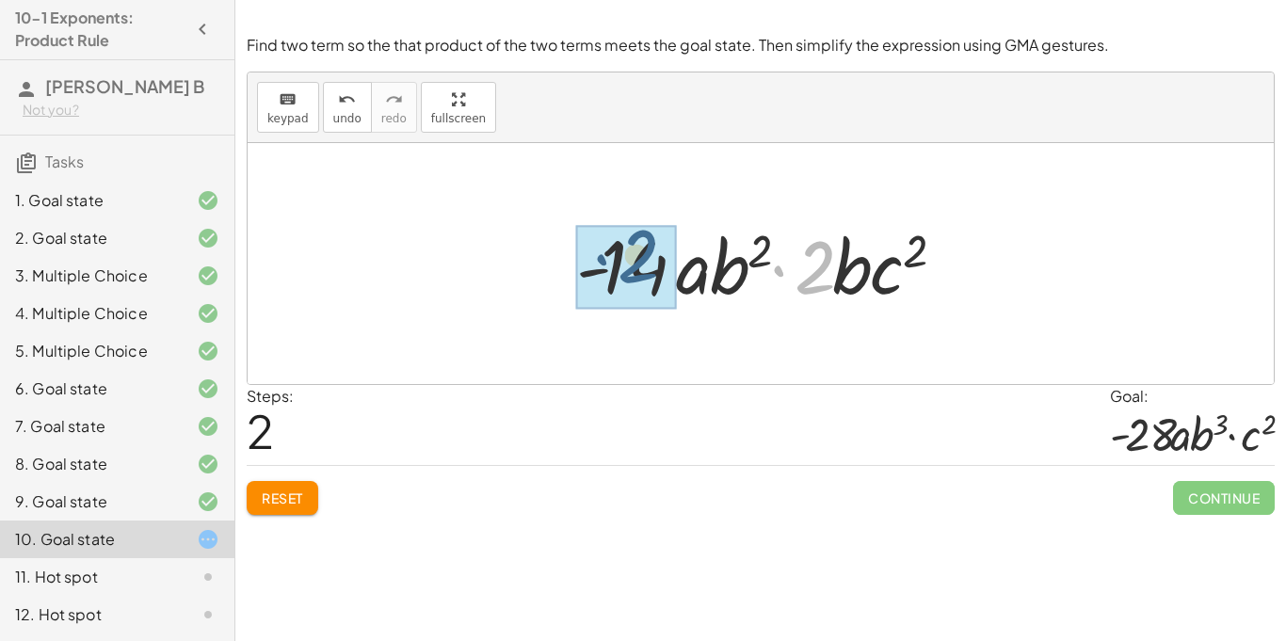
drag, startPoint x: 828, startPoint y: 273, endPoint x: 622, endPoint y: 261, distance: 206.6
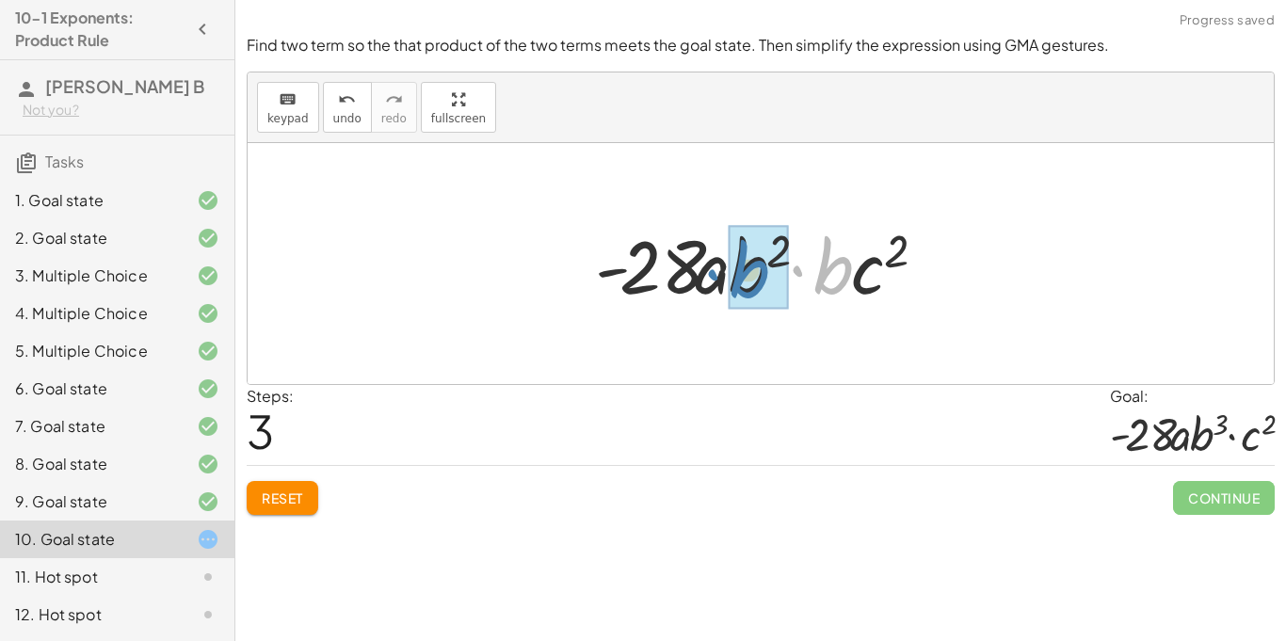
drag, startPoint x: 835, startPoint y: 278, endPoint x: 765, endPoint y: 264, distance: 72.0
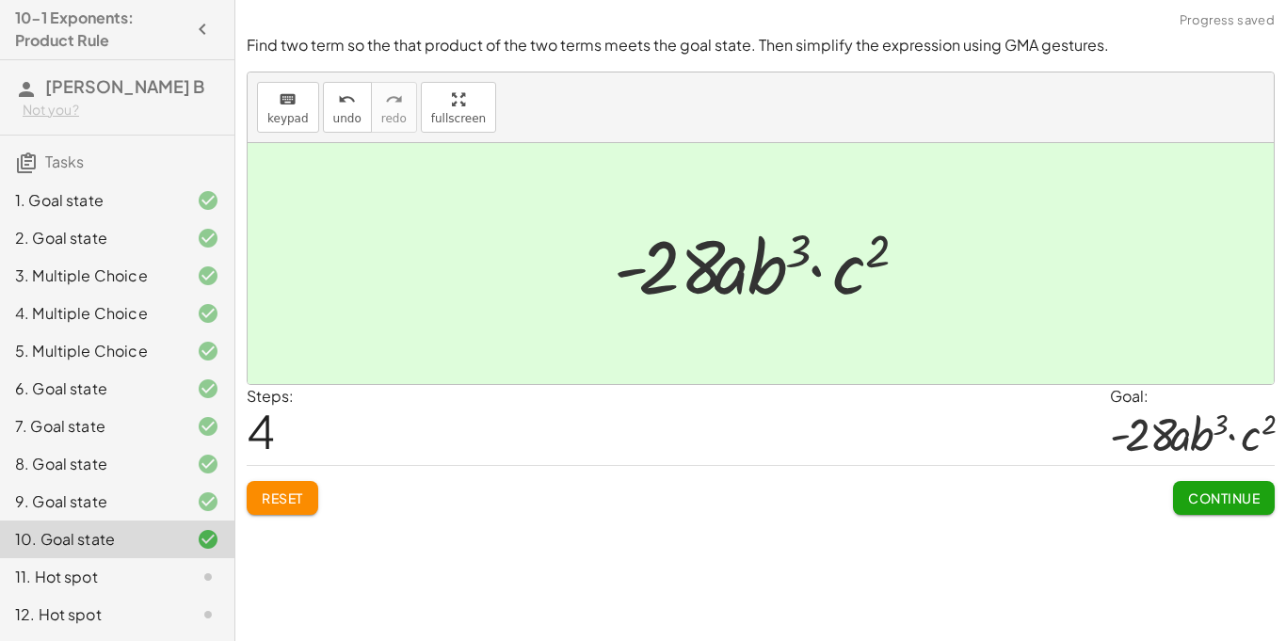
click at [1214, 501] on span "Continue" at bounding box center [1224, 498] width 72 height 17
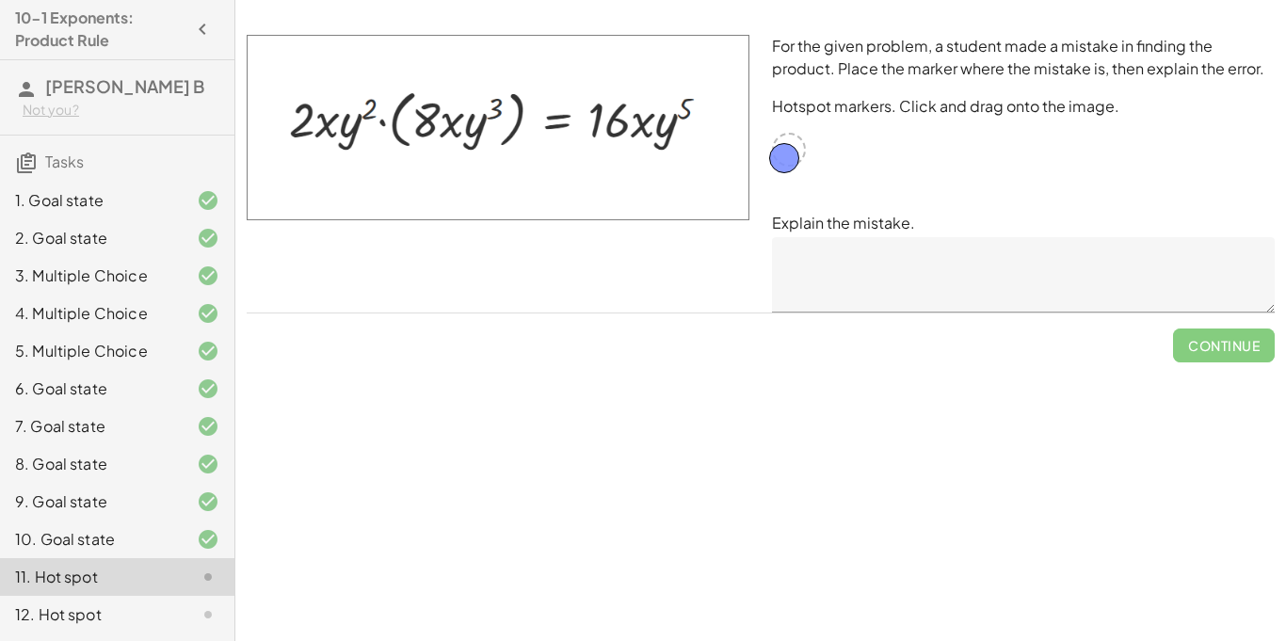
drag, startPoint x: 800, startPoint y: 153, endPoint x: 791, endPoint y: 165, distance: 14.9
click at [791, 164] on div at bounding box center [789, 150] width 34 height 34
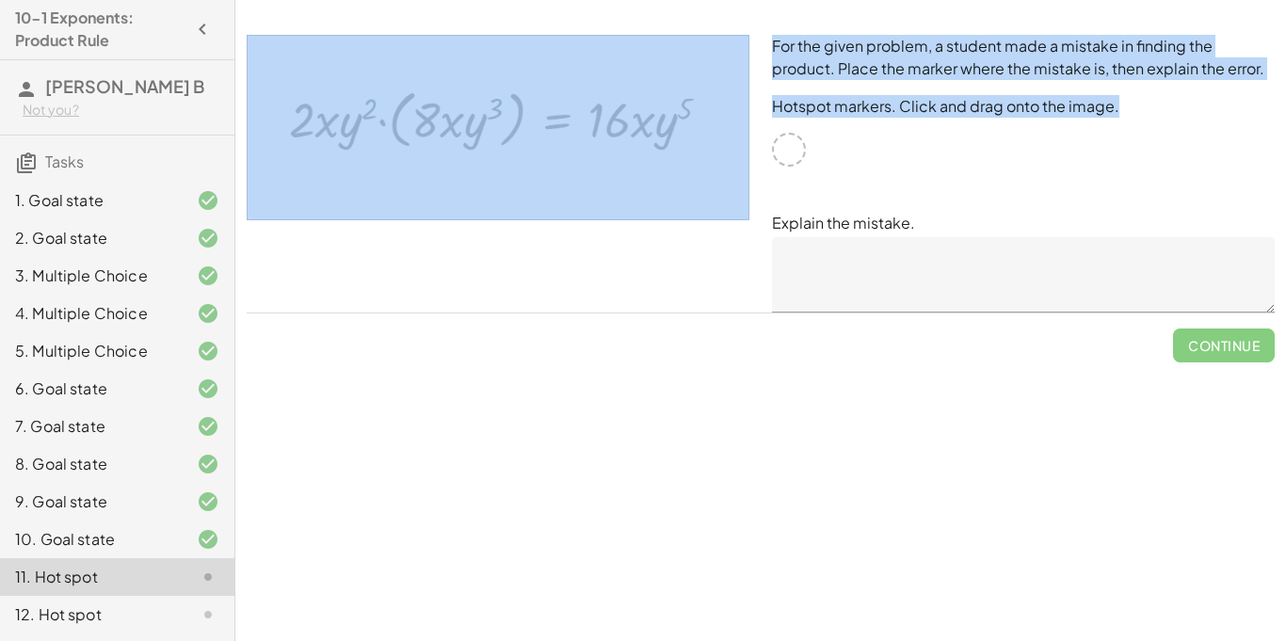
drag, startPoint x: 790, startPoint y: 142, endPoint x: 672, endPoint y: 172, distance: 121.5
click at [672, 172] on div "For the given problem, a student made a mistake in finding the product. Place t…" at bounding box center [760, 174] width 1051 height 300
click at [676, 174] on img at bounding box center [498, 128] width 503 height 186
click at [773, 154] on div at bounding box center [789, 150] width 34 height 34
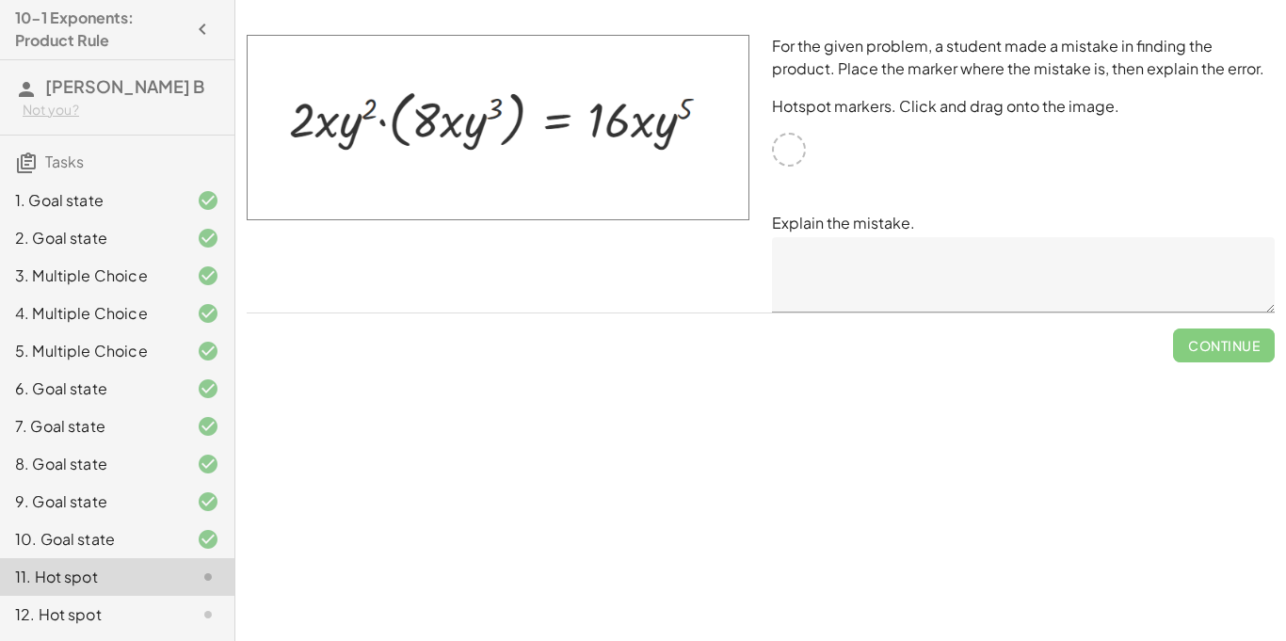
click at [326, 119] on img at bounding box center [498, 128] width 503 height 186
click at [455, 128] on img at bounding box center [498, 128] width 503 height 186
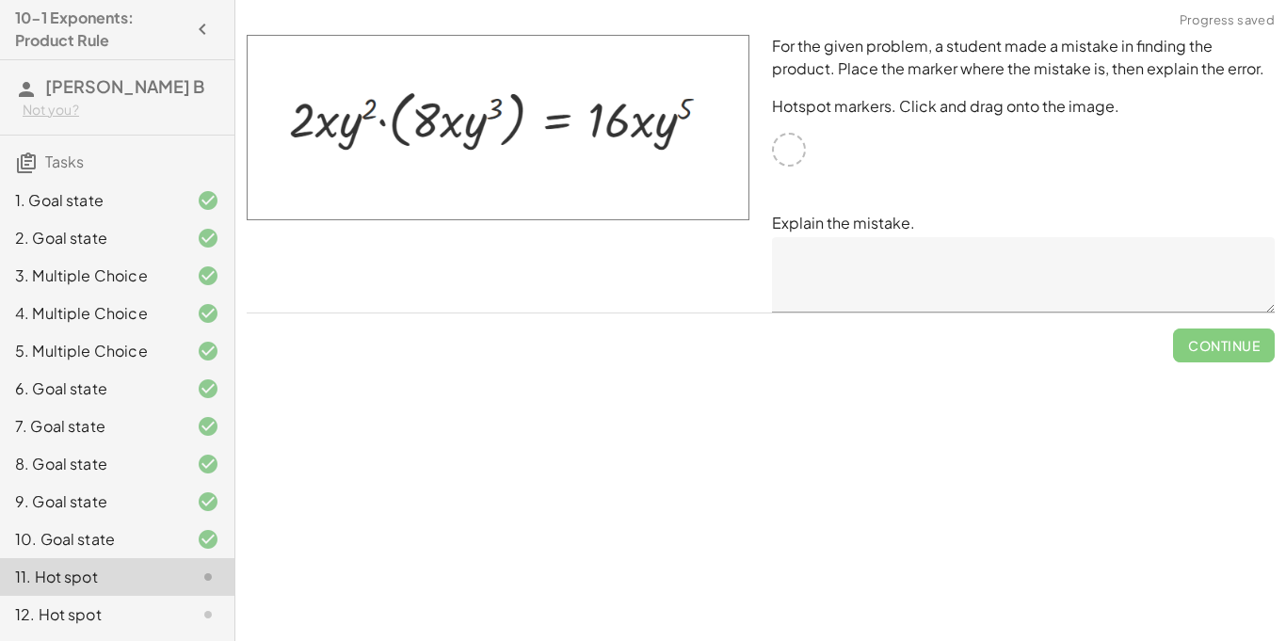
click at [455, 128] on img at bounding box center [498, 128] width 503 height 186
drag, startPoint x: 443, startPoint y: 128, endPoint x: 337, endPoint y: 125, distance: 105.5
click at [337, 125] on img at bounding box center [498, 128] width 503 height 186
click at [787, 147] on div at bounding box center [789, 150] width 34 height 34
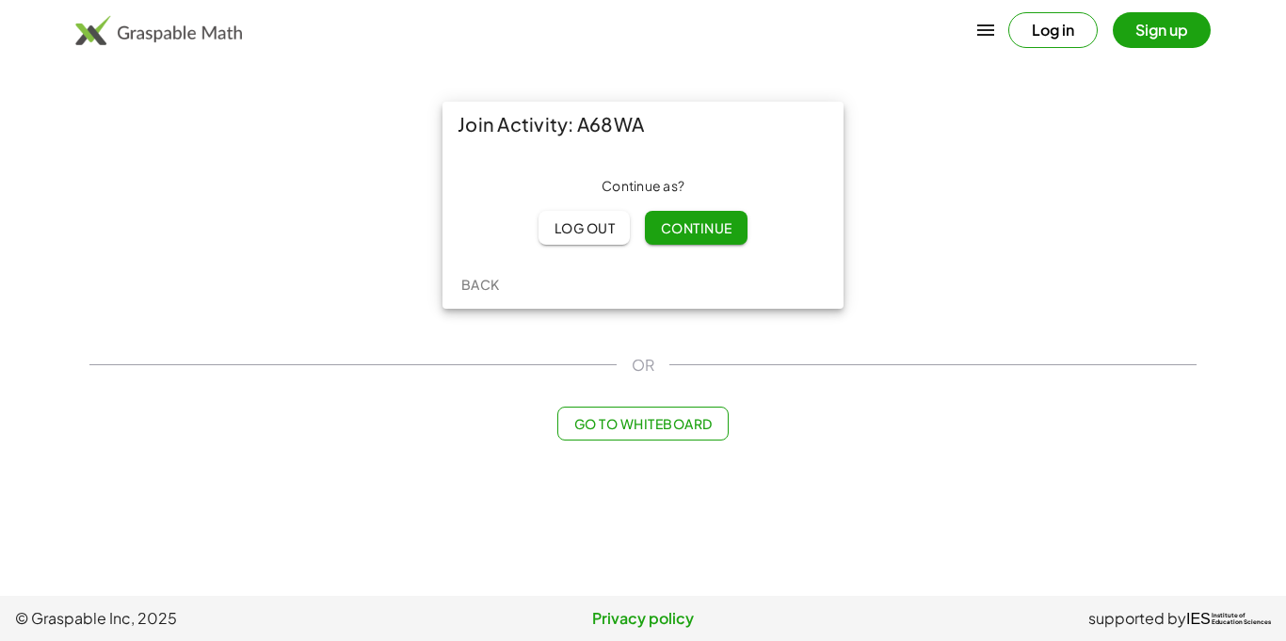
click at [697, 220] on span "Continue" at bounding box center [696, 227] width 72 height 17
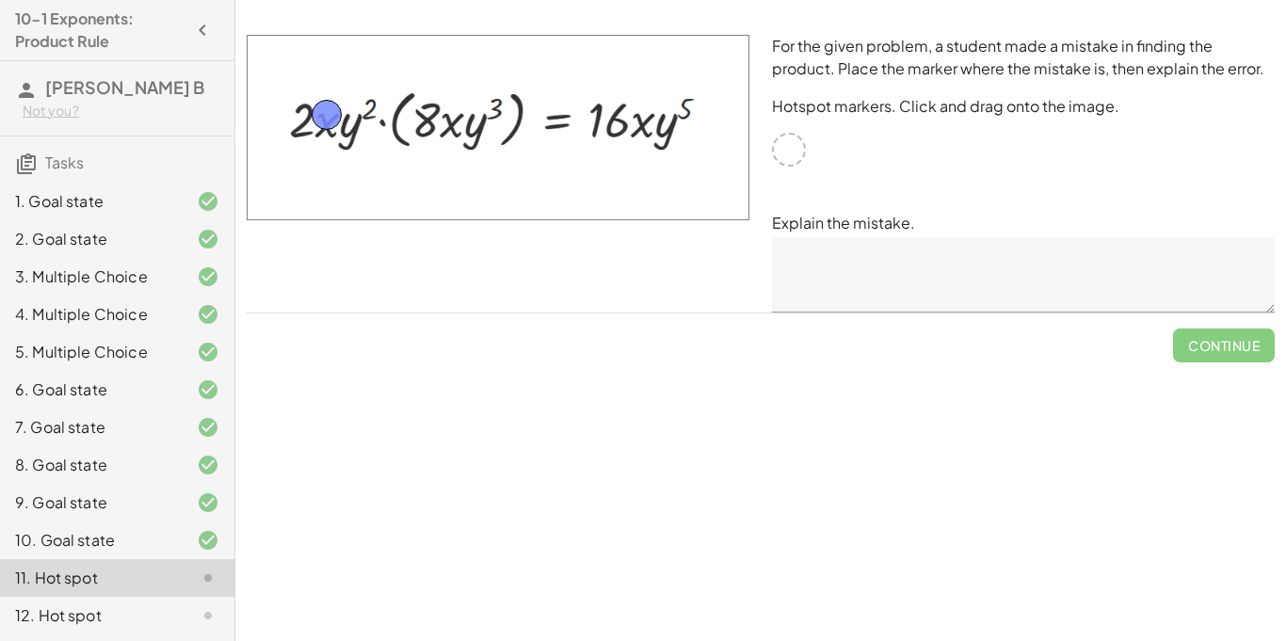
drag, startPoint x: 788, startPoint y: 151, endPoint x: 326, endPoint y: 116, distance: 463.7
click at [819, 280] on textarea at bounding box center [1023, 274] width 503 height 75
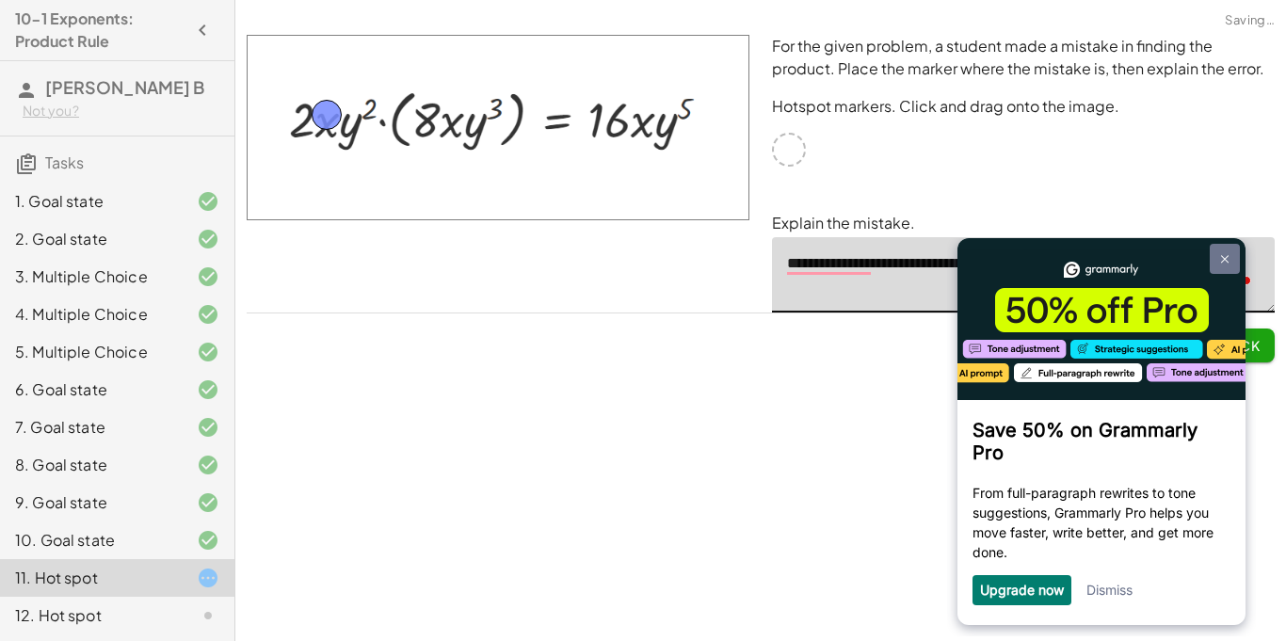
click at [1229, 251] on link at bounding box center [1225, 259] width 30 height 30
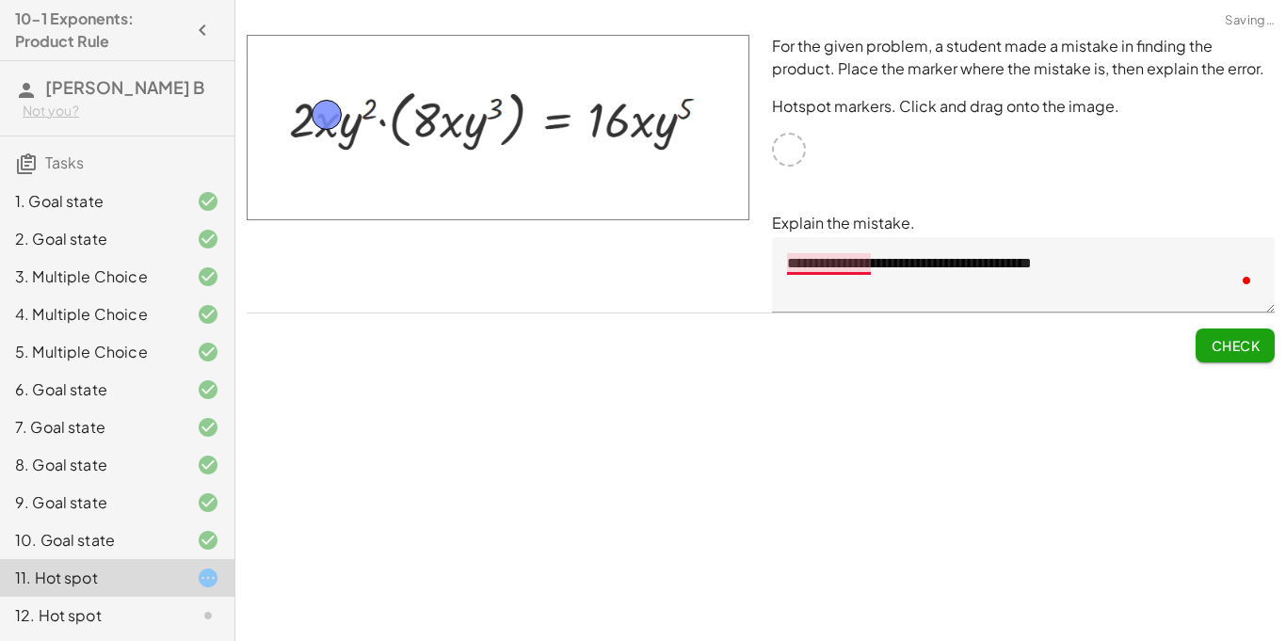
click at [844, 267] on textarea "**********" at bounding box center [1023, 274] width 503 height 75
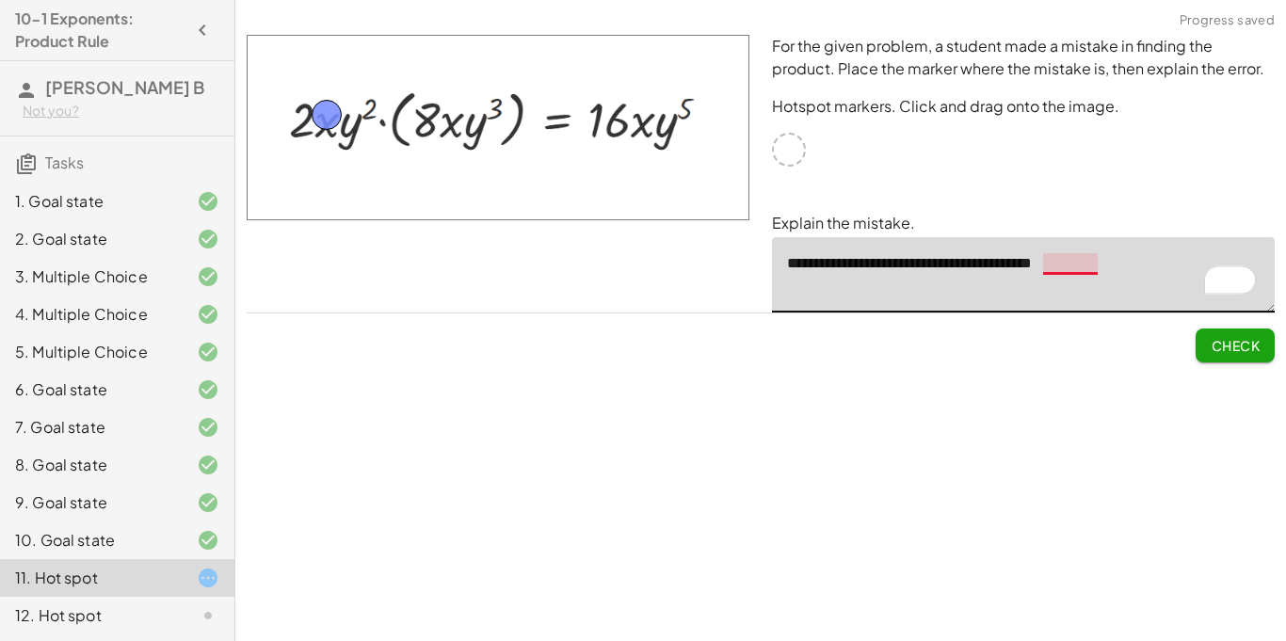
click at [1079, 271] on textarea "**********" at bounding box center [1023, 274] width 503 height 75
click at [1219, 337] on span "Check" at bounding box center [1235, 345] width 49 height 17
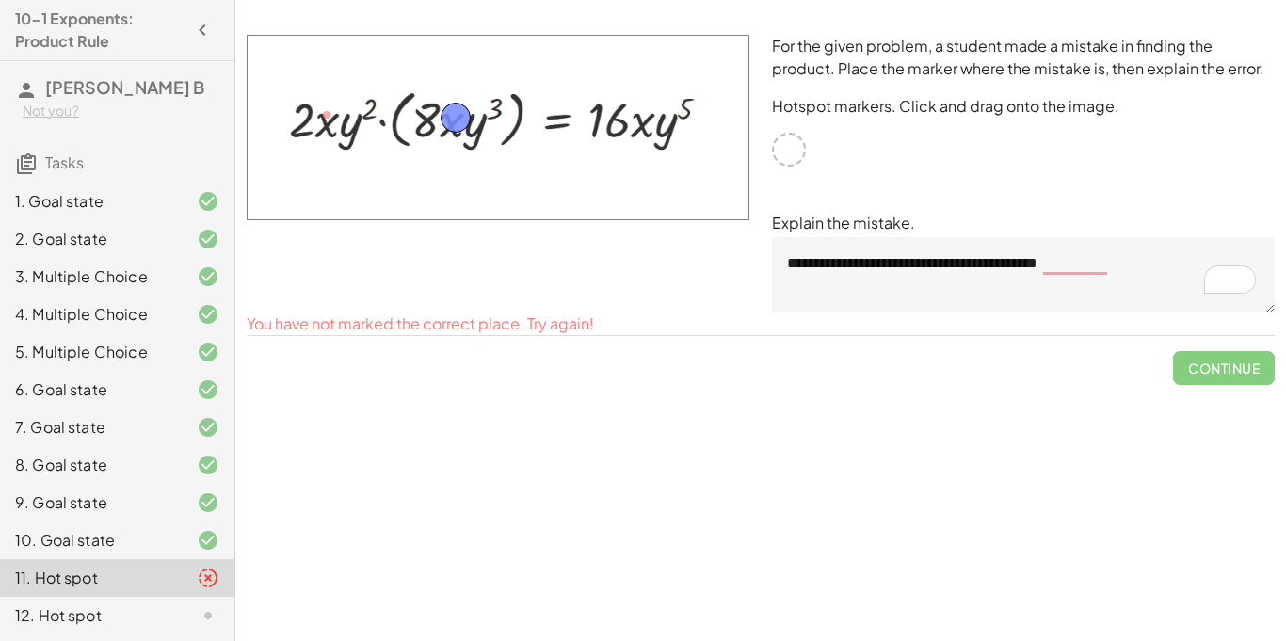
drag, startPoint x: 325, startPoint y: 113, endPoint x: 454, endPoint y: 116, distance: 129.0
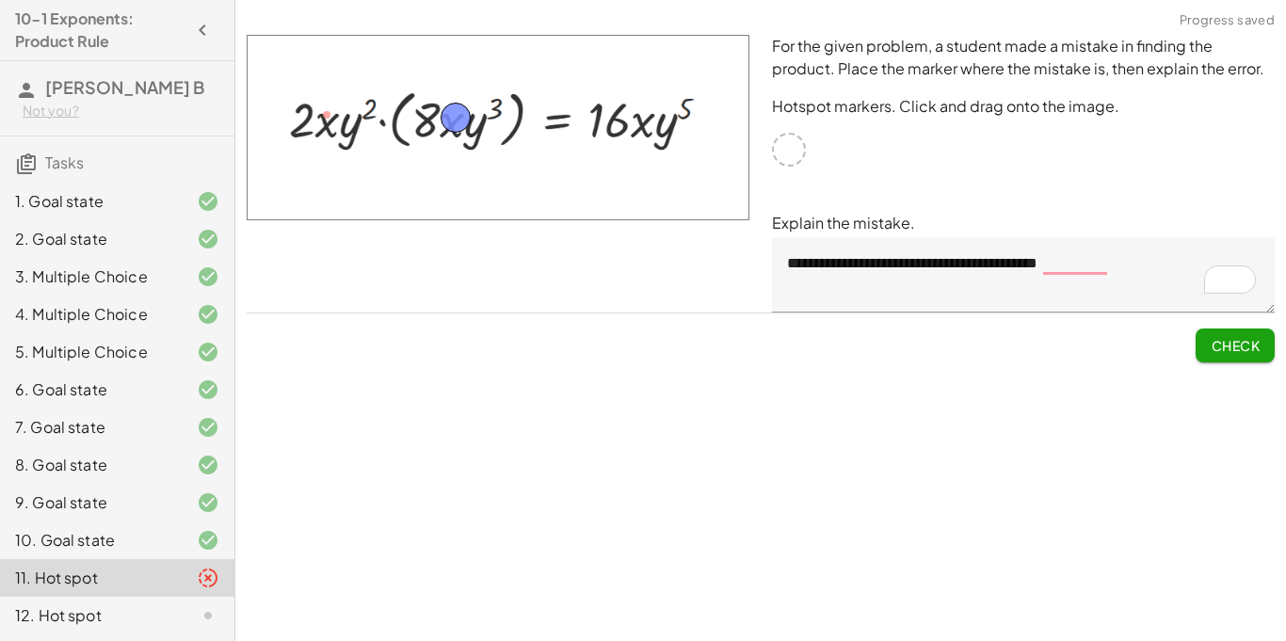
click at [1204, 345] on button "Check" at bounding box center [1235, 346] width 79 height 34
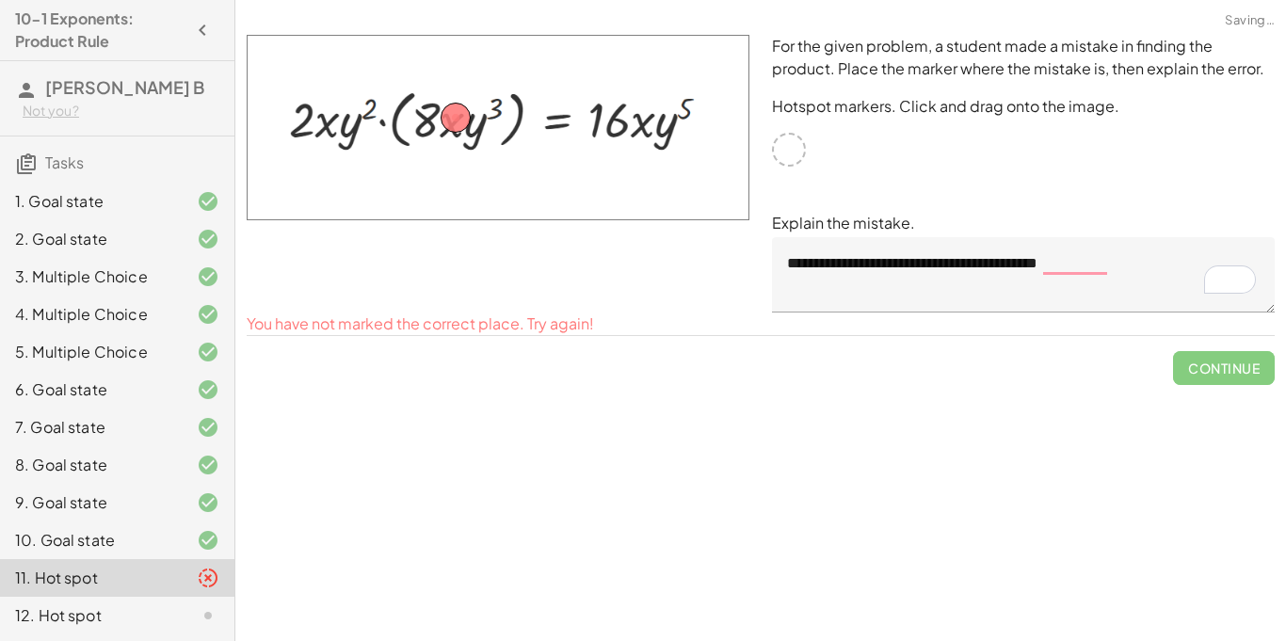
click at [428, 129] on img at bounding box center [498, 128] width 503 height 186
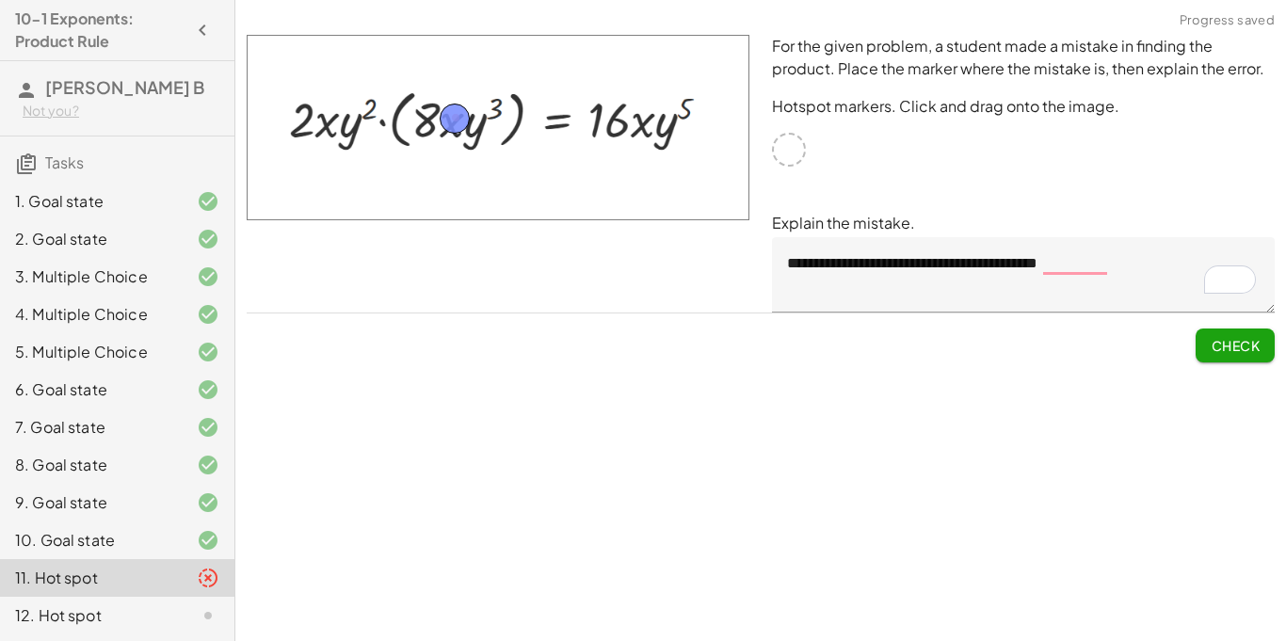
click at [1263, 359] on button "Check" at bounding box center [1235, 346] width 79 height 34
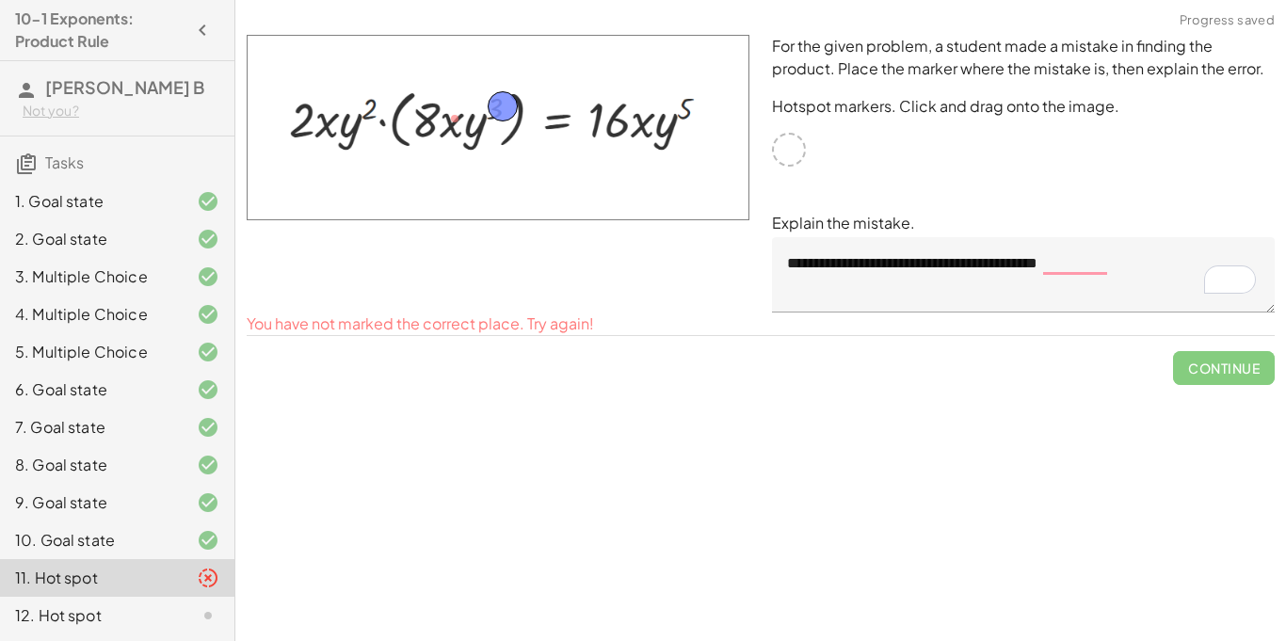
drag, startPoint x: 453, startPoint y: 121, endPoint x: 491, endPoint y: 110, distance: 39.3
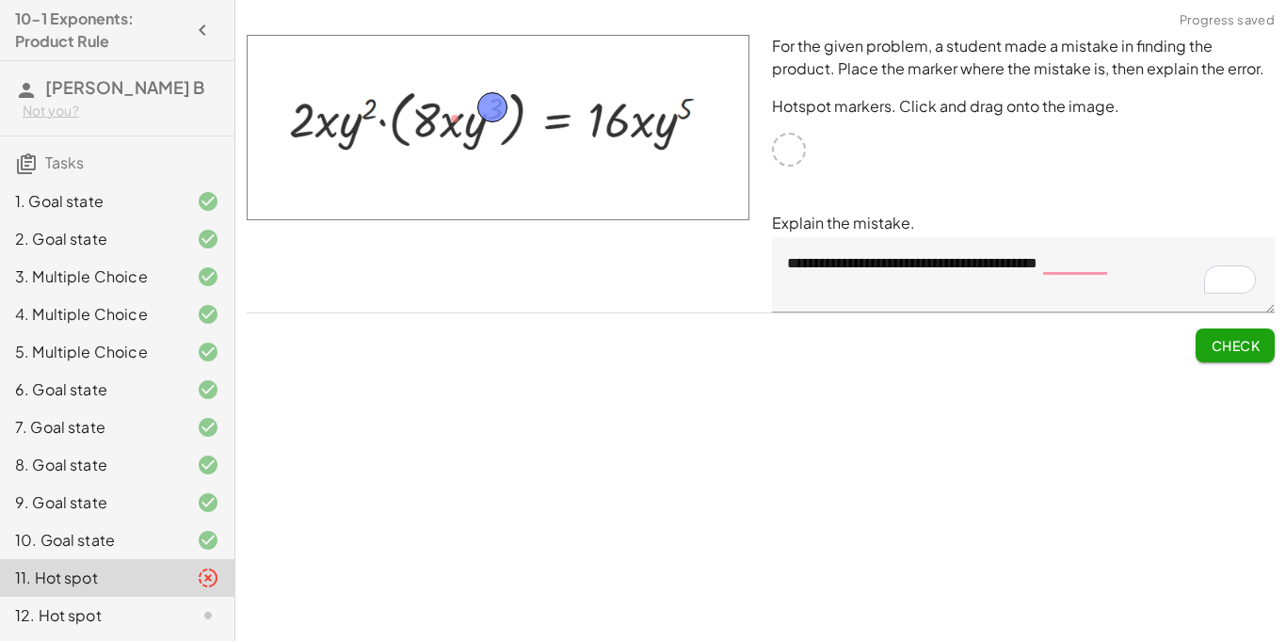
click at [1263, 340] on button "Check" at bounding box center [1235, 346] width 79 height 34
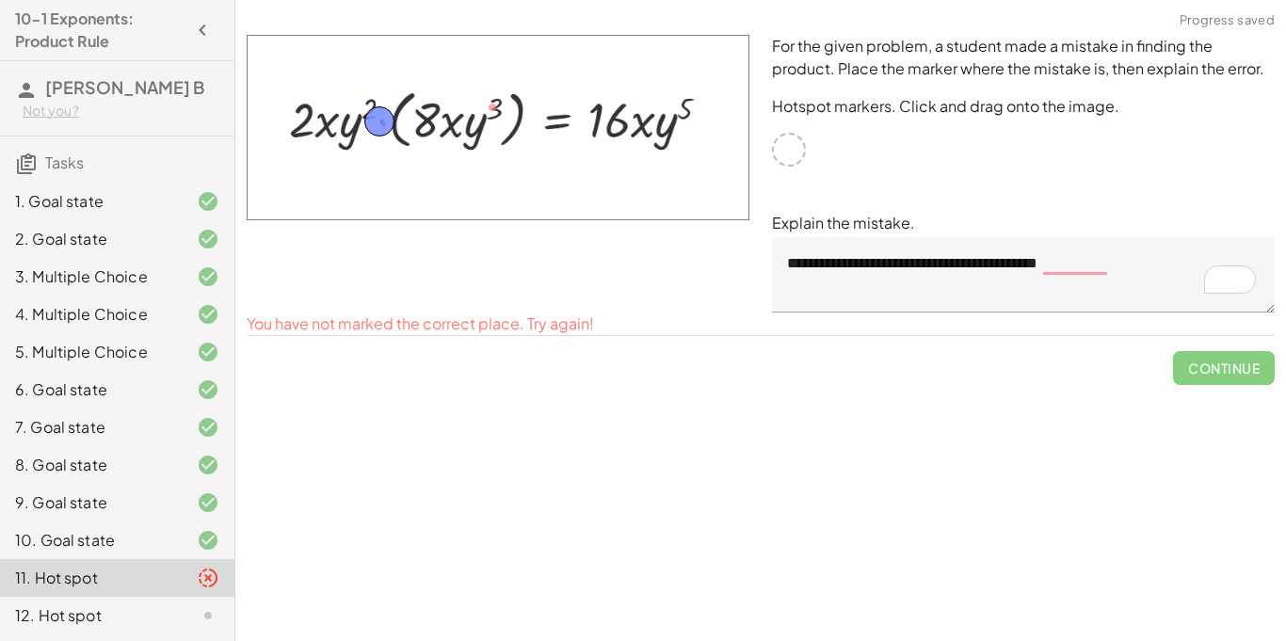
drag, startPoint x: 499, startPoint y: 111, endPoint x: 386, endPoint y: 125, distance: 113.9
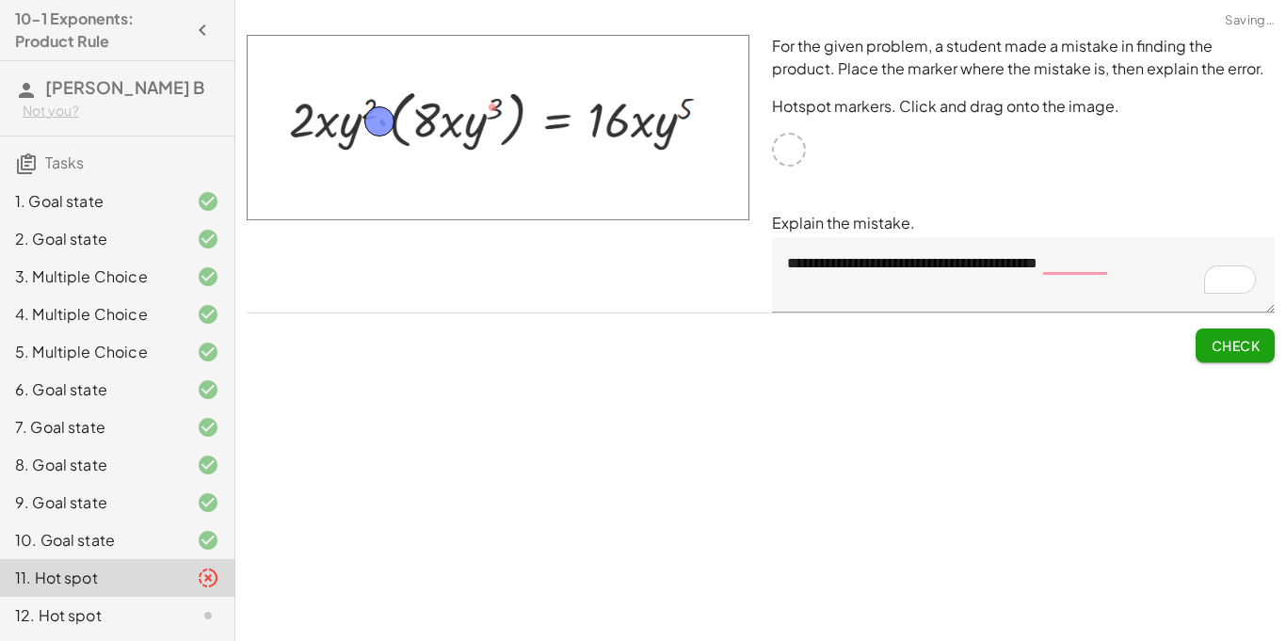
click at [1204, 338] on button "Check" at bounding box center [1235, 346] width 79 height 34
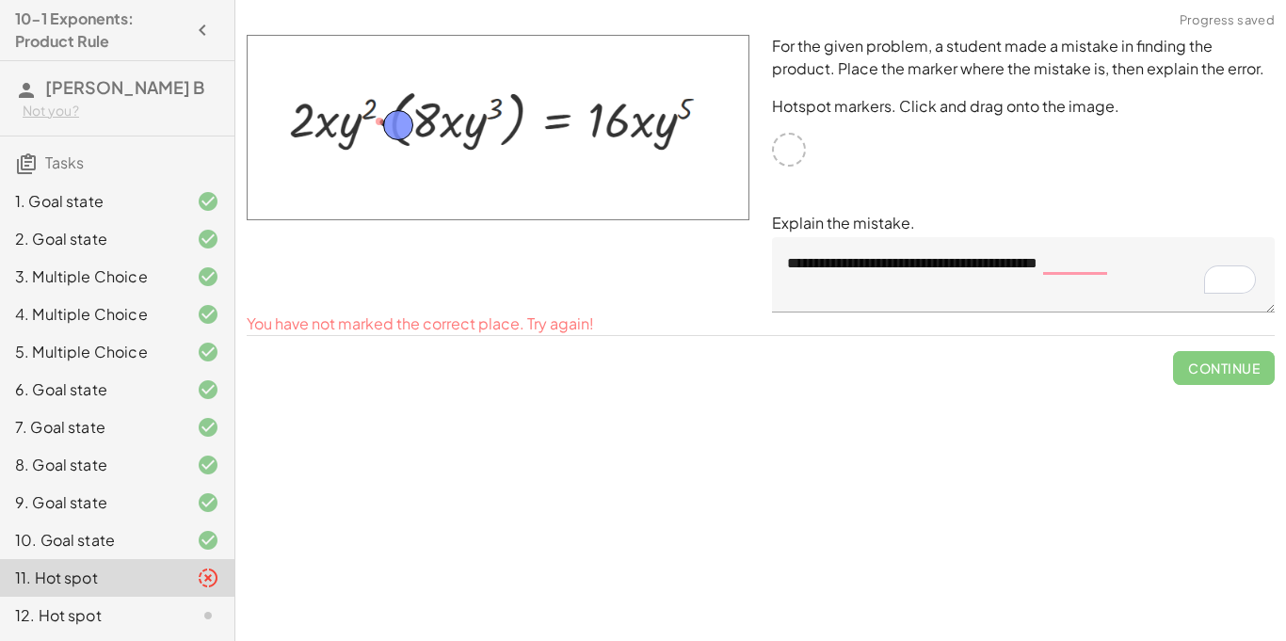
drag, startPoint x: 369, startPoint y: 118, endPoint x: 388, endPoint y: 116, distance: 18.9
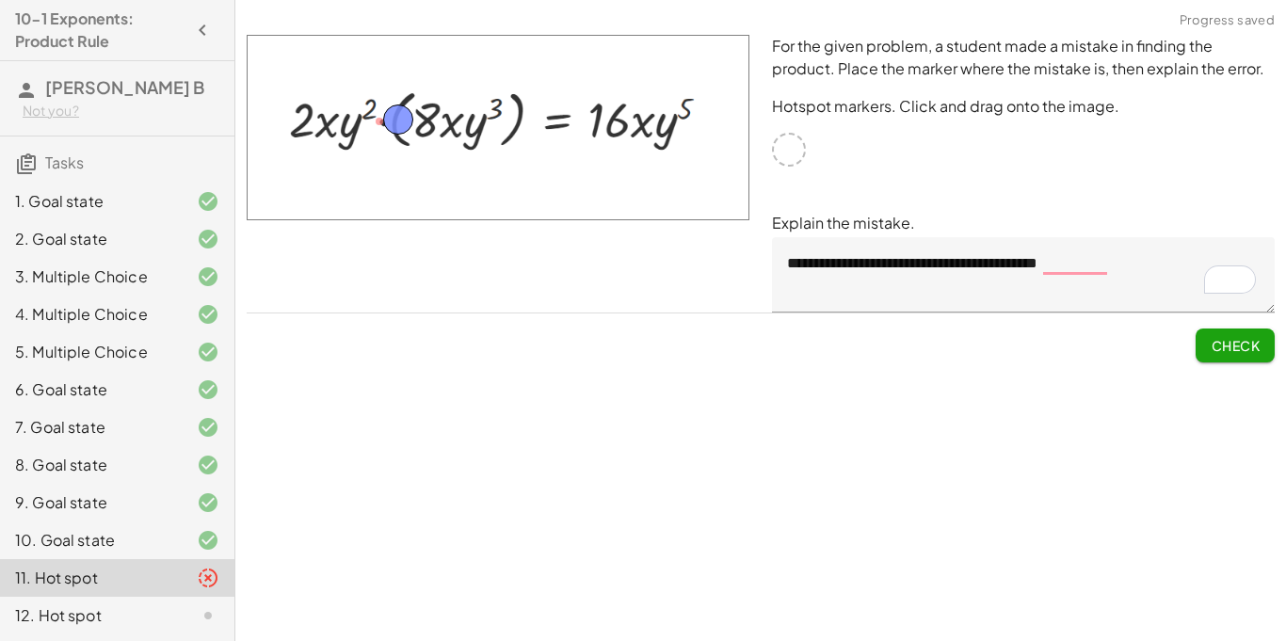
click at [1246, 334] on button "Check" at bounding box center [1235, 346] width 79 height 34
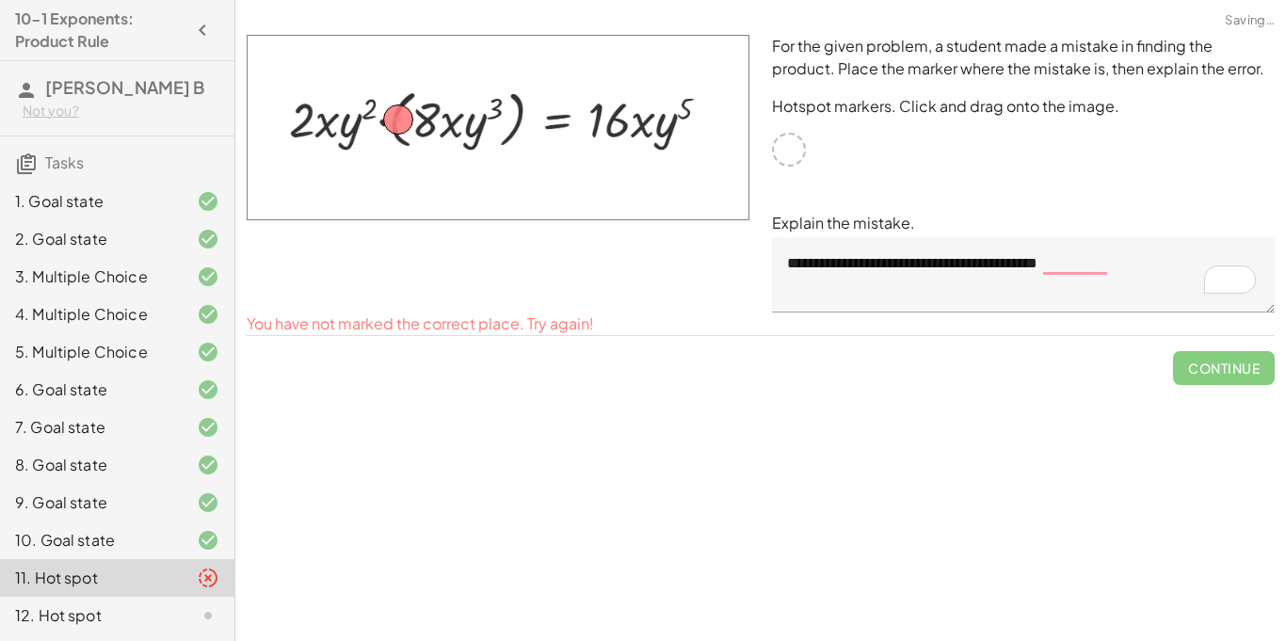
click at [1089, 278] on textarea "**********" at bounding box center [1023, 274] width 503 height 75
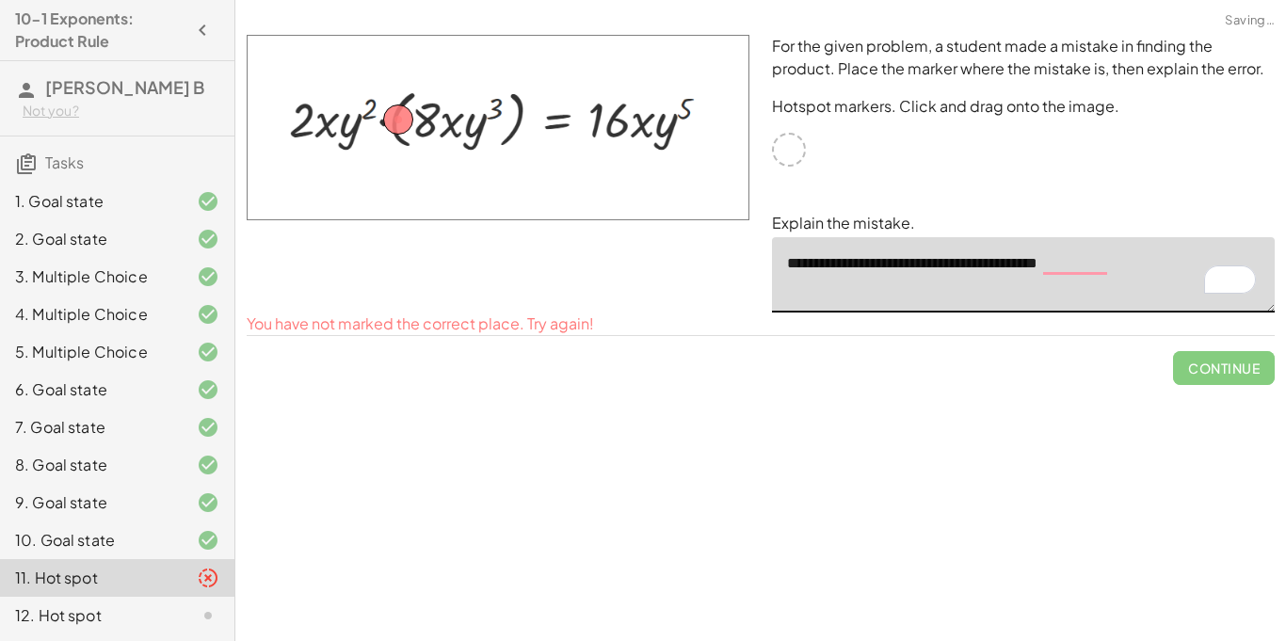
click at [1077, 271] on textarea "**********" at bounding box center [1023, 274] width 503 height 75
drag, startPoint x: 396, startPoint y: 121, endPoint x: 295, endPoint y: 132, distance: 101.4
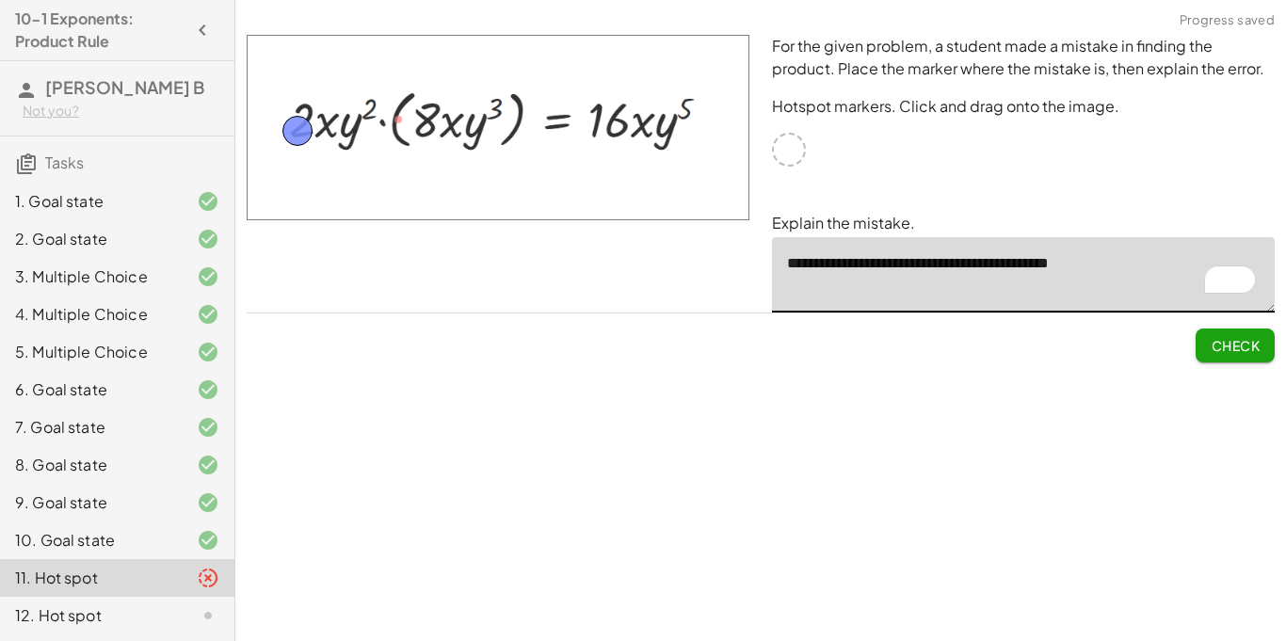
type textarea "**********"
click at [1235, 342] on span "Check" at bounding box center [1235, 345] width 49 height 17
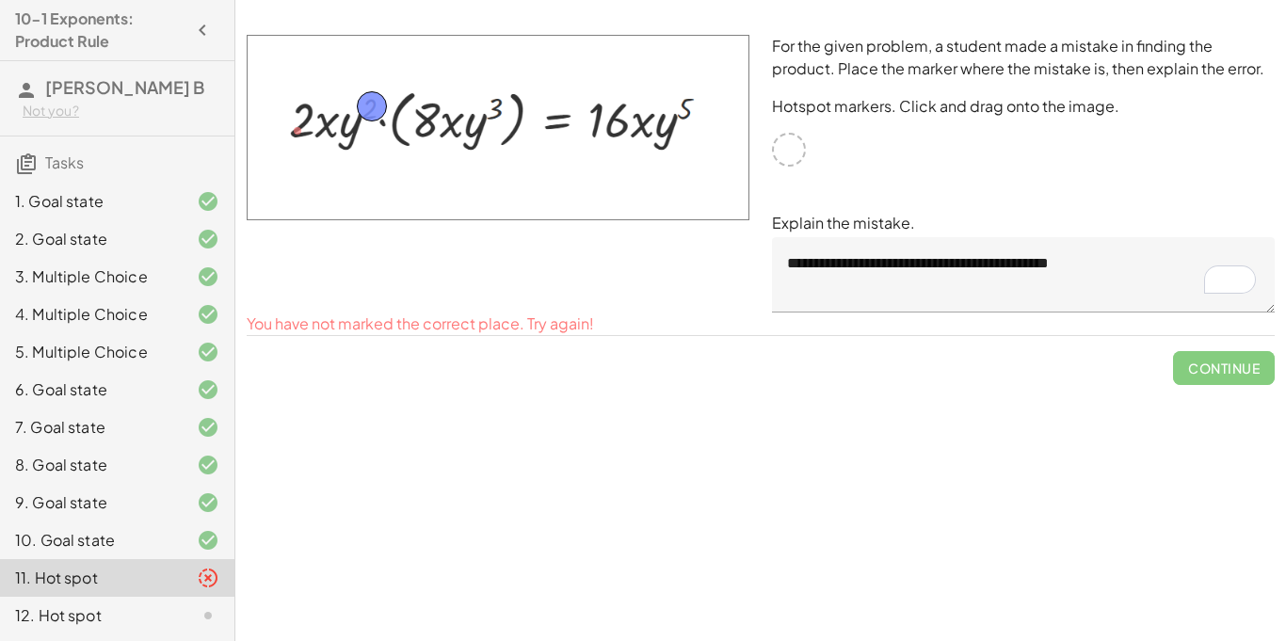
drag, startPoint x: 300, startPoint y: 134, endPoint x: 375, endPoint y: 102, distance: 81.0
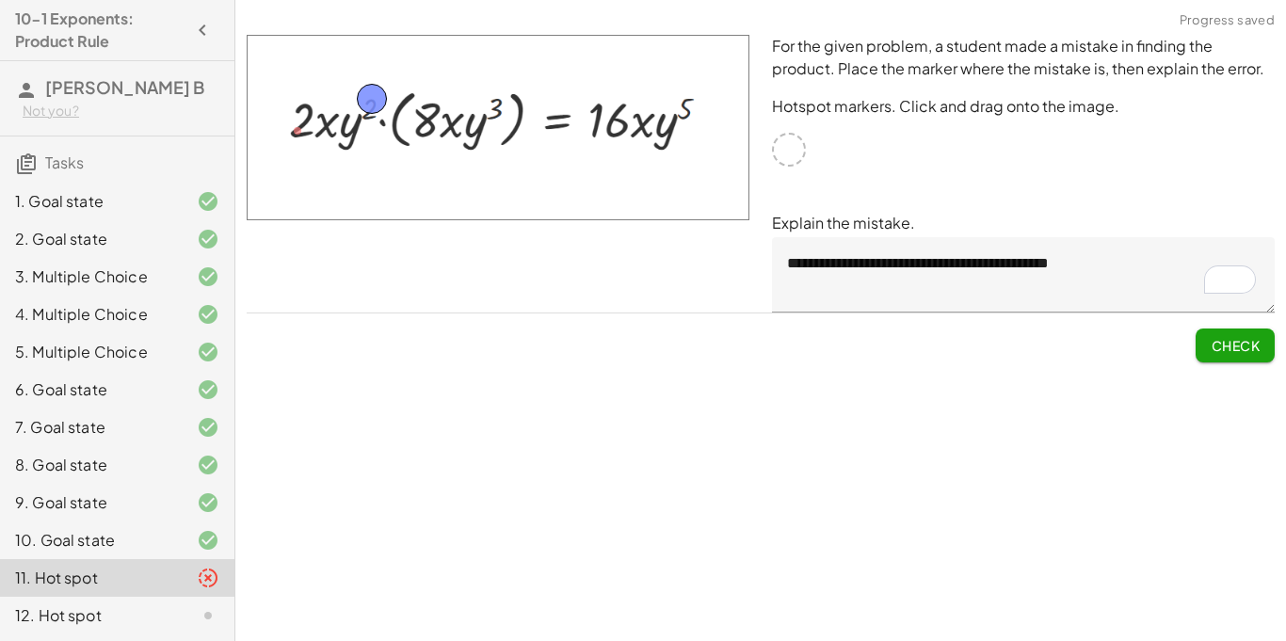
click at [1231, 348] on span "Check" at bounding box center [1235, 345] width 49 height 17
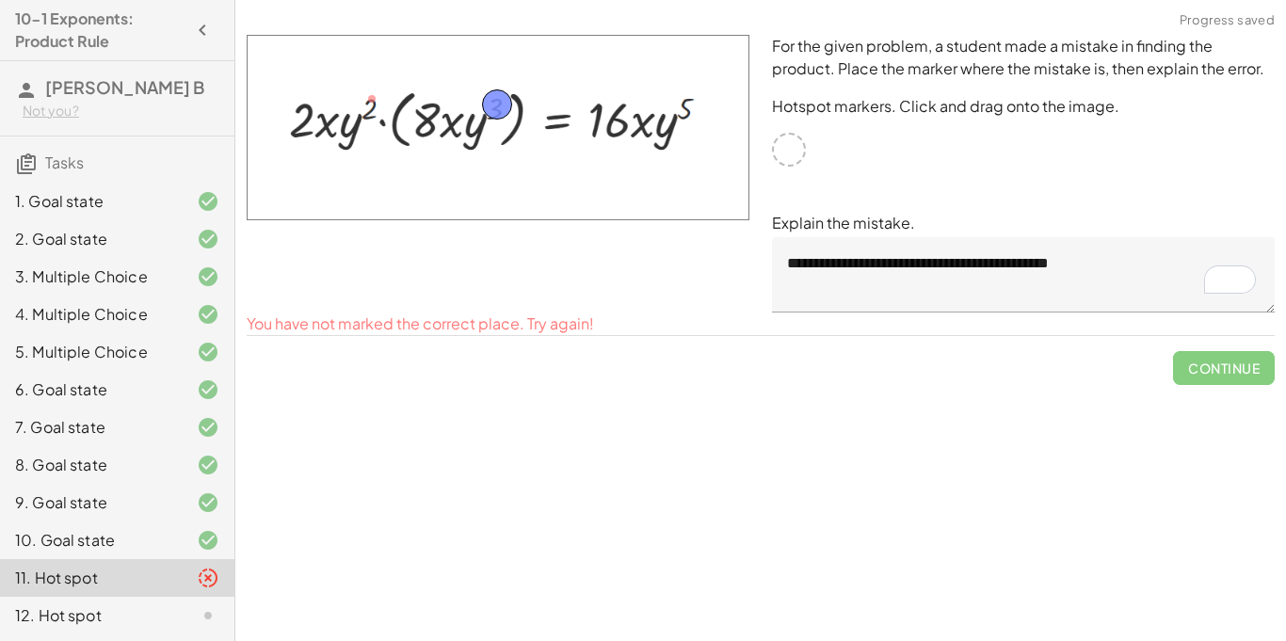
drag, startPoint x: 382, startPoint y: 99, endPoint x: 508, endPoint y: 106, distance: 125.5
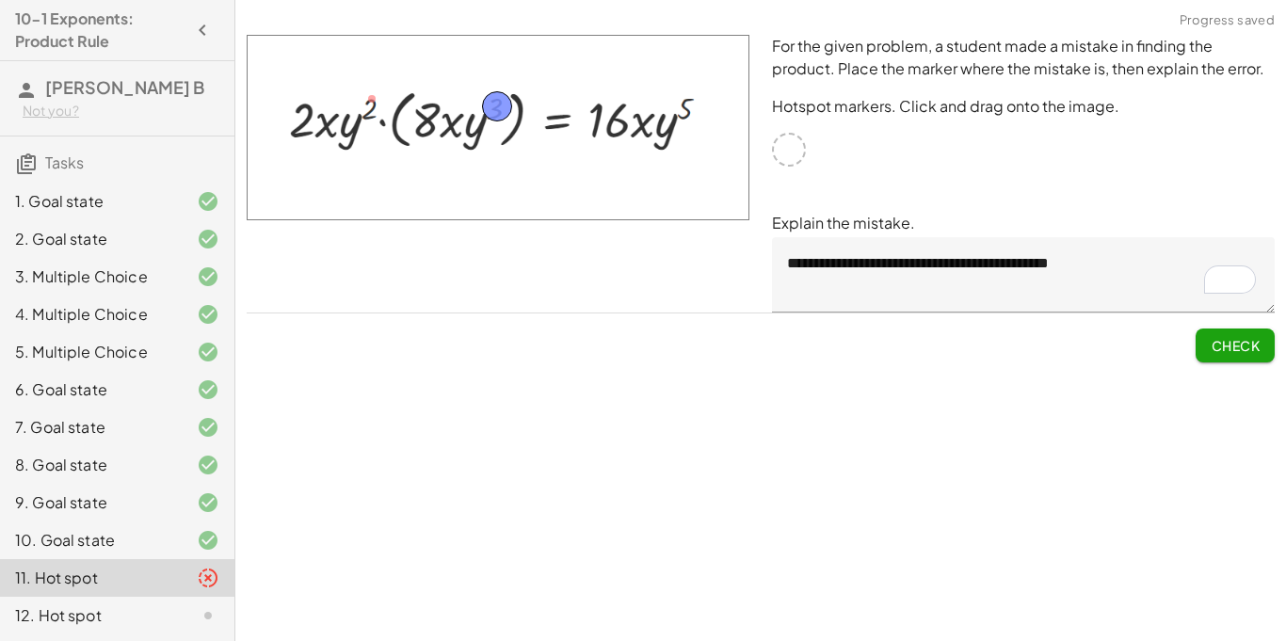
click at [1228, 374] on div "Simplify. keyboard keypad undo undo redo redo fullscreen × Steps: 4 Reset Conti…" at bounding box center [760, 320] width 1051 height 641
click at [1214, 343] on span "Check" at bounding box center [1235, 345] width 49 height 17
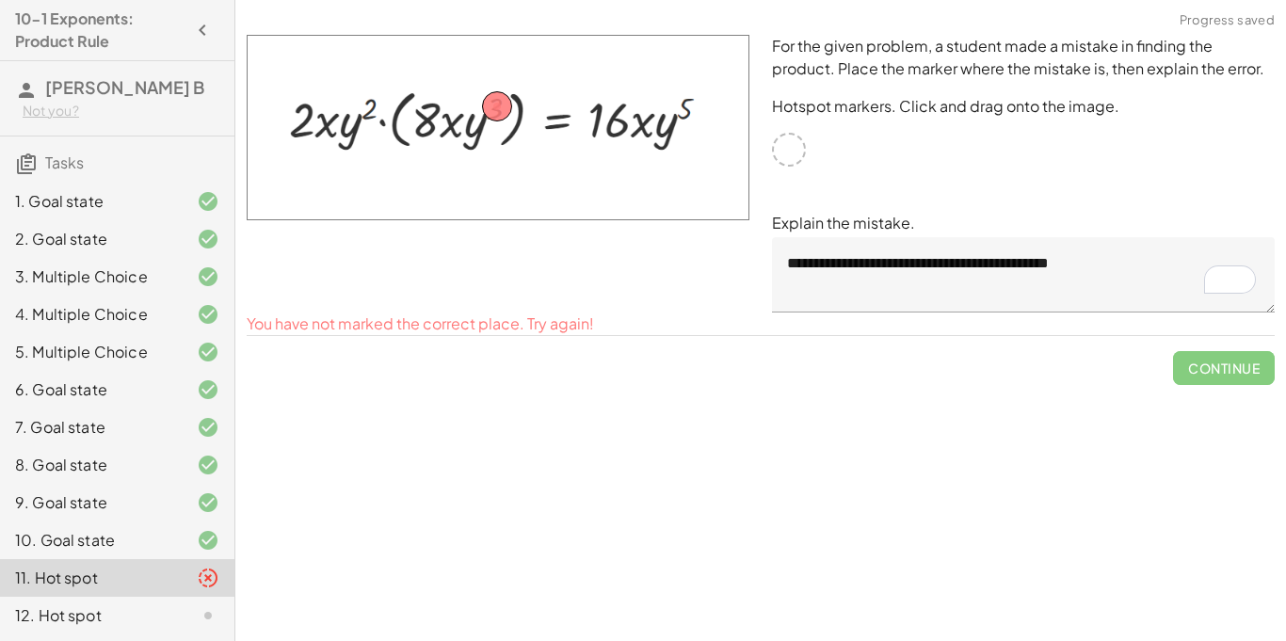
click at [1210, 363] on span "Continue" at bounding box center [1224, 360] width 102 height 49
drag, startPoint x: 493, startPoint y: 105, endPoint x: 606, endPoint y: 128, distance: 115.2
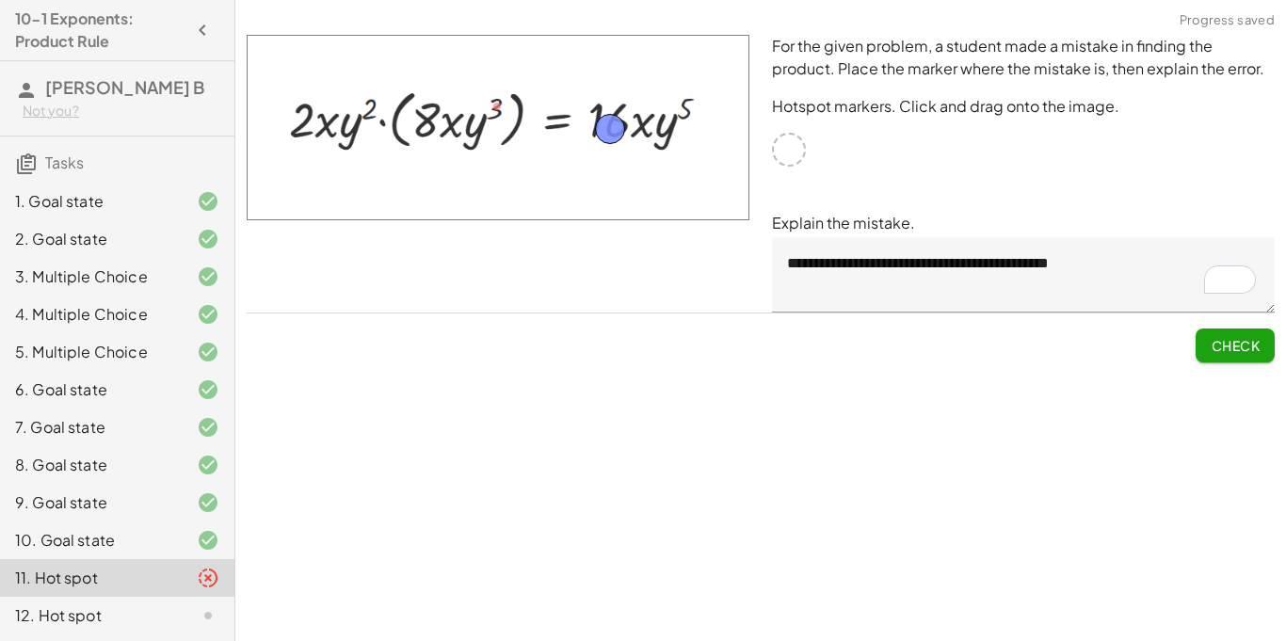
click at [1216, 348] on span "Check" at bounding box center [1235, 345] width 49 height 17
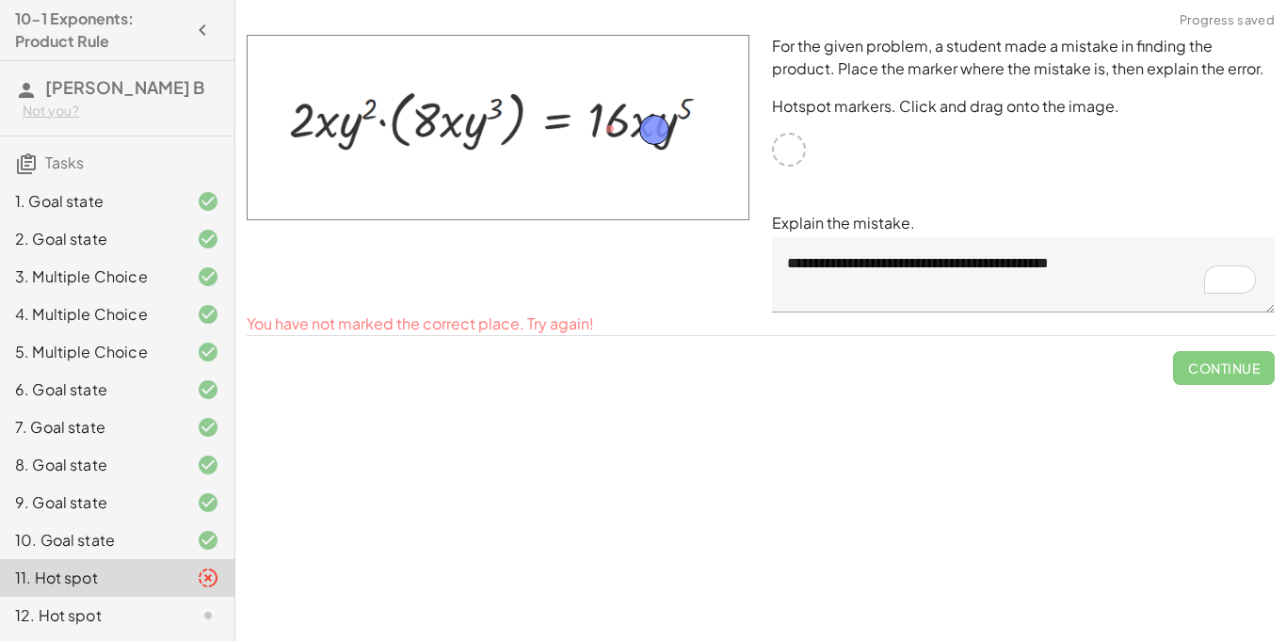
drag, startPoint x: 611, startPoint y: 124, endPoint x: 655, endPoint y: 125, distance: 44.3
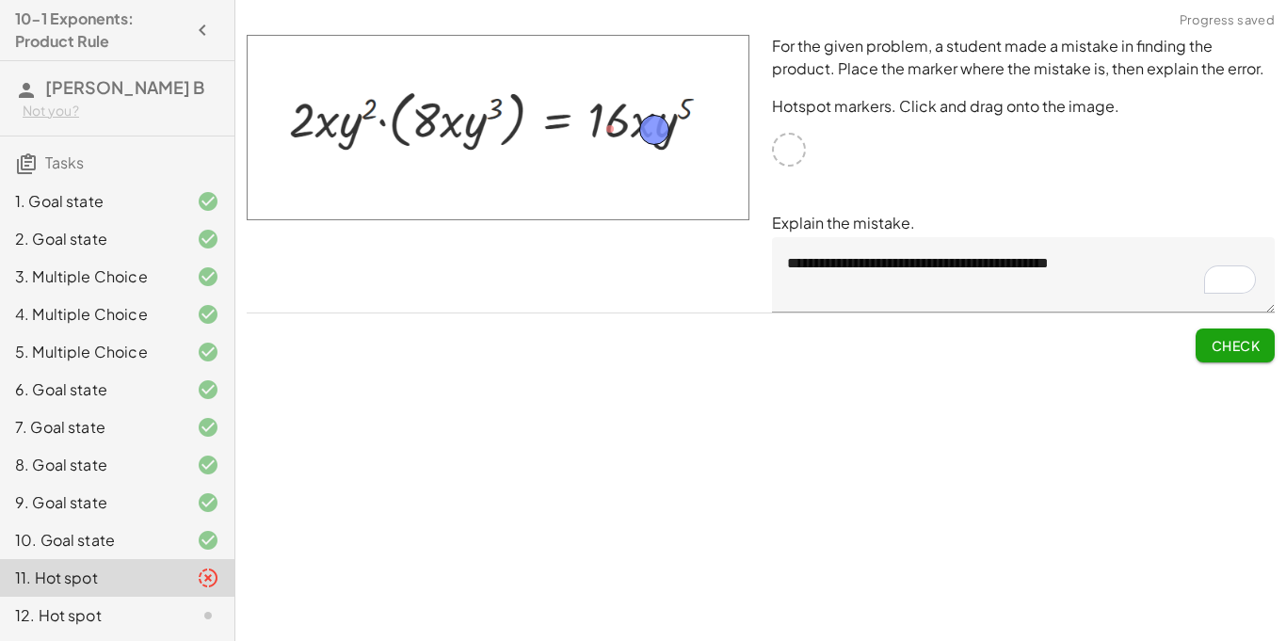
click at [1242, 347] on span "Check" at bounding box center [1235, 345] width 49 height 17
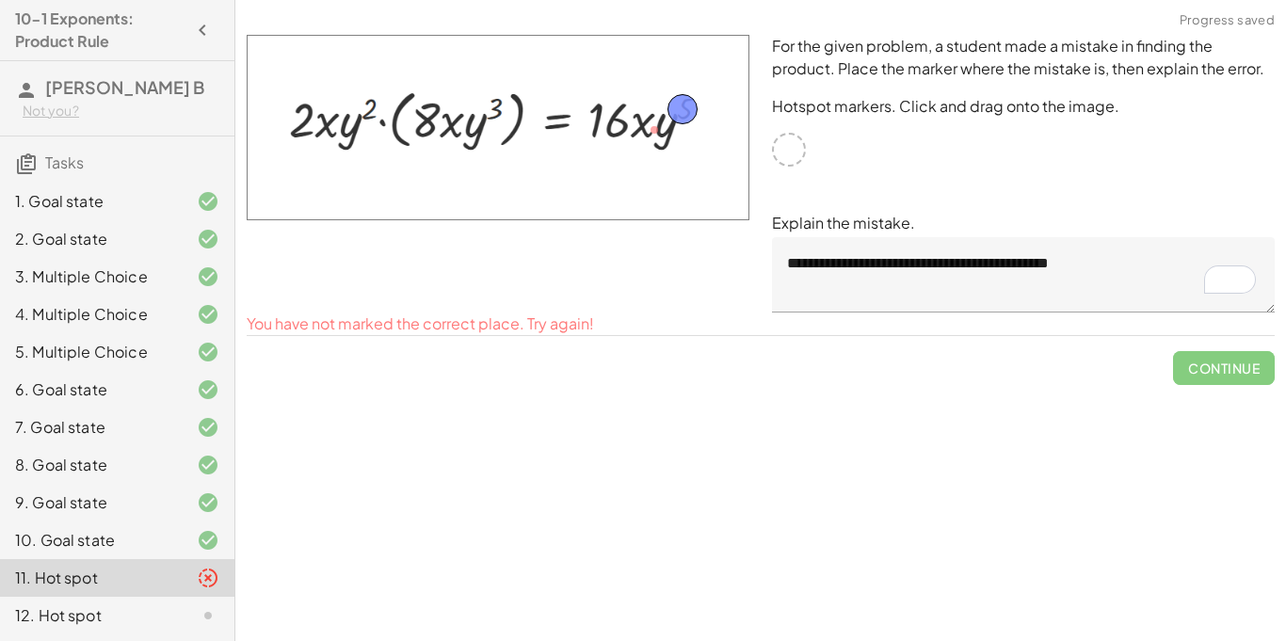
drag, startPoint x: 661, startPoint y: 129, endPoint x: 697, endPoint y: 107, distance: 41.8
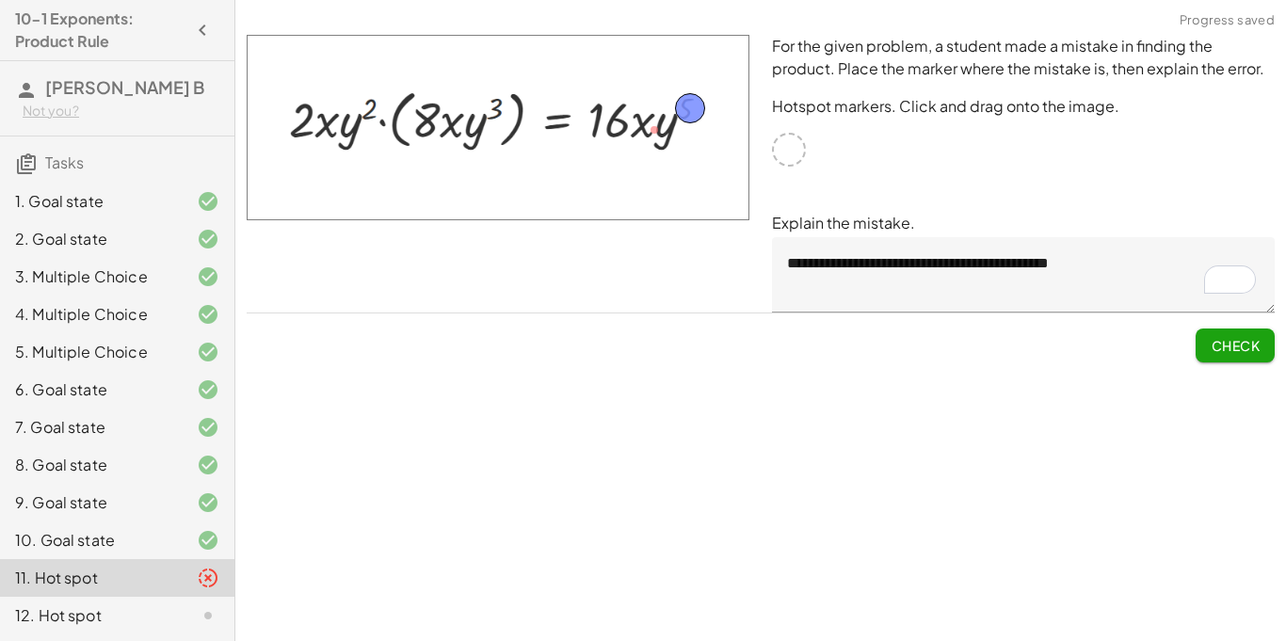
click at [1256, 337] on span "Check" at bounding box center [1235, 345] width 49 height 17
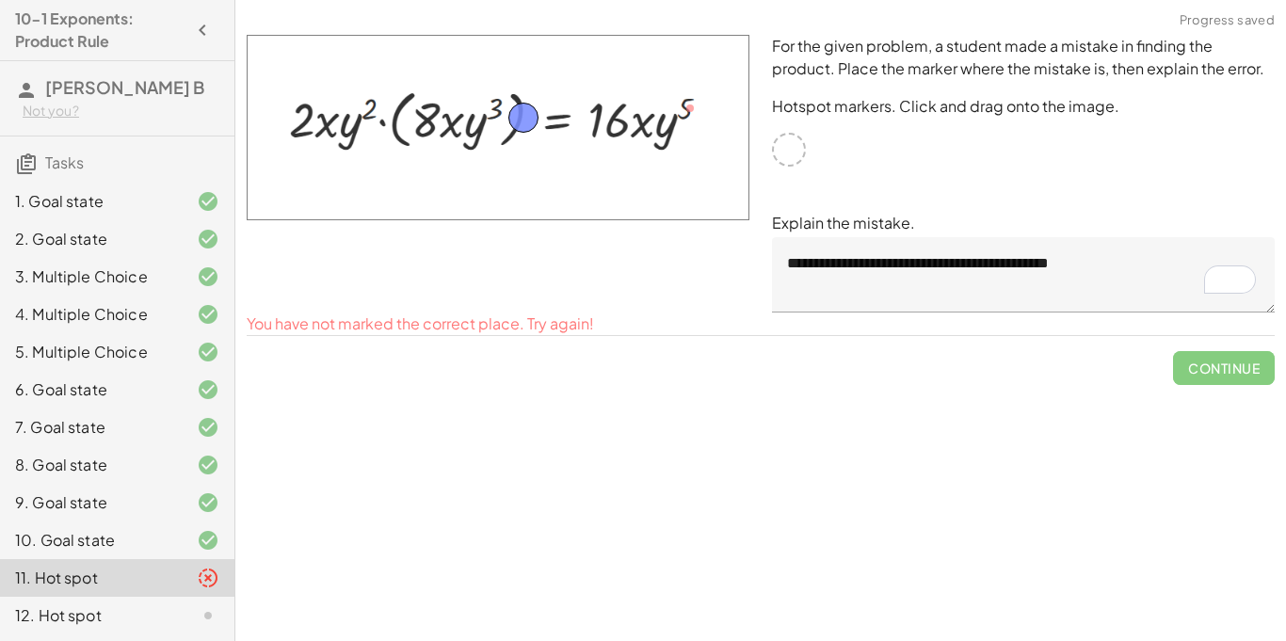
drag, startPoint x: 688, startPoint y: 101, endPoint x: 522, endPoint y: 110, distance: 166.9
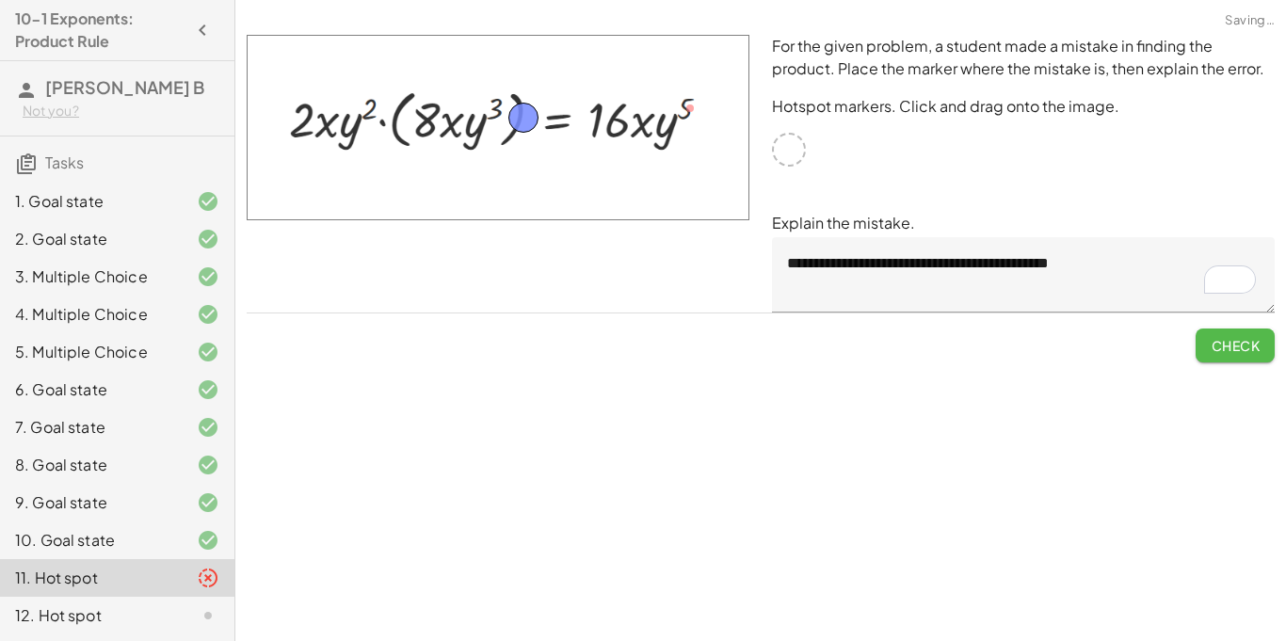
click at [1218, 352] on span "Check" at bounding box center [1235, 345] width 49 height 17
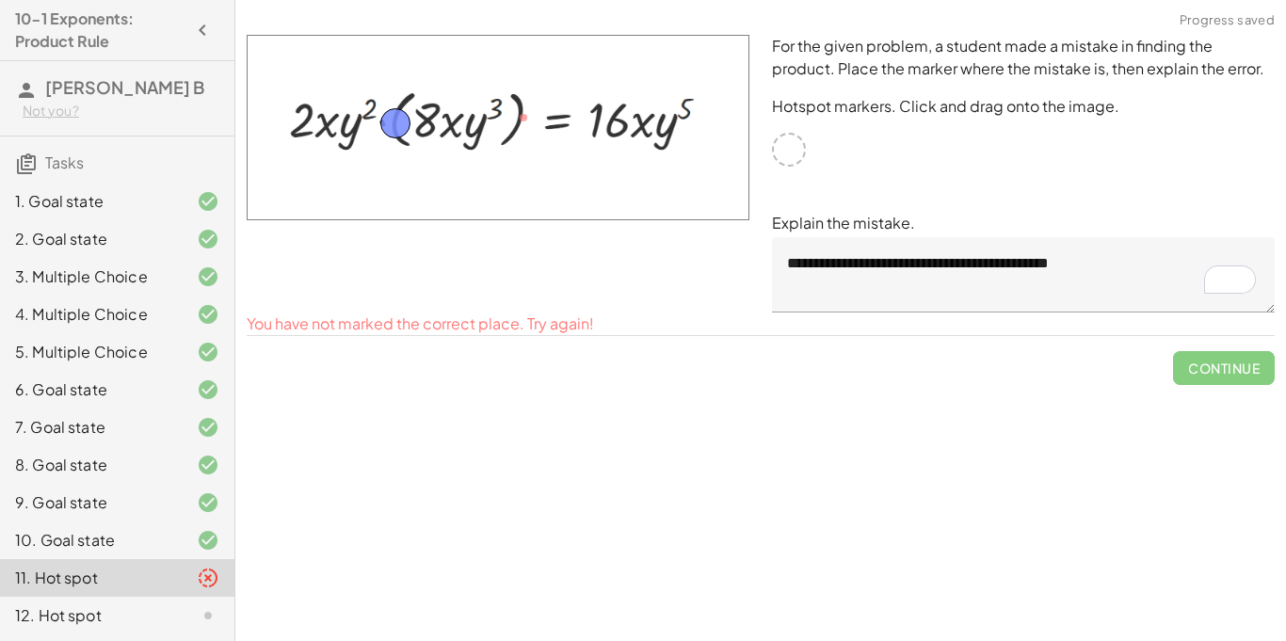
drag, startPoint x: 524, startPoint y: 111, endPoint x: 395, endPoint y: 117, distance: 129.1
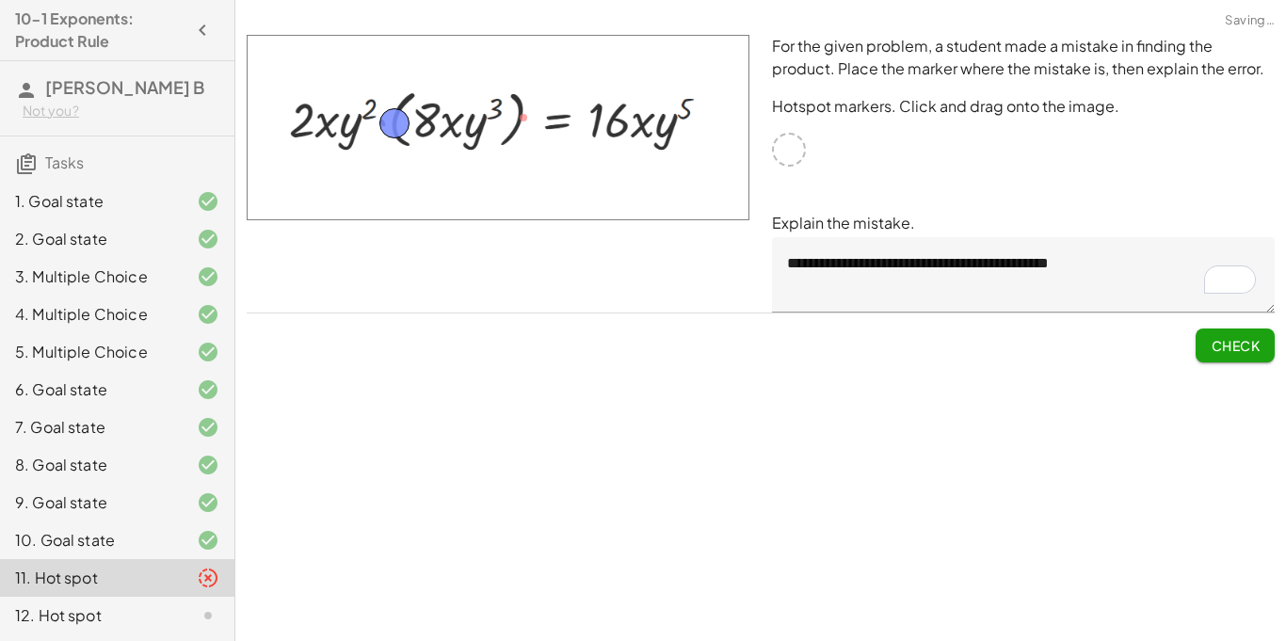
click at [1226, 340] on span "Check" at bounding box center [1235, 345] width 49 height 17
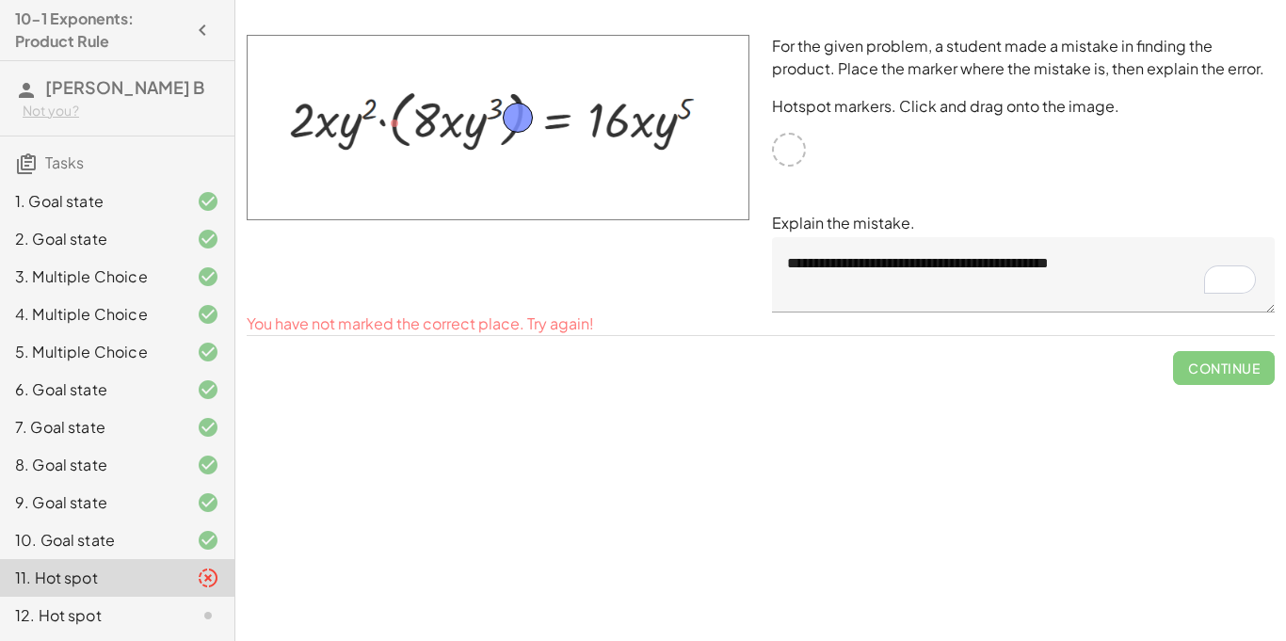
drag, startPoint x: 395, startPoint y: 124, endPoint x: 518, endPoint y: 119, distance: 123.5
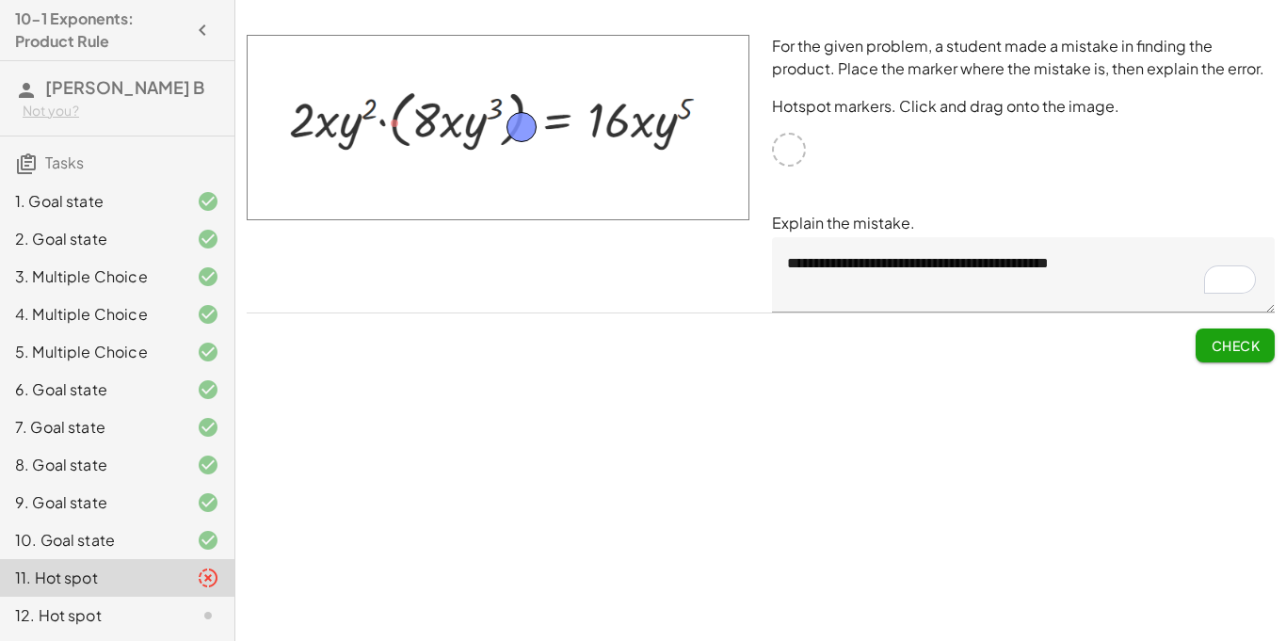
drag, startPoint x: 526, startPoint y: 122, endPoint x: 530, endPoint y: 132, distance: 10.1
drag, startPoint x: 523, startPoint y: 132, endPoint x: 555, endPoint y: 133, distance: 32.0
click at [1231, 351] on span "Check" at bounding box center [1235, 345] width 49 height 17
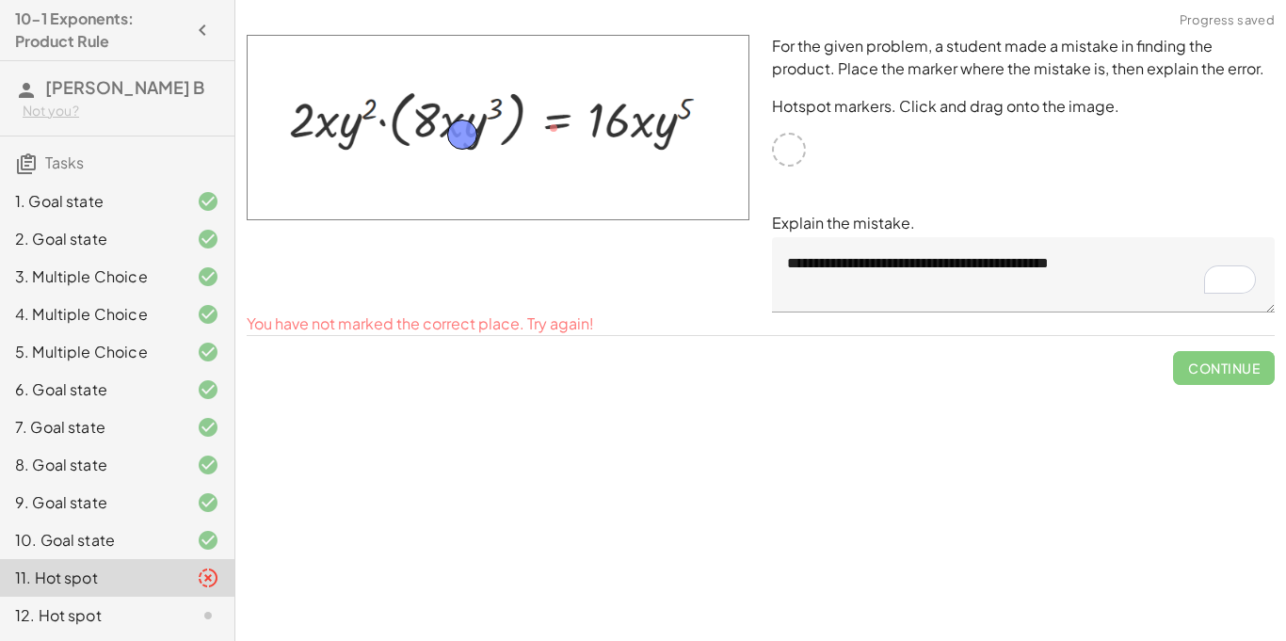
drag, startPoint x: 556, startPoint y: 130, endPoint x: 464, endPoint y: 137, distance: 91.6
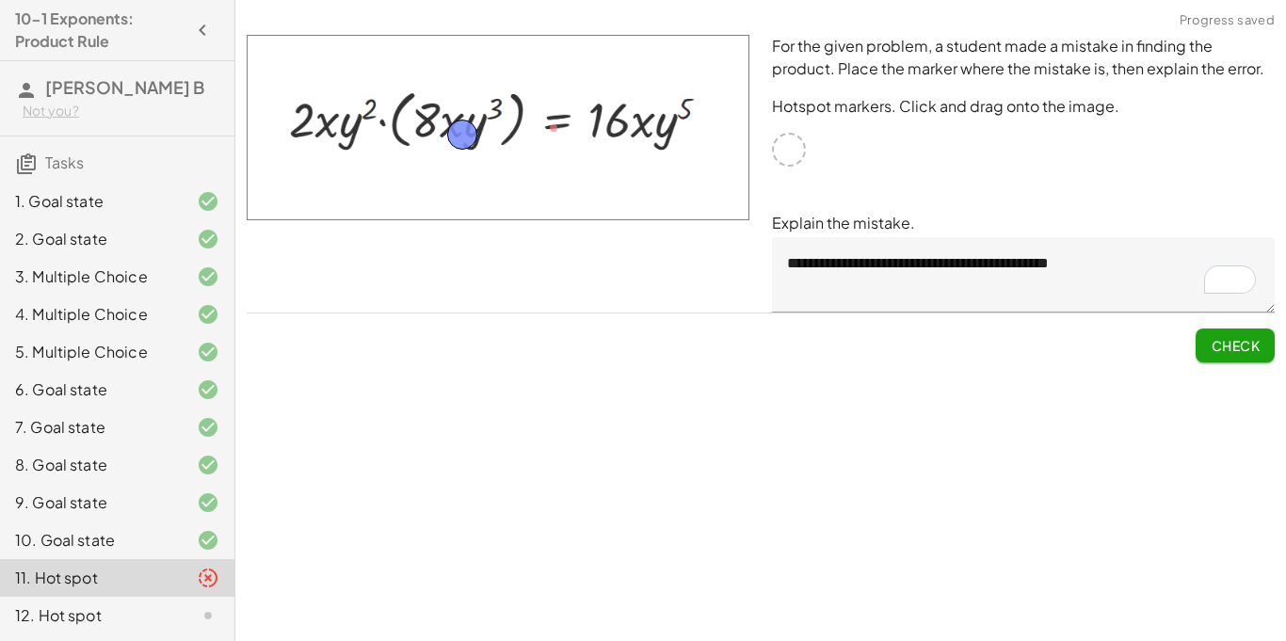
click at [1224, 352] on span "Check" at bounding box center [1235, 345] width 49 height 17
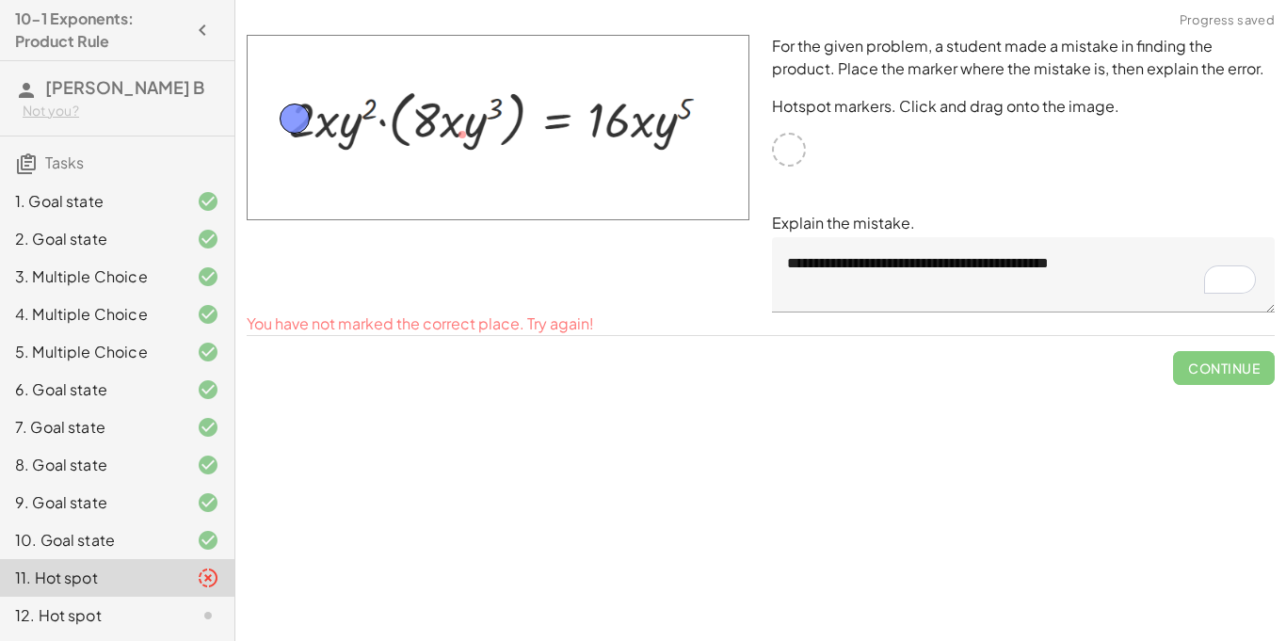
drag, startPoint x: 462, startPoint y: 128, endPoint x: 300, endPoint y: 115, distance: 162.5
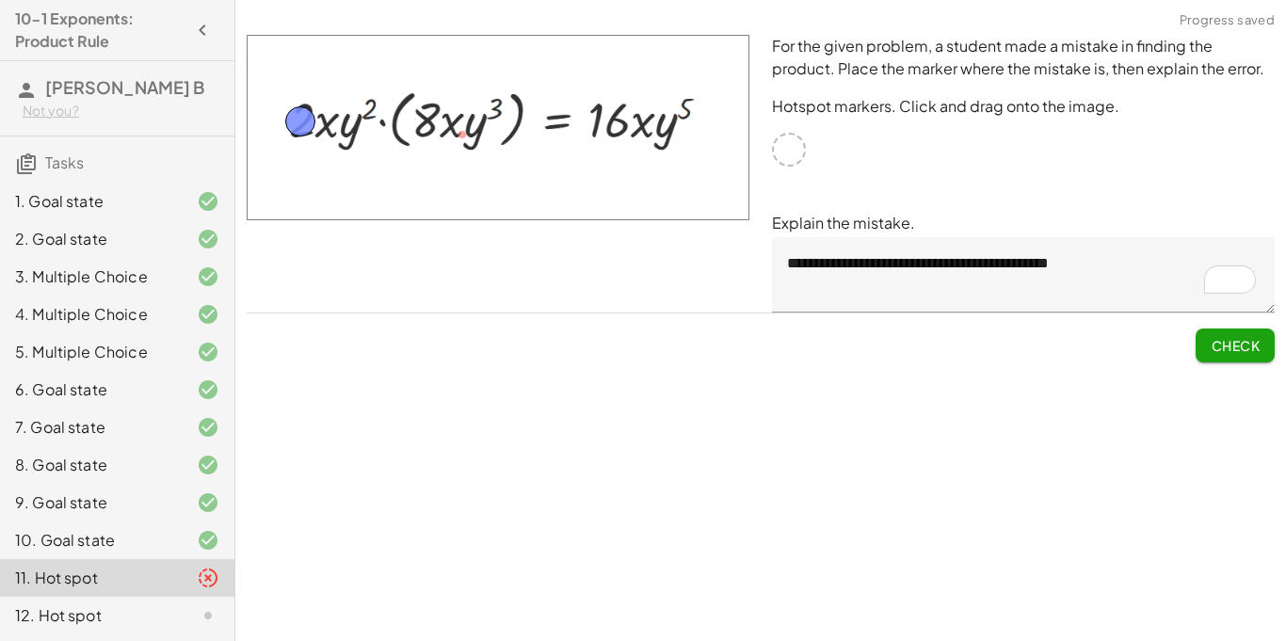
click at [1256, 351] on span "Check" at bounding box center [1235, 345] width 49 height 17
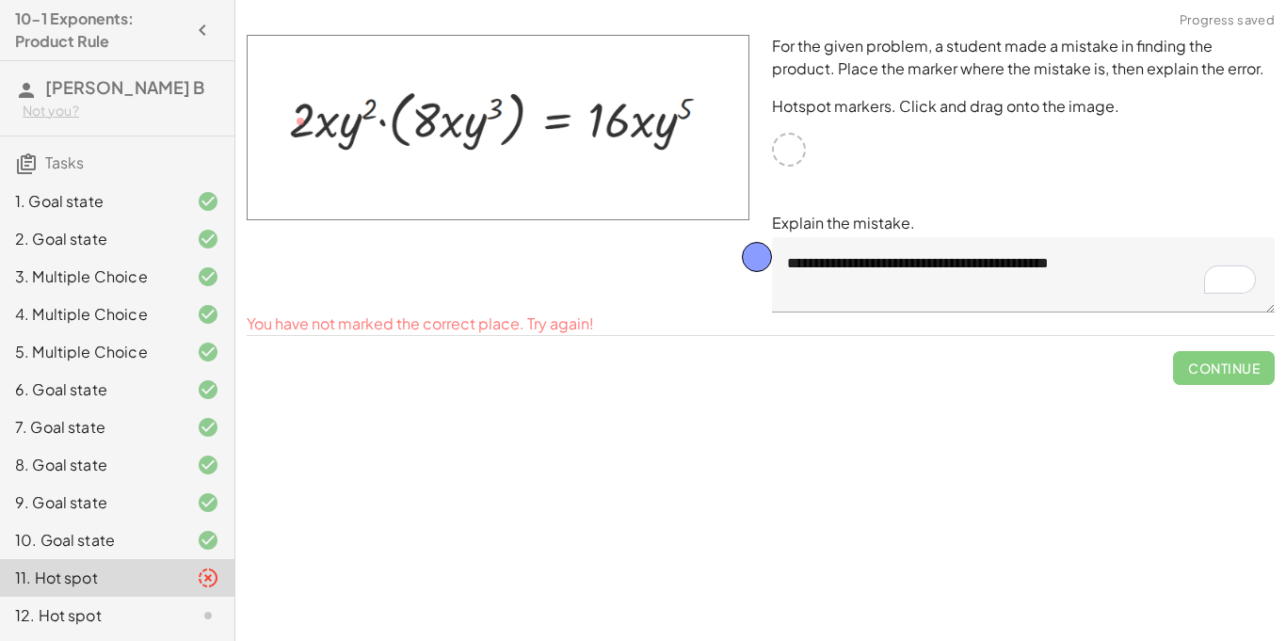
drag, startPoint x: 301, startPoint y: 119, endPoint x: 503, endPoint y: 229, distance: 229.7
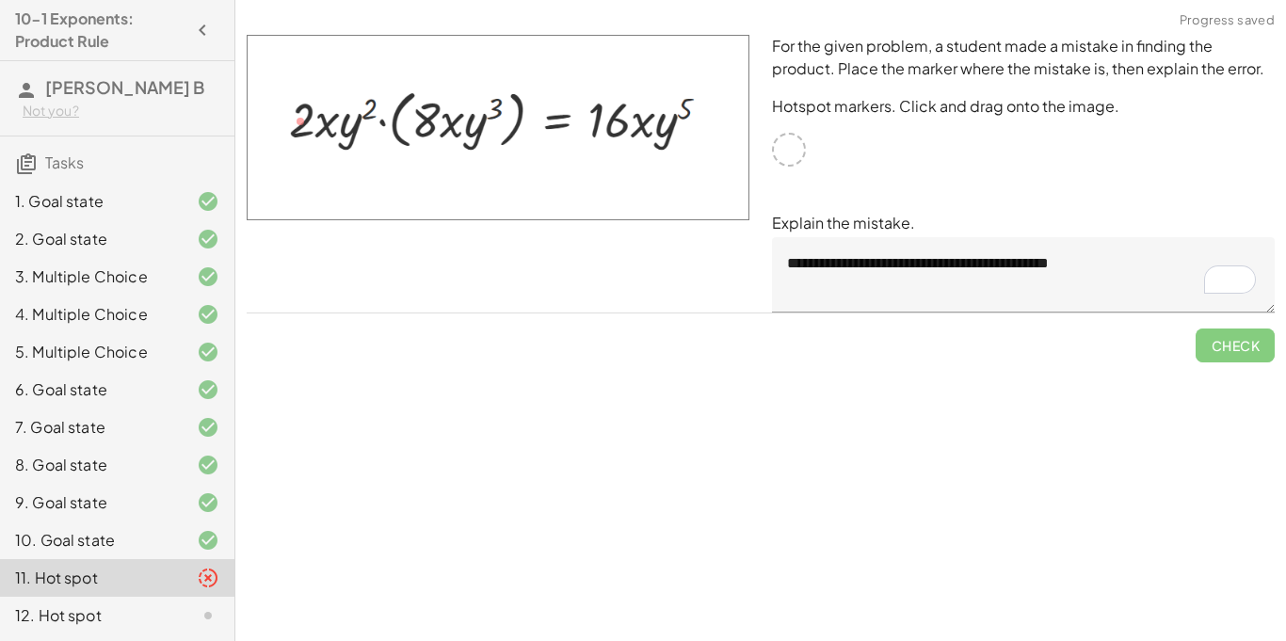
drag, startPoint x: 282, startPoint y: 113, endPoint x: 656, endPoint y: 136, distance: 375.5
click at [656, 136] on img at bounding box center [498, 128] width 503 height 186
click at [655, 136] on img at bounding box center [498, 128] width 503 height 186
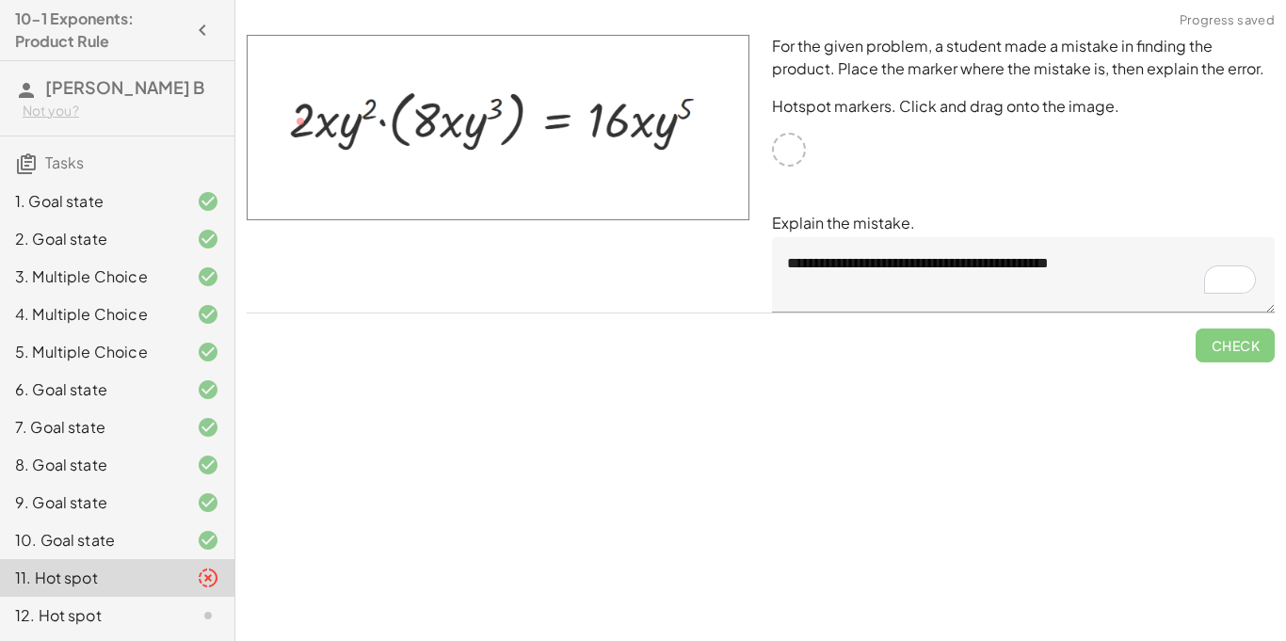
click at [655, 136] on img at bounding box center [498, 128] width 503 height 186
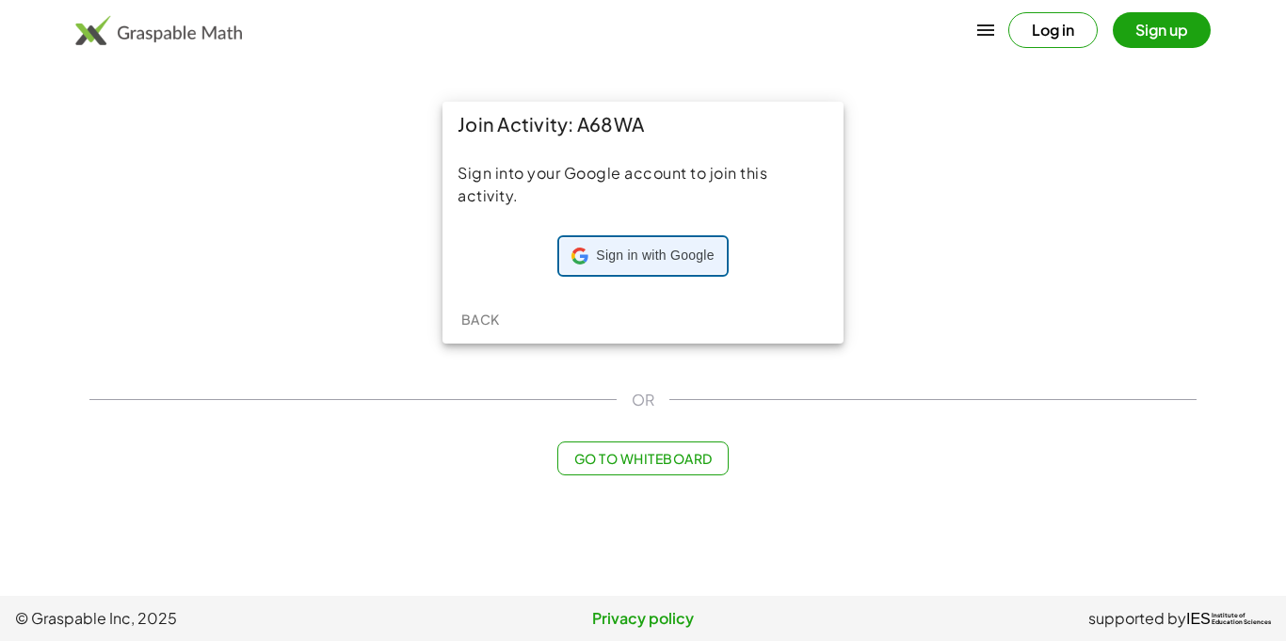
click at [674, 259] on span "Sign in with Google" at bounding box center [655, 256] width 118 height 19
click at [629, 250] on span "Sign in with Google" at bounding box center [655, 256] width 118 height 19
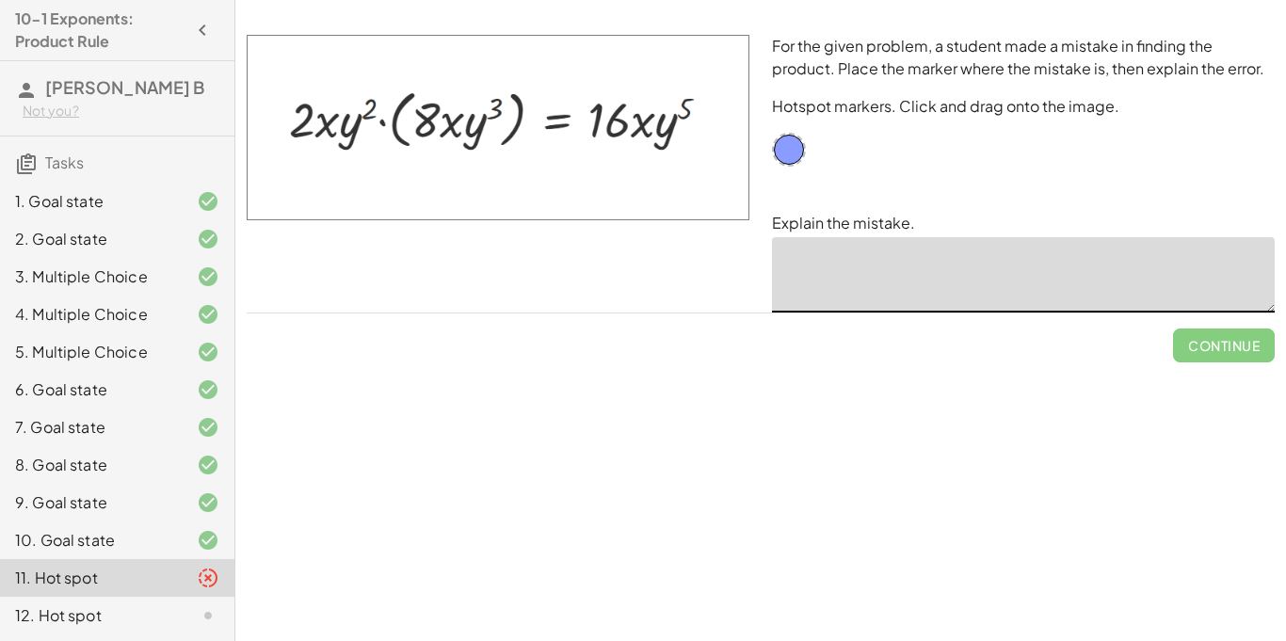
click at [857, 269] on textarea at bounding box center [1023, 274] width 503 height 75
click at [848, 264] on textarea "**********" at bounding box center [1023, 274] width 503 height 75
click at [1066, 273] on textarea "**********" at bounding box center [1023, 274] width 503 height 75
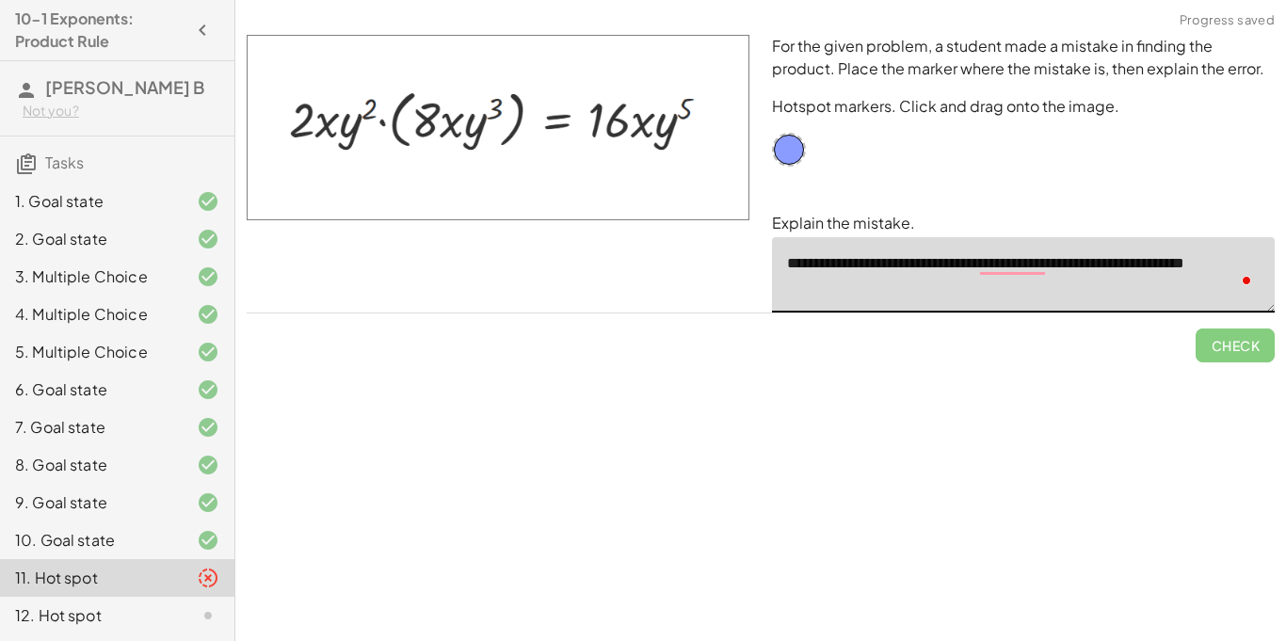
type textarea "**********"
click at [1226, 358] on span "Check" at bounding box center [1235, 338] width 79 height 49
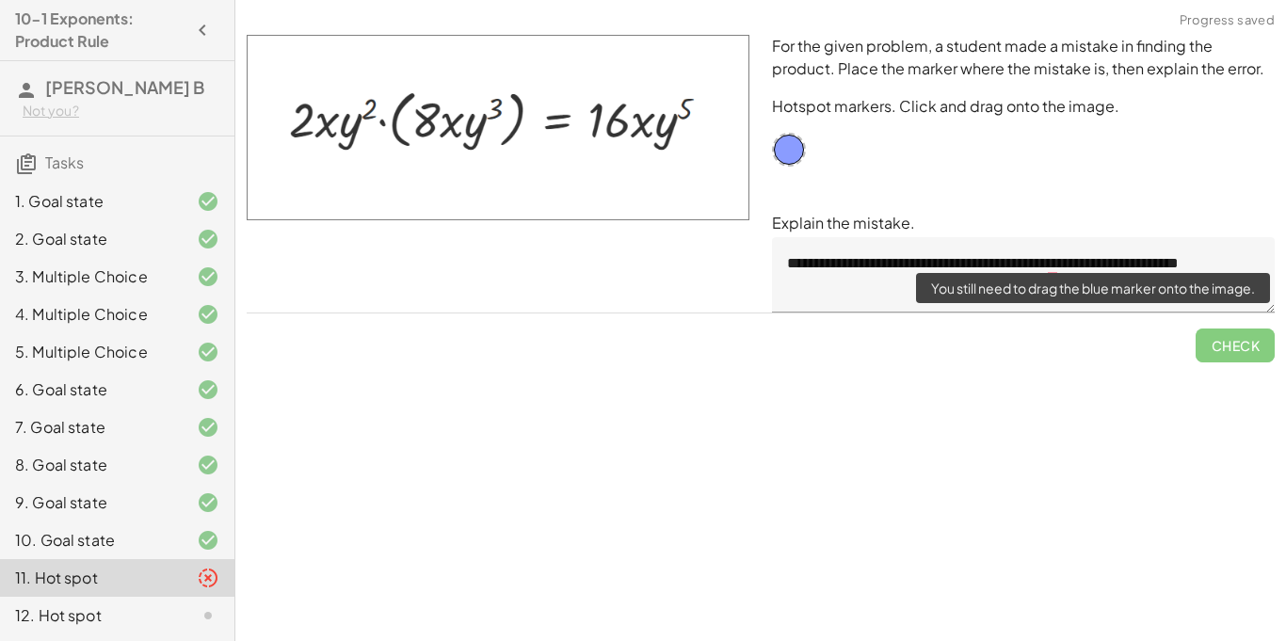
click at [1250, 342] on span "Check" at bounding box center [1235, 338] width 79 height 49
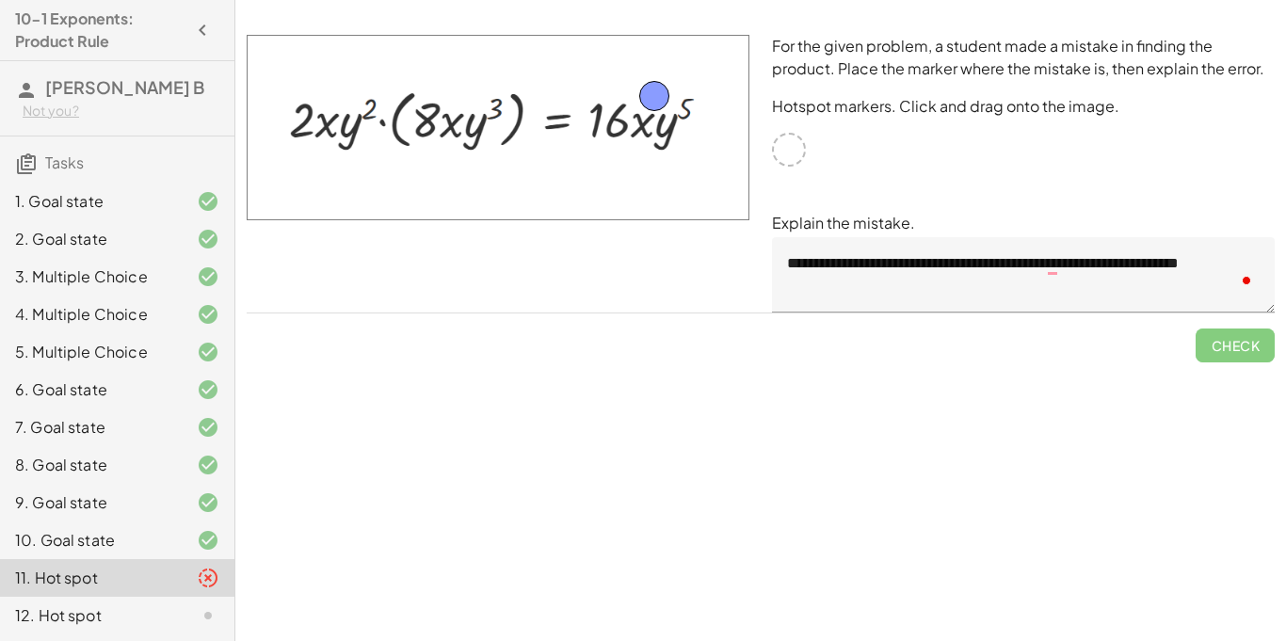
drag, startPoint x: 794, startPoint y: 142, endPoint x: 659, endPoint y: 89, distance: 145.0
click at [1214, 353] on span "Check" at bounding box center [1235, 345] width 49 height 17
click at [1230, 347] on span "Continue" at bounding box center [1224, 345] width 72 height 17
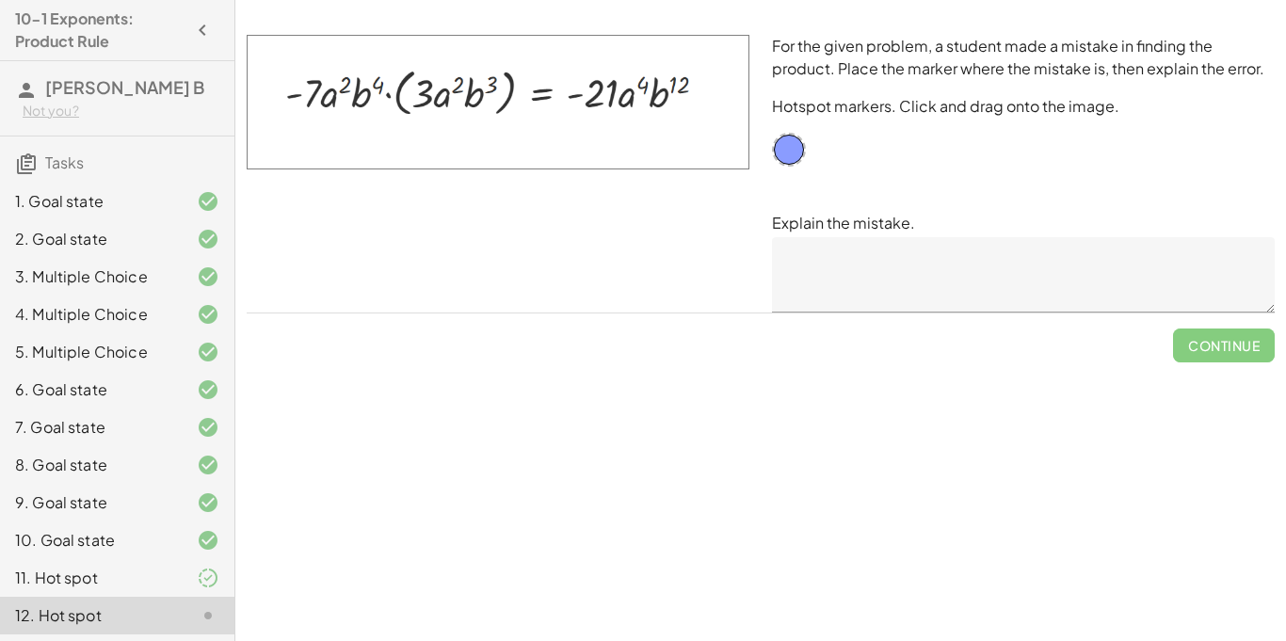
click at [828, 267] on textarea at bounding box center [1023, 274] width 503 height 75
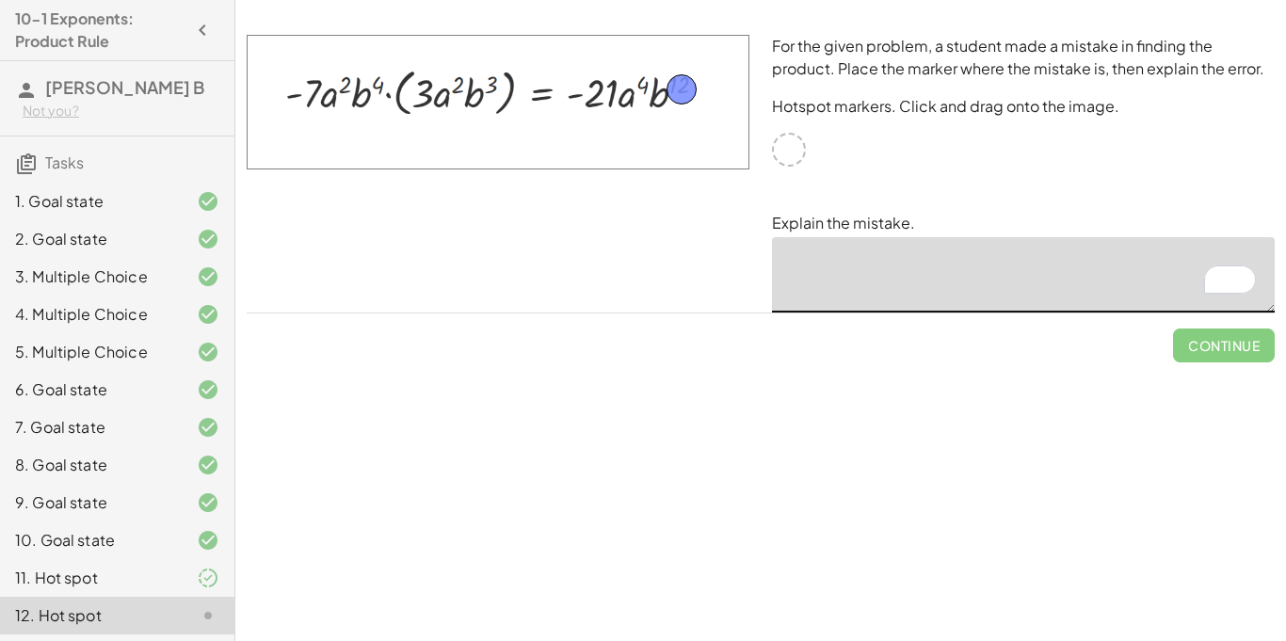
drag, startPoint x: 792, startPoint y: 157, endPoint x: 685, endPoint y: 97, distance: 123.1
click at [868, 297] on textarea "To enrich screen reader interactions, please activate Accessibility in Grammarl…" at bounding box center [1023, 274] width 503 height 75
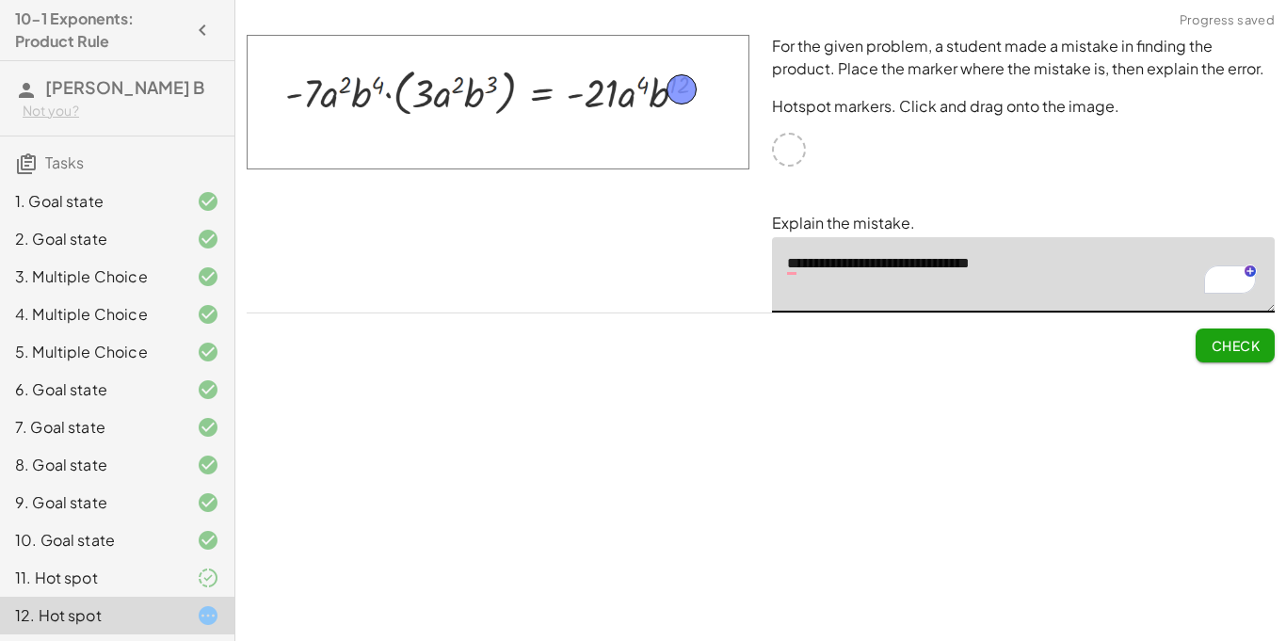
type textarea "**********"
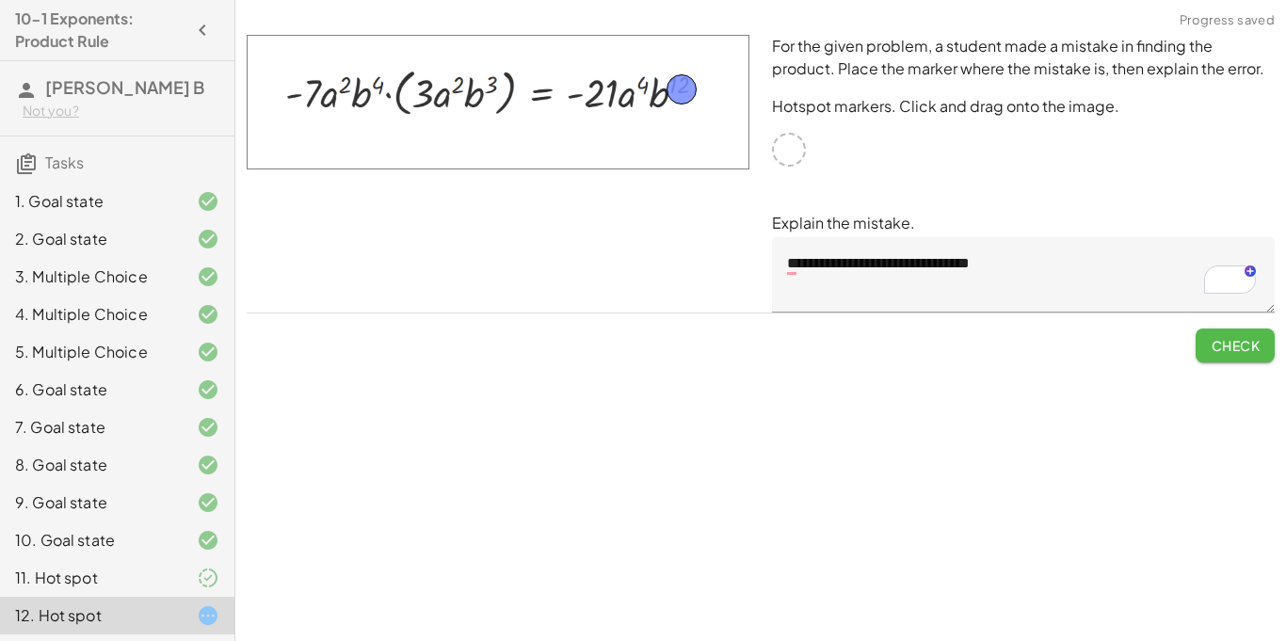
click at [1231, 344] on span "Check" at bounding box center [1235, 345] width 49 height 17
click at [1231, 347] on span "Continue" at bounding box center [1224, 345] width 72 height 17
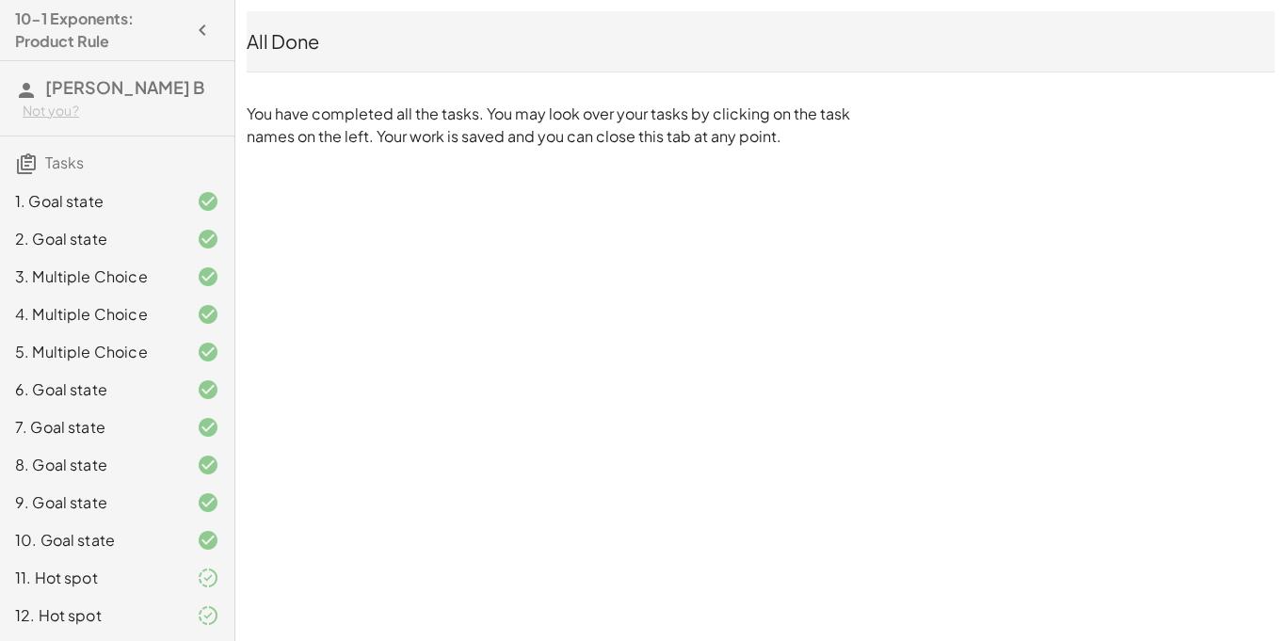
scroll to position [1, 0]
